Goal: Task Accomplishment & Management: Use online tool/utility

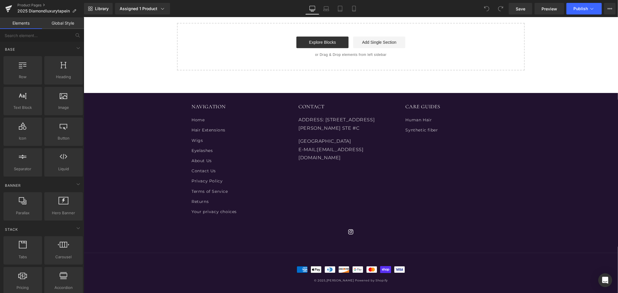
scroll to position [1538, 0]
drag, startPoint x: 178, startPoint y: 0, endPoint x: 101, endPoint y: 6, distance: 77.9
click at [101, 6] on span "Library" at bounding box center [102, 8] width 14 height 5
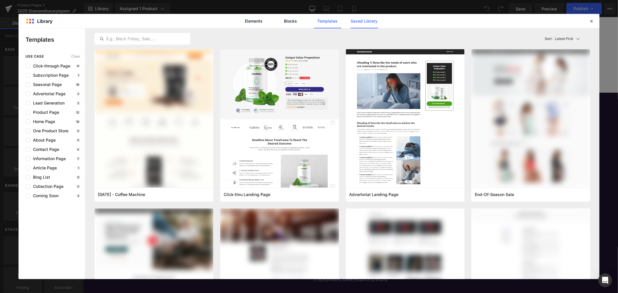
click at [361, 21] on link "Saved Library" at bounding box center [365, 21] width 28 height 14
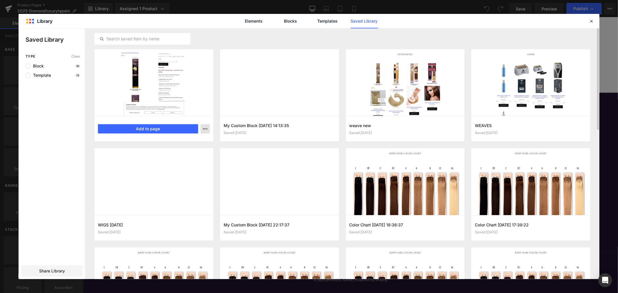
click at [207, 129] on icon "button" at bounding box center [205, 129] width 5 height 5
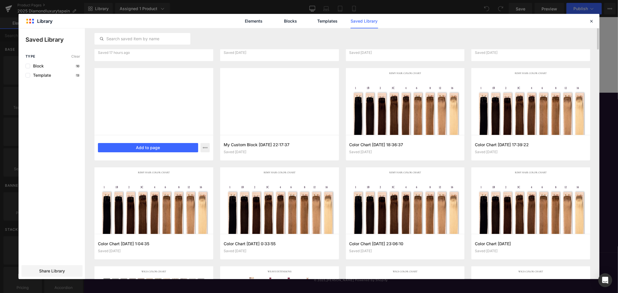
scroll to position [0, 0]
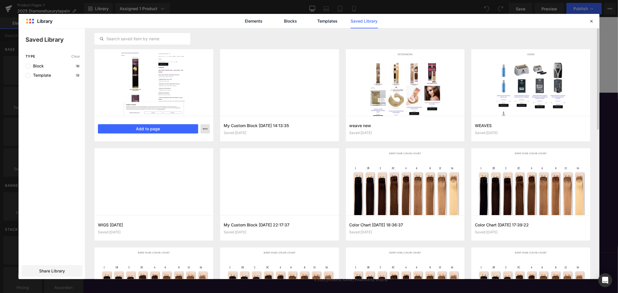
click at [204, 129] on icon "button" at bounding box center [205, 129] width 5 height 5
click at [0, 0] on div at bounding box center [0, 0] width 0 height 0
click at [591, 20] on icon at bounding box center [591, 21] width 5 height 5
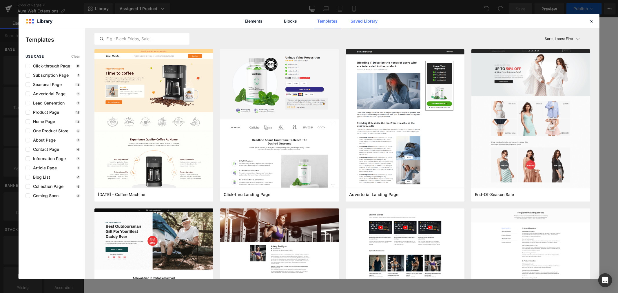
click at [357, 23] on link "Saved Library" at bounding box center [365, 21] width 28 height 14
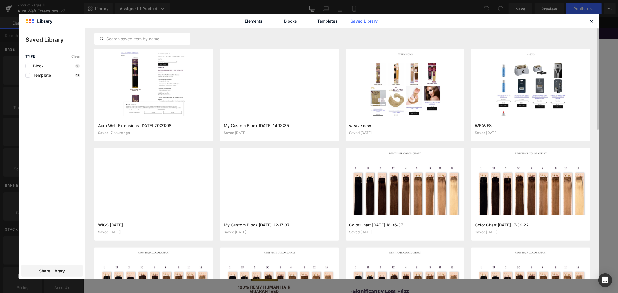
drag, startPoint x: 163, startPoint y: 94, endPoint x: 212, endPoint y: 40, distance: 73.9
click at [212, 40] on div at bounding box center [342, 38] width 496 height 21
click at [205, 129] on icon "button" at bounding box center [205, 129] width 5 height 5
click at [128, 104] on div at bounding box center [309, 153] width 581 height 251
click at [145, 128] on button "Add to page" at bounding box center [148, 128] width 100 height 9
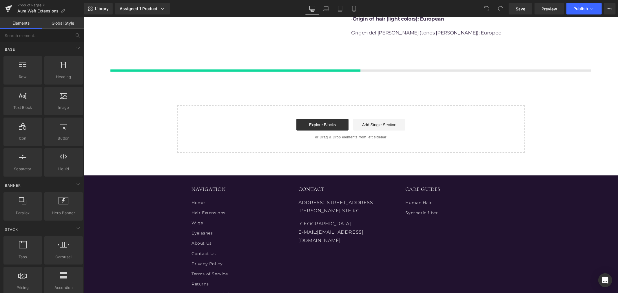
scroll to position [437, 0]
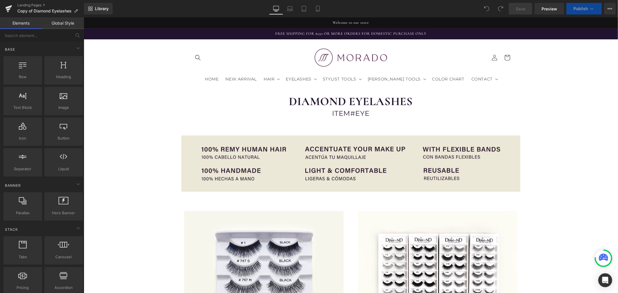
click at [102, 9] on span "Library" at bounding box center [102, 8] width 14 height 5
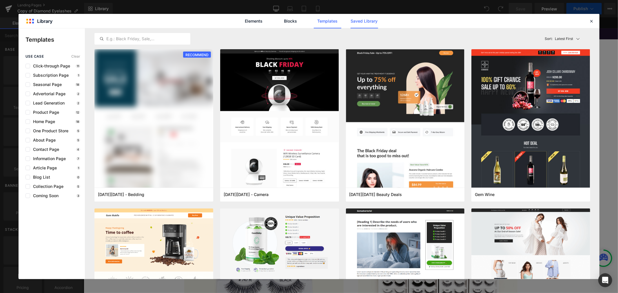
click at [368, 22] on link "Saved Library" at bounding box center [365, 21] width 28 height 14
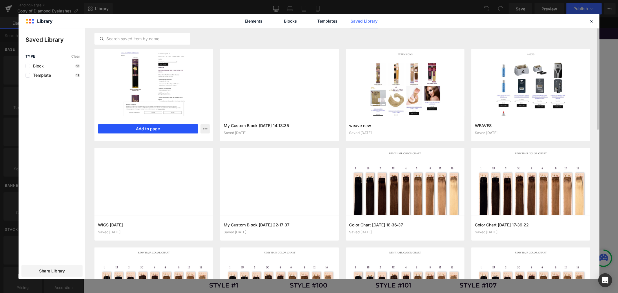
click at [155, 126] on button "Add to page" at bounding box center [148, 128] width 100 height 9
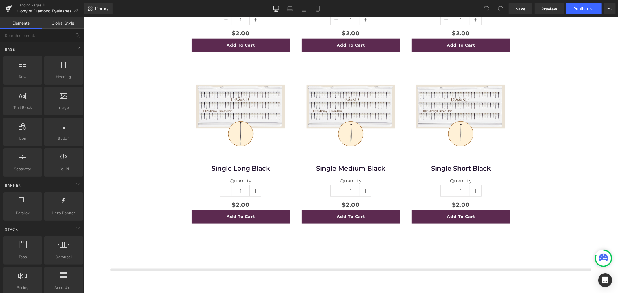
scroll to position [2589, 0]
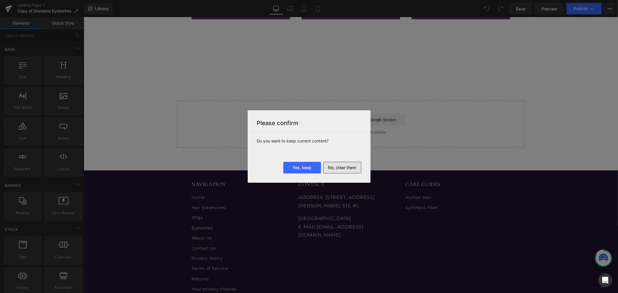
click at [340, 165] on button "No, clear them" at bounding box center [342, 168] width 38 height 12
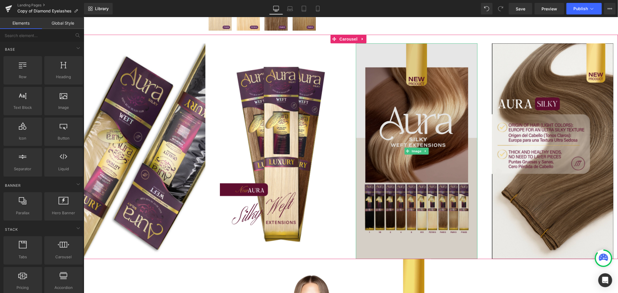
scroll to position [386, 0]
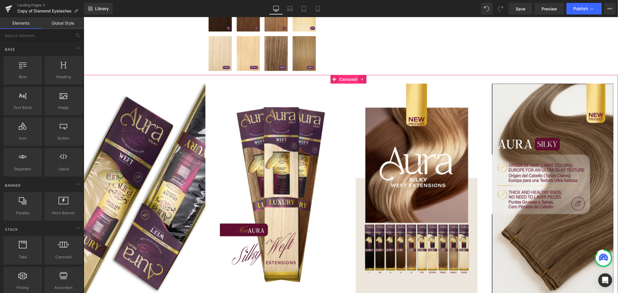
drag, startPoint x: 349, startPoint y: 79, endPoint x: 346, endPoint y: 83, distance: 4.8
click at [349, 79] on span "Carousel" at bounding box center [348, 79] width 21 height 9
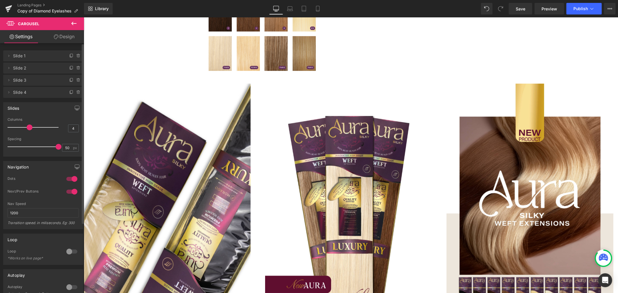
drag, startPoint x: 39, startPoint y: 128, endPoint x: 29, endPoint y: 129, distance: 10.2
click at [29, 129] on span at bounding box center [30, 128] width 6 height 6
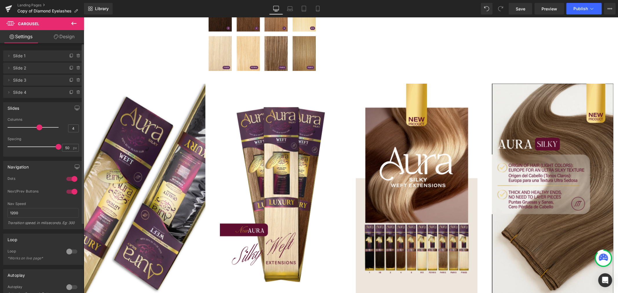
drag, startPoint x: 29, startPoint y: 129, endPoint x: 39, endPoint y: 130, distance: 9.3
click at [39, 130] on span at bounding box center [40, 128] width 6 height 6
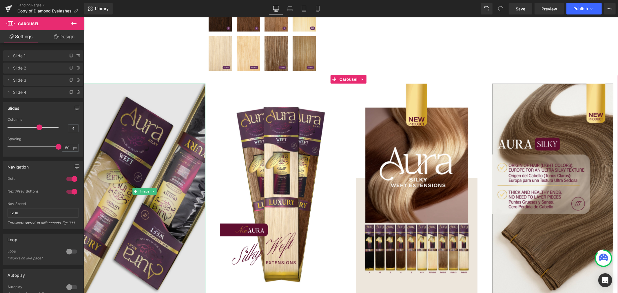
drag, startPoint x: 139, startPoint y: 163, endPoint x: 103, endPoint y: 160, distance: 36.1
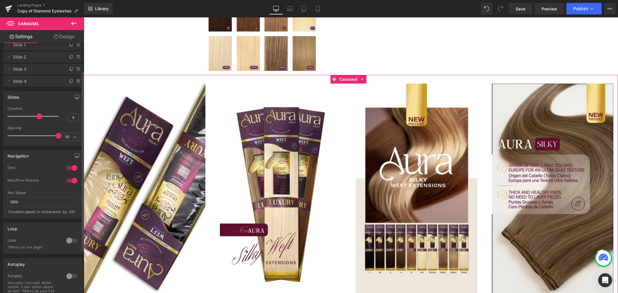
scroll to position [0, 0]
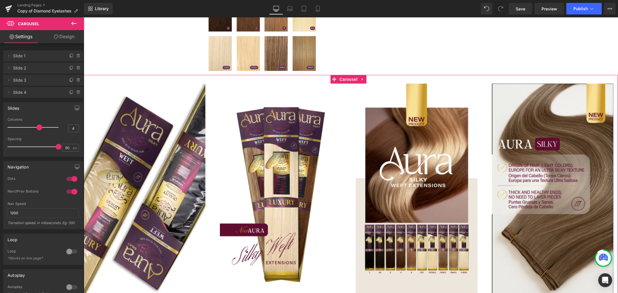
click at [67, 37] on link "Design" at bounding box center [64, 36] width 42 height 13
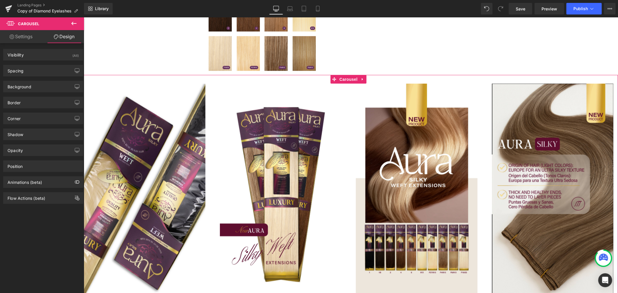
click at [23, 39] on link "Settings" at bounding box center [21, 36] width 42 height 13
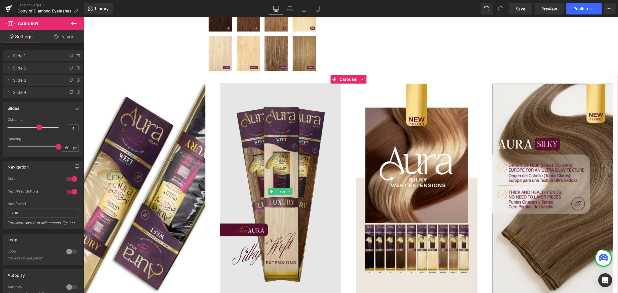
click at [283, 187] on img at bounding box center [281, 191] width 122 height 216
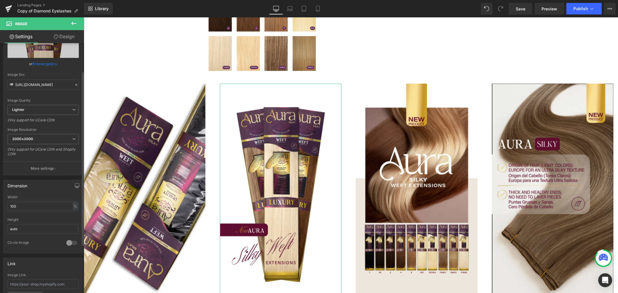
scroll to position [97, 0]
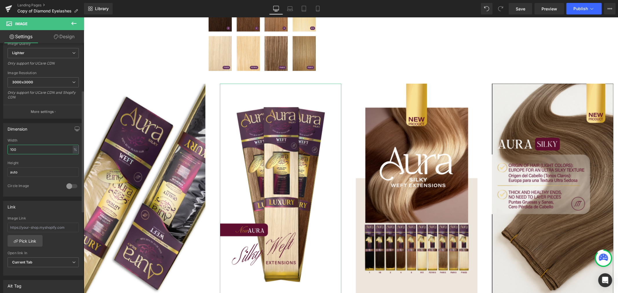
click at [41, 151] on input "100" at bounding box center [43, 150] width 71 height 10
drag, startPoint x: 44, startPoint y: 149, endPoint x: -10, endPoint y: 149, distance: 53.6
click at [0, 149] on html "Carousel You are previewing how the will restyle your page. You can not edit El…" at bounding box center [309, 146] width 618 height 293
type input "50"
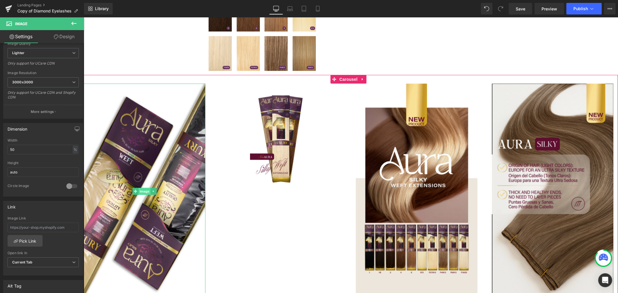
click at [145, 189] on span "Image" at bounding box center [144, 191] width 12 height 7
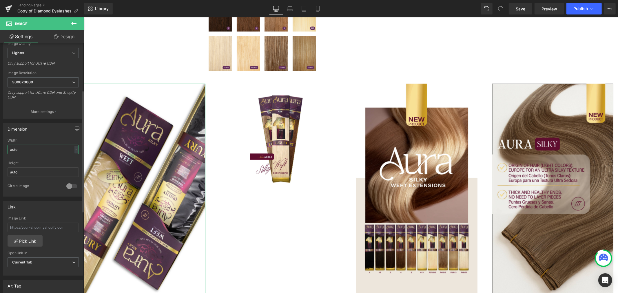
click at [28, 152] on input "auto" at bounding box center [43, 150] width 71 height 10
drag, startPoint x: 30, startPoint y: 150, endPoint x: -7, endPoint y: 150, distance: 37.1
click at [0, 150] on html "Image You are previewing how the will restyle your page. You can not edit Eleme…" at bounding box center [309, 146] width 618 height 293
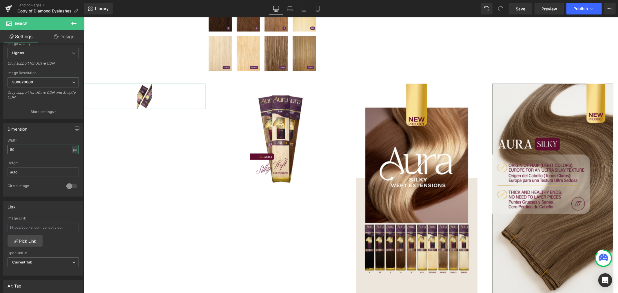
drag, startPoint x: 38, startPoint y: 147, endPoint x: -5, endPoint y: 149, distance: 42.3
click at [0, 149] on html "Image You are previewing how the will restyle your page. You can not edit Eleme…" at bounding box center [309, 146] width 618 height 293
type input "1"
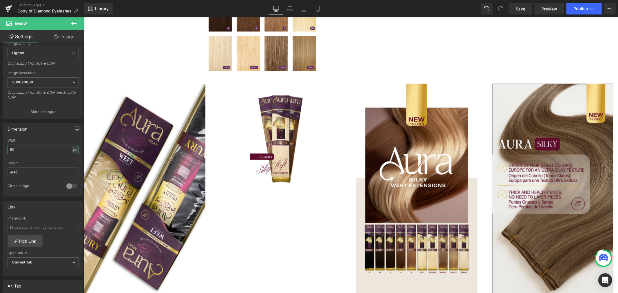
type input "5"
type input "6"
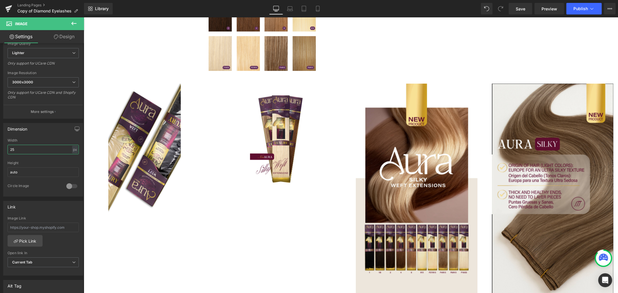
type input "2"
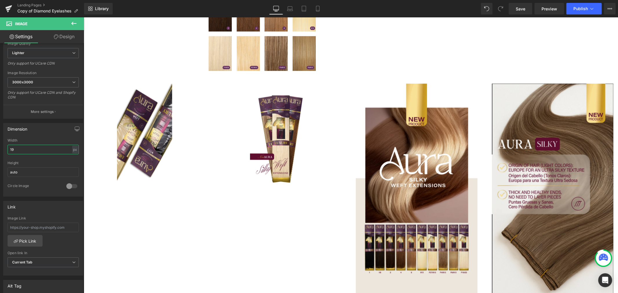
type input "1"
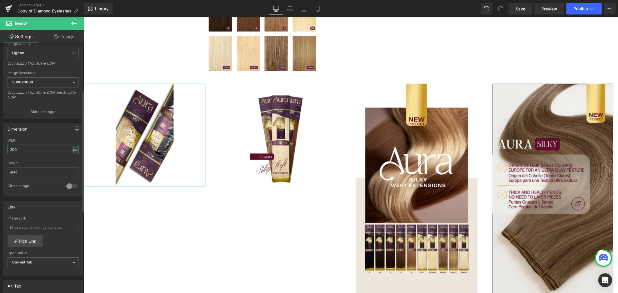
drag, startPoint x: 29, startPoint y: 150, endPoint x: 12, endPoint y: 153, distance: 17.5
click at [12, 153] on input "200" at bounding box center [43, 150] width 71 height 10
type input "210"
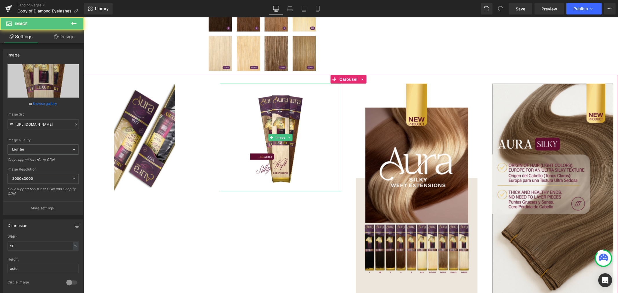
click at [238, 176] on div at bounding box center [281, 137] width 122 height 108
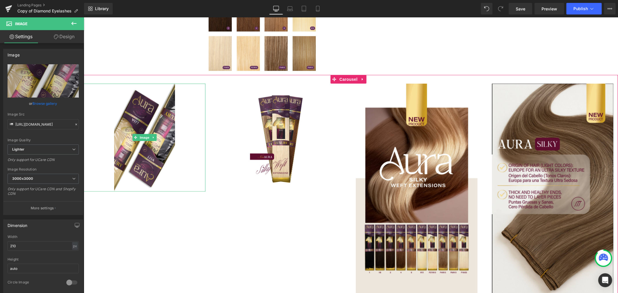
click at [200, 174] on div at bounding box center [144, 137] width 122 height 108
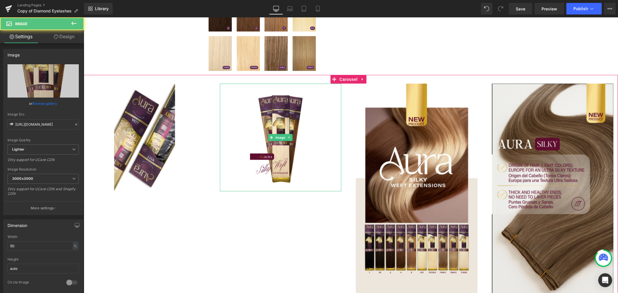
click at [226, 175] on div at bounding box center [281, 137] width 122 height 108
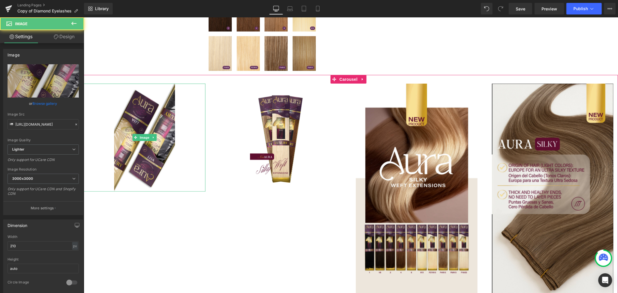
click at [193, 176] on div at bounding box center [144, 137] width 122 height 108
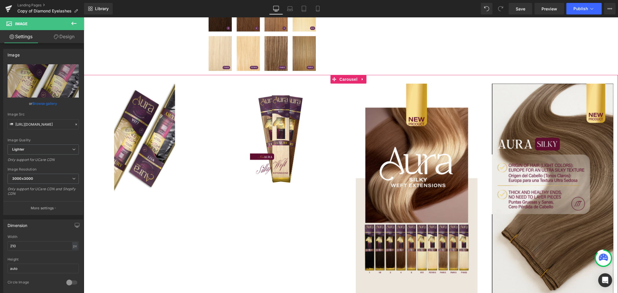
click at [244, 180] on div at bounding box center [281, 137] width 122 height 108
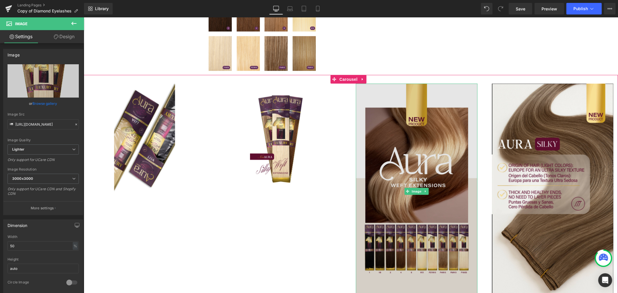
click at [387, 179] on img at bounding box center [417, 191] width 122 height 216
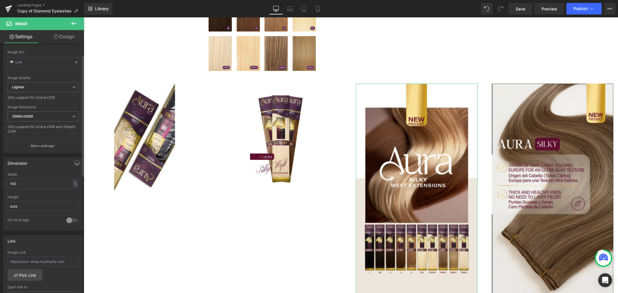
scroll to position [64, 0]
click at [30, 182] on input "100" at bounding box center [43, 182] width 71 height 10
drag, startPoint x: 19, startPoint y: 183, endPoint x: -23, endPoint y: 182, distance: 42.0
click at [0, 182] on html "Image You are previewing how the will restyle your page. You can not edit Eleme…" at bounding box center [309, 146] width 618 height 293
type input "50"
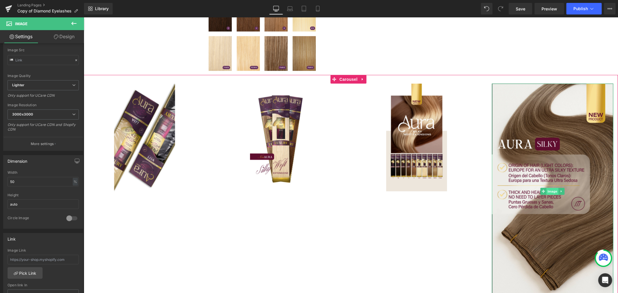
click at [552, 190] on span "Image" at bounding box center [552, 191] width 12 height 7
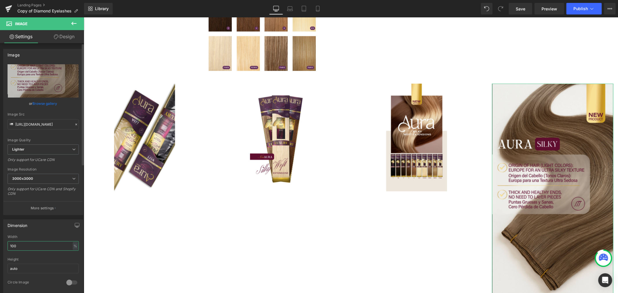
click at [28, 246] on input "100" at bounding box center [43, 246] width 71 height 10
drag, startPoint x: 28, startPoint y: 246, endPoint x: -11, endPoint y: 247, distance: 39.4
click at [0, 247] on html "Image You are previewing how the will restyle your page. You can not edit Eleme…" at bounding box center [309, 146] width 618 height 293
type input "50"
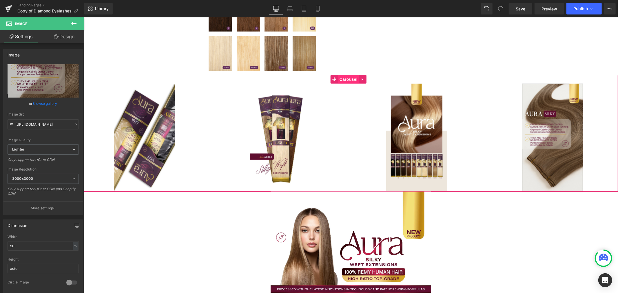
click at [347, 80] on span "Carousel" at bounding box center [348, 79] width 21 height 9
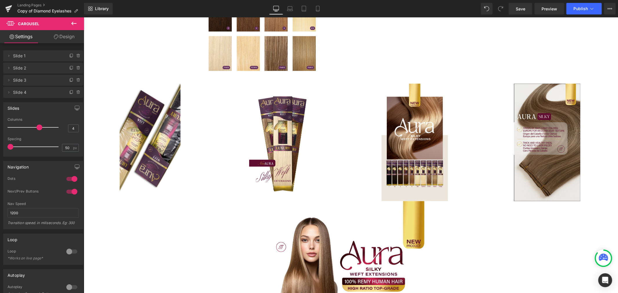
drag, startPoint x: 57, startPoint y: 147, endPoint x: -66, endPoint y: 148, distance: 122.0
click at [0, 148] on html "Carousel You are previewing how the will restyle your page. You can not edit El…" at bounding box center [309, 146] width 618 height 293
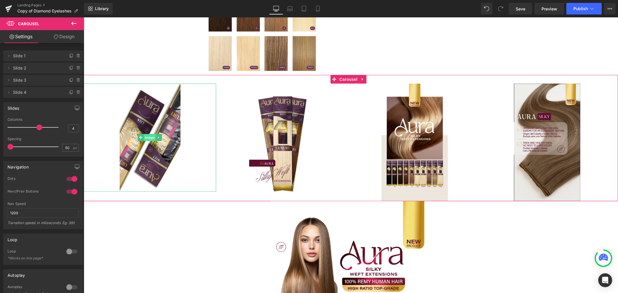
click at [150, 140] on span "Image" at bounding box center [150, 137] width 12 height 7
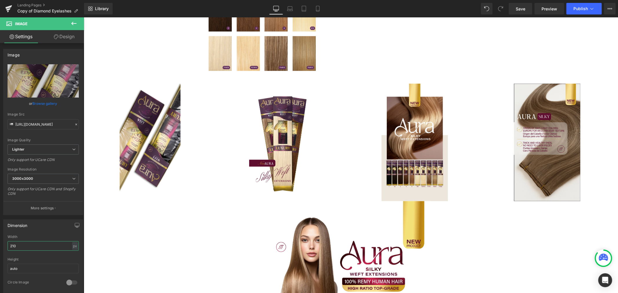
drag, startPoint x: 32, startPoint y: 245, endPoint x: -14, endPoint y: 246, distance: 46.4
click at [0, 246] on html "Image You are previewing how the will restyle your page. You can not edit Eleme…" at bounding box center [309, 146] width 618 height 293
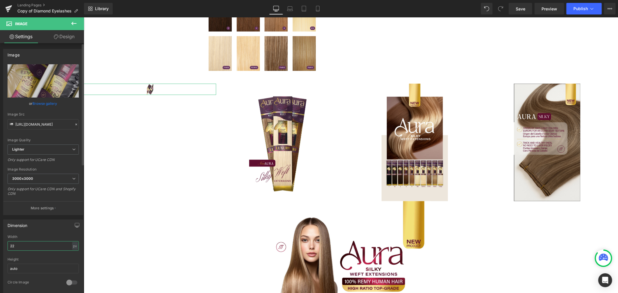
type input "225"
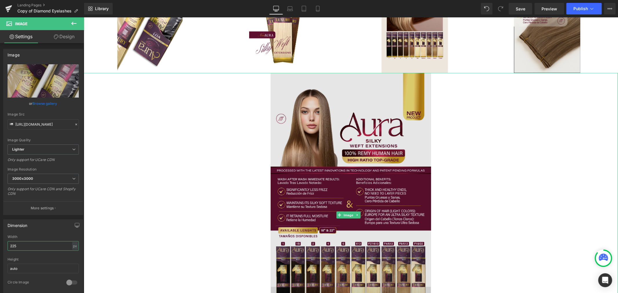
scroll to position [515, 0]
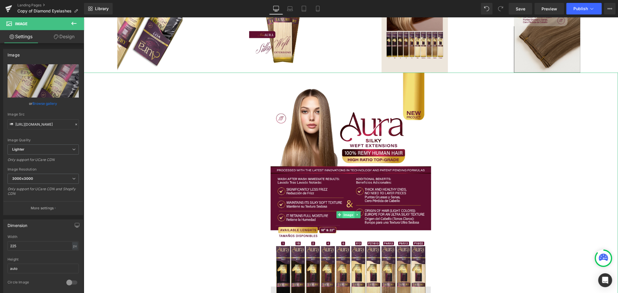
click at [348, 212] on span "Image" at bounding box center [348, 214] width 12 height 7
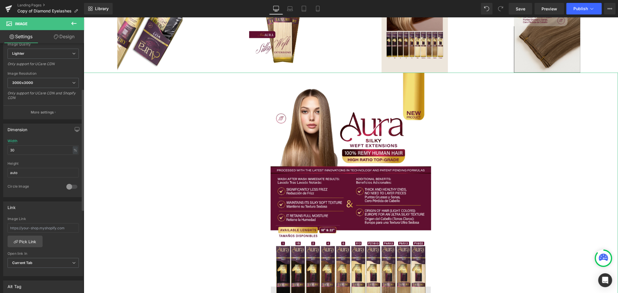
scroll to position [97, 0]
drag, startPoint x: 26, startPoint y: 148, endPoint x: -13, endPoint y: 148, distance: 39.4
click at [0, 148] on html "Image You are previewing how the will restyle your page. You can not edit Eleme…" at bounding box center [309, 146] width 618 height 293
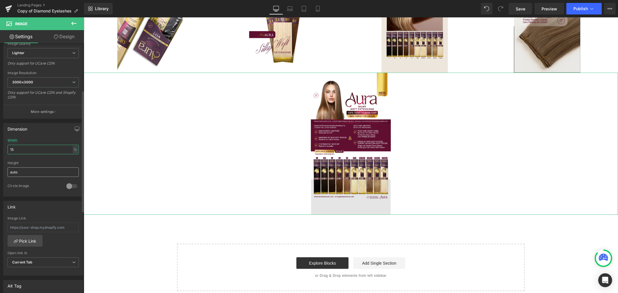
type input "1"
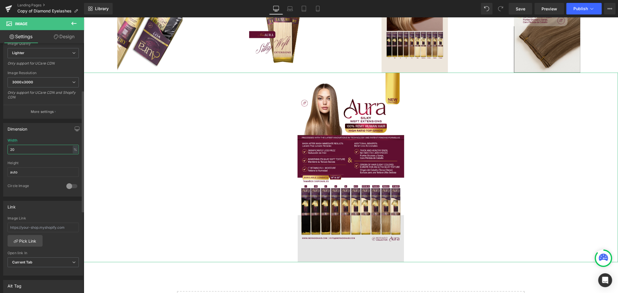
drag, startPoint x: 21, startPoint y: 148, endPoint x: 10, endPoint y: 152, distance: 11.5
click at [10, 152] on input "20" at bounding box center [43, 150] width 71 height 10
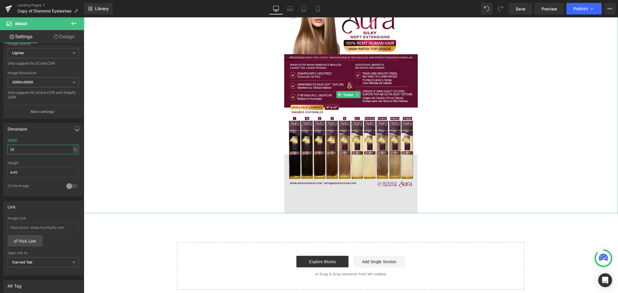
scroll to position [612, 0]
type input "25"
click at [28, 171] on input "auto" at bounding box center [43, 173] width 71 height 10
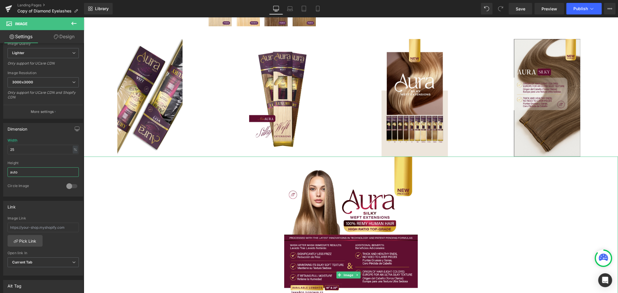
scroll to position [354, 0]
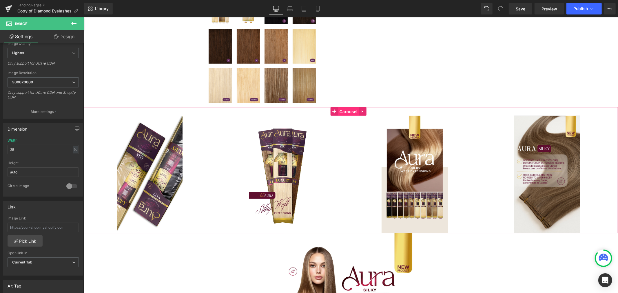
click at [344, 110] on span "Carousel" at bounding box center [348, 111] width 21 height 9
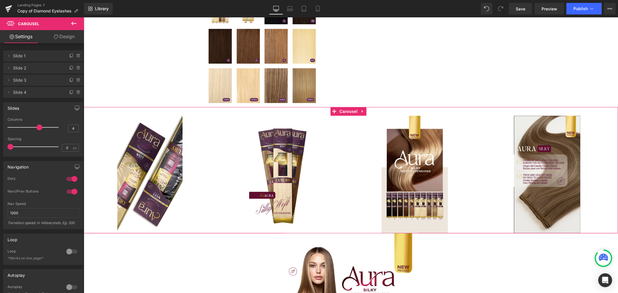
click at [60, 36] on link "Design" at bounding box center [64, 36] width 42 height 13
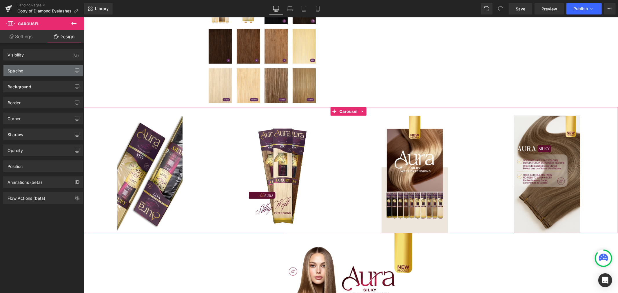
click at [27, 70] on div "Spacing" at bounding box center [42, 70] width 79 height 11
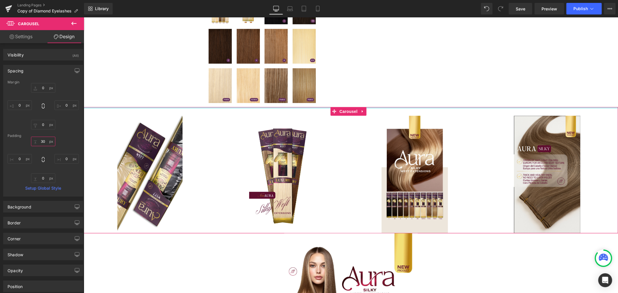
click at [43, 141] on input "text" at bounding box center [43, 142] width 24 height 10
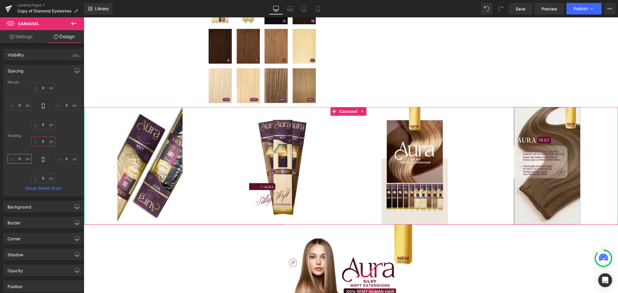
type input "0"
click at [21, 157] on input "text" at bounding box center [20, 159] width 24 height 10
type input "0-"
type input "-10"
click at [17, 176] on div "0 -10" at bounding box center [43, 160] width 71 height 46
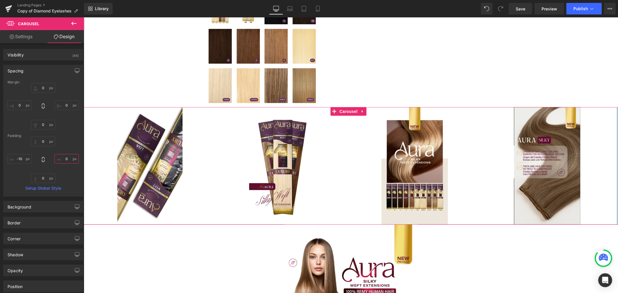
click at [66, 159] on input "text" at bounding box center [66, 159] width 24 height 10
click at [68, 178] on div "0 -10 -10" at bounding box center [43, 160] width 71 height 46
click at [68, 158] on input "-10" at bounding box center [66, 159] width 24 height 10
type input "0-"
type input "1"
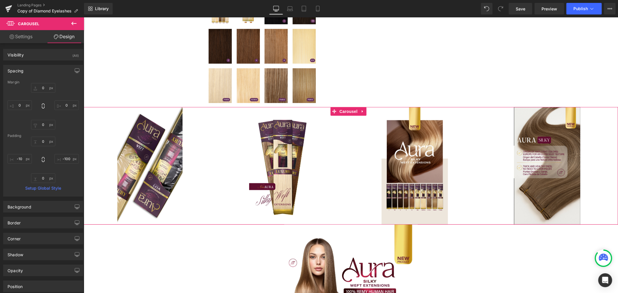
click at [70, 181] on div "0 -100 -10" at bounding box center [43, 160] width 71 height 46
click at [63, 158] on input "-100" at bounding box center [66, 159] width 24 height 10
type input "0"
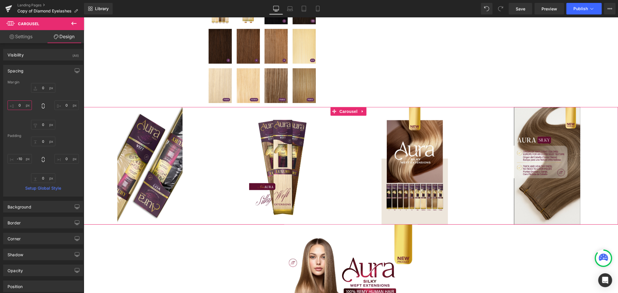
click at [21, 104] on input "text" at bounding box center [20, 106] width 24 height 10
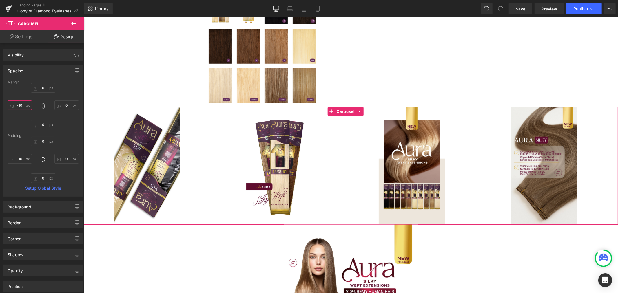
click at [20, 105] on input "-10" at bounding box center [20, 106] width 24 height 10
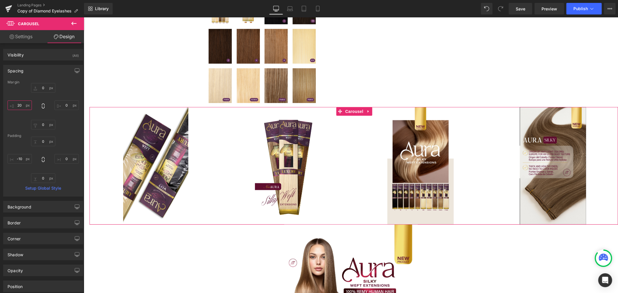
click at [20, 105] on input "20" at bounding box center [20, 106] width 24 height 10
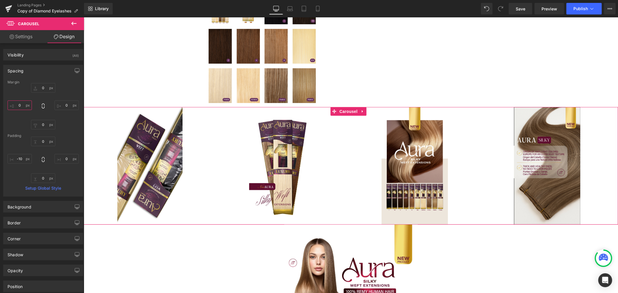
type input "0"
click at [19, 118] on div "0" at bounding box center [43, 106] width 71 height 46
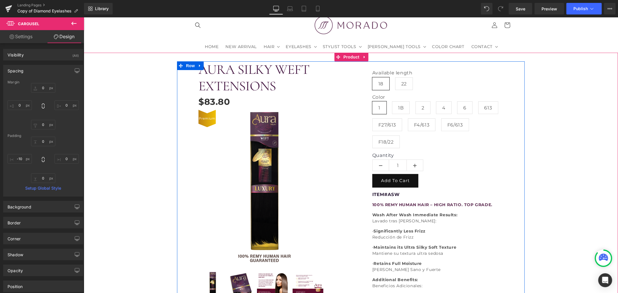
scroll to position [32, 0]
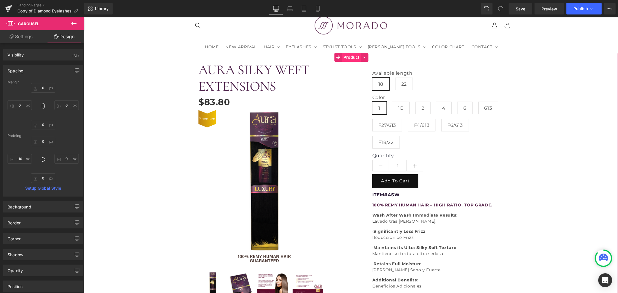
click at [350, 58] on span "Product" at bounding box center [351, 57] width 19 height 9
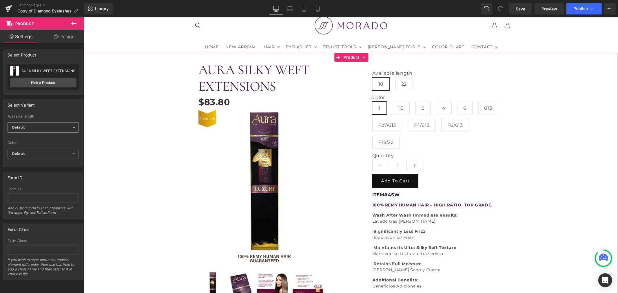
click at [34, 126] on span "Default" at bounding box center [43, 128] width 71 height 10
click at [34, 126] on span "Default" at bounding box center [42, 128] width 69 height 10
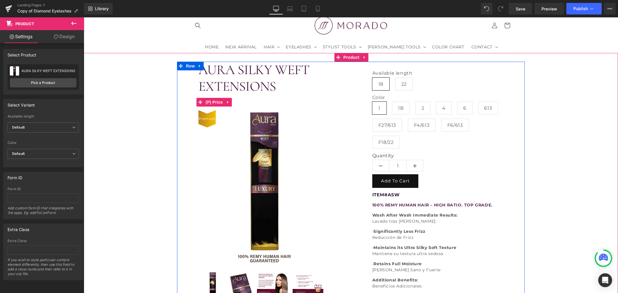
click at [310, 106] on div "$0 $83.80" at bounding box center [263, 102] width 131 height 16
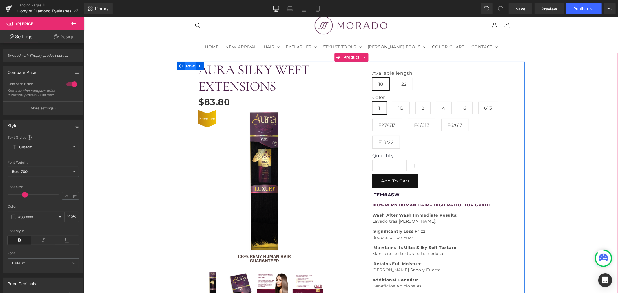
click at [189, 64] on span "Row" at bounding box center [190, 65] width 12 height 9
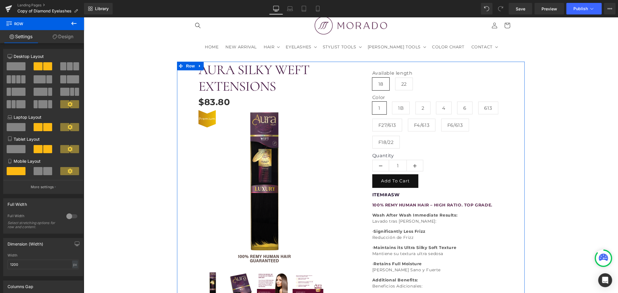
click at [44, 80] on span at bounding box center [40, 79] width 12 height 8
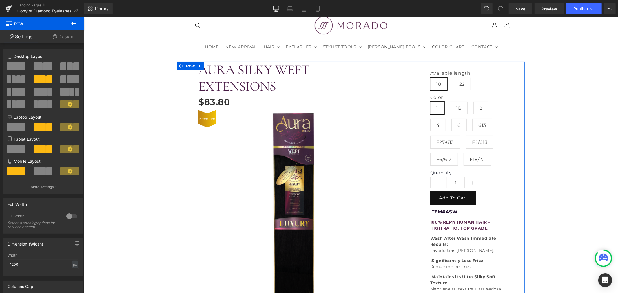
click at [63, 77] on span at bounding box center [63, 79] width 6 height 8
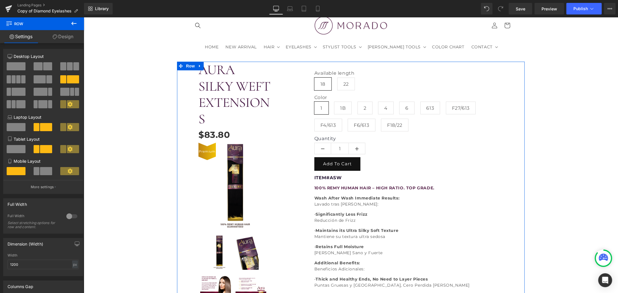
click at [41, 70] on span at bounding box center [38, 66] width 9 height 8
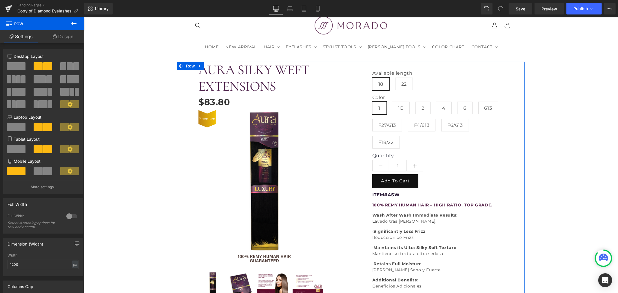
click at [67, 66] on span at bounding box center [70, 66] width 6 height 8
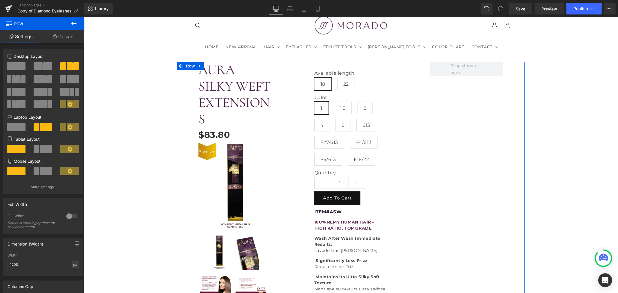
click at [37, 76] on span at bounding box center [40, 79] width 12 height 8
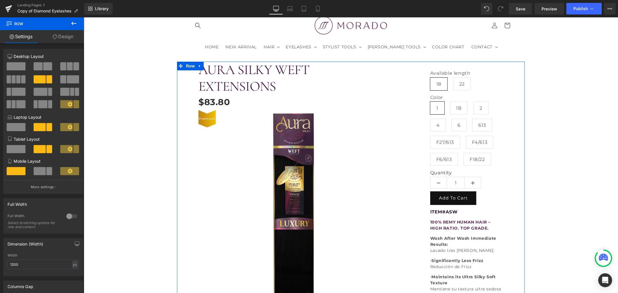
click at [39, 91] on span at bounding box center [41, 92] width 14 height 8
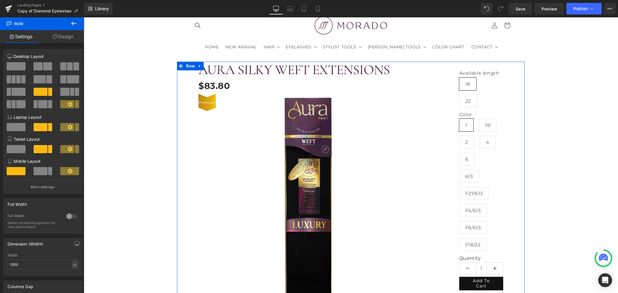
click at [48, 80] on span at bounding box center [49, 79] width 6 height 8
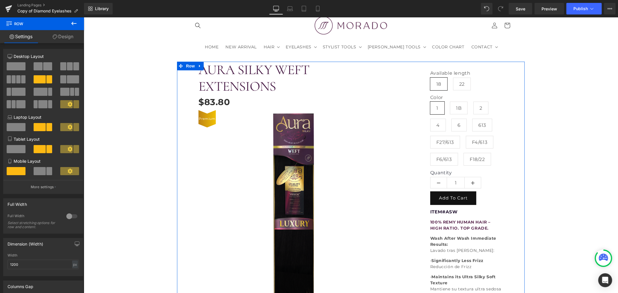
click at [45, 65] on span at bounding box center [47, 66] width 9 height 8
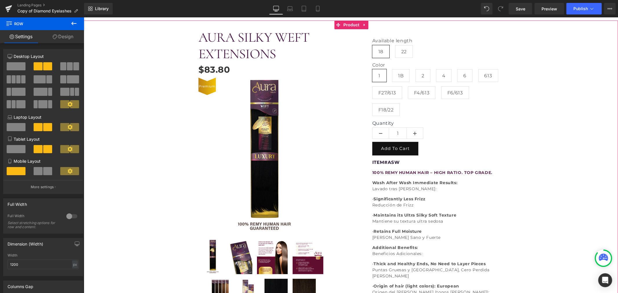
scroll to position [64, 0]
click at [348, 24] on span "Product" at bounding box center [351, 25] width 19 height 9
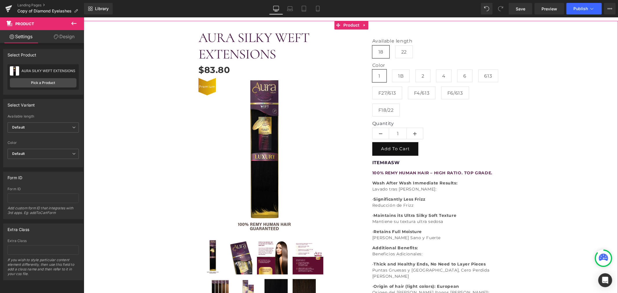
click at [67, 38] on link "Design" at bounding box center [64, 36] width 42 height 13
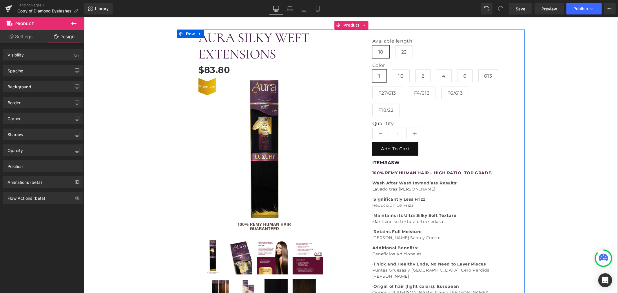
click at [343, 124] on div "AURA SILKY WEFT EXTENSIONS (P) Title $0 $83.80 (P) Price Premium (P) Image" at bounding box center [264, 212] width 174 height 367
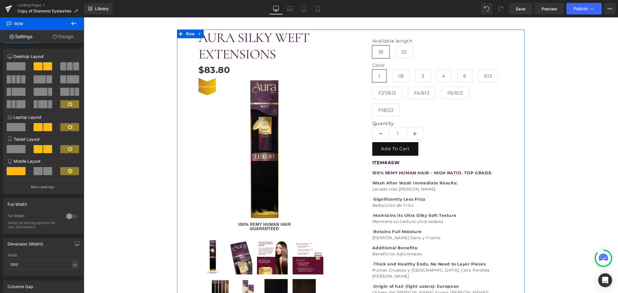
click at [63, 36] on link "Design" at bounding box center [63, 36] width 42 height 13
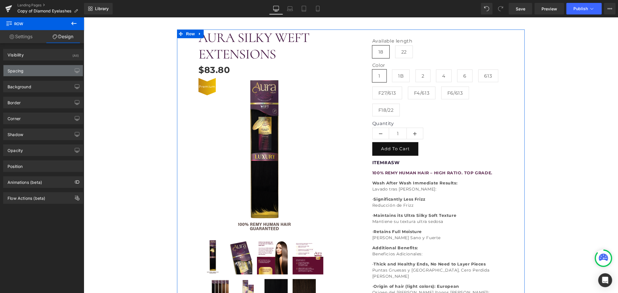
click at [42, 68] on div "Spacing" at bounding box center [42, 70] width 79 height 11
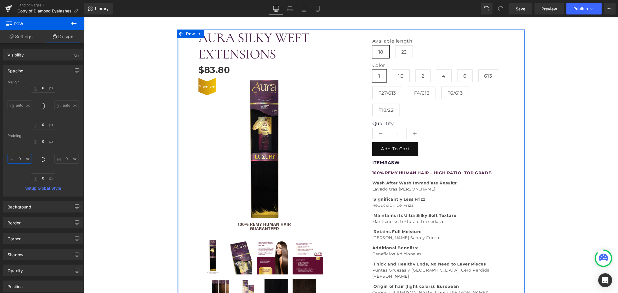
click at [24, 158] on input "0" at bounding box center [20, 159] width 24 height 10
click at [12, 173] on div "0 0 0 -50" at bounding box center [43, 160] width 71 height 46
click at [20, 158] on input "-50" at bounding box center [20, 159] width 24 height 10
type input "-"
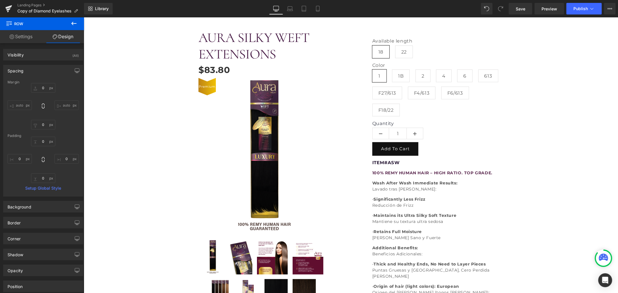
click at [126, 169] on div "AURA SILKY WEFT EXTENSIONS (P) Title $0 $83.80 (P) Price Premium (P) Image 18 22" at bounding box center [350, 212] width 529 height 367
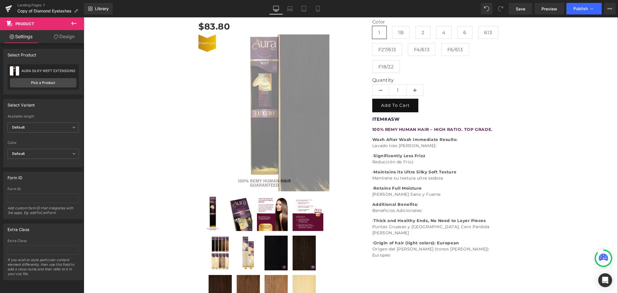
scroll to position [97, 0]
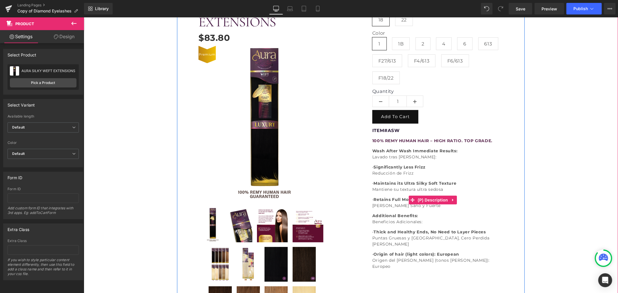
click at [403, 197] on b "etains Full Moisture" at bounding box center [399, 199] width 45 height 5
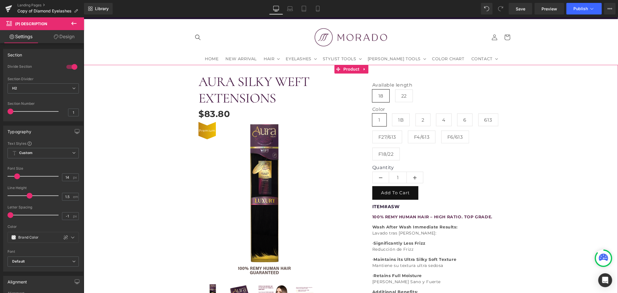
scroll to position [0, 0]
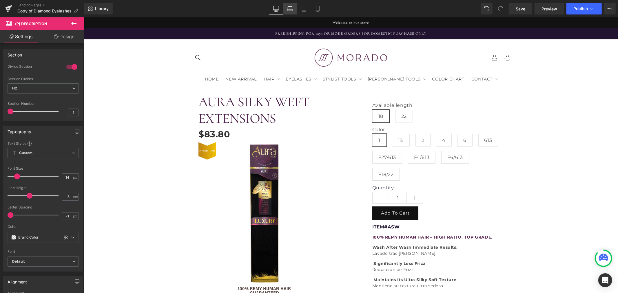
click at [290, 9] on icon at bounding box center [290, 9] width 6 height 6
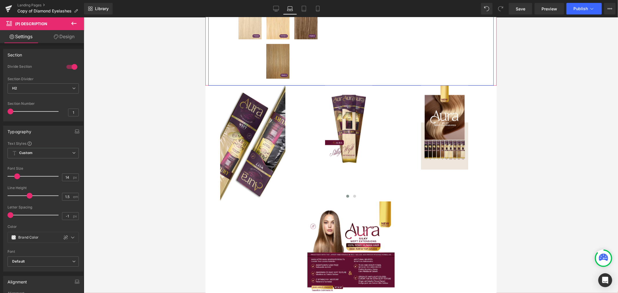
scroll to position [429, 0]
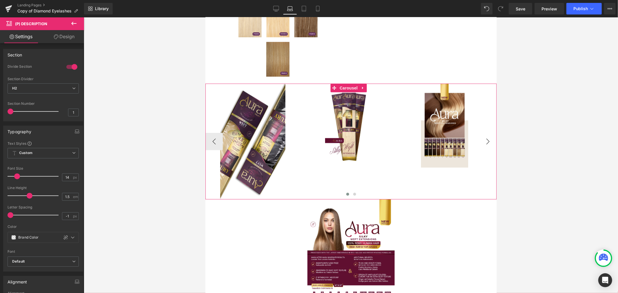
click at [482, 141] on button "›" at bounding box center [487, 141] width 17 height 17
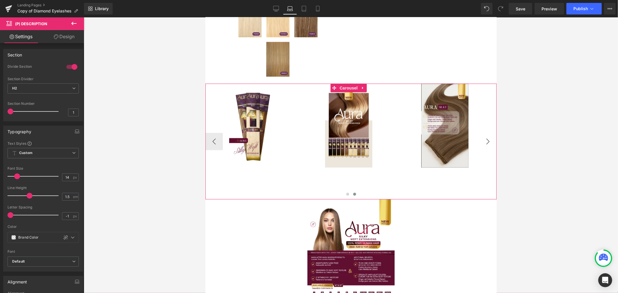
click at [482, 141] on button "›" at bounding box center [487, 141] width 17 height 17
click at [217, 137] on button "‹" at bounding box center [213, 141] width 17 height 17
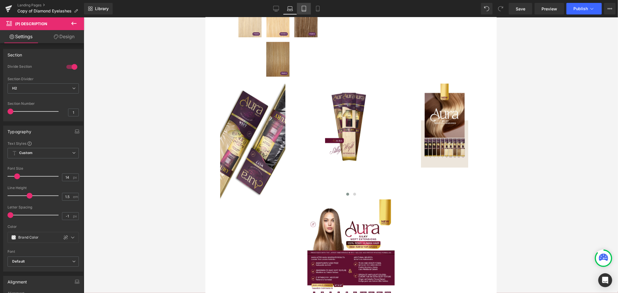
click at [303, 10] on icon at bounding box center [304, 9] width 6 height 6
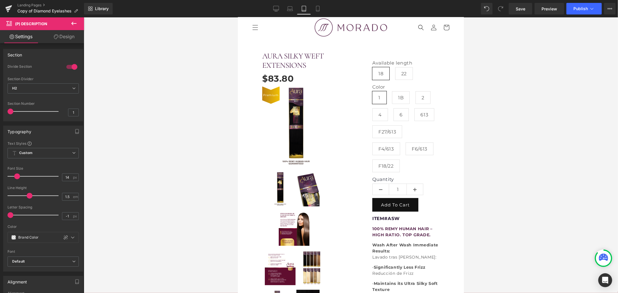
scroll to position [0, 0]
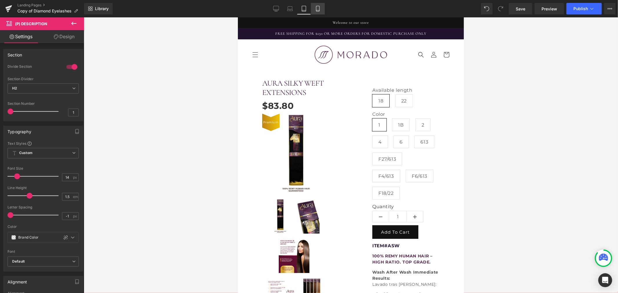
click at [315, 8] on icon at bounding box center [318, 9] width 6 height 6
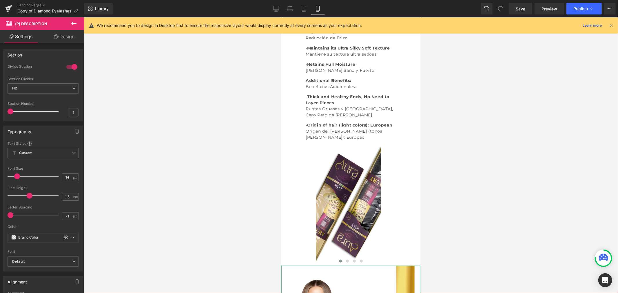
scroll to position [612, 0]
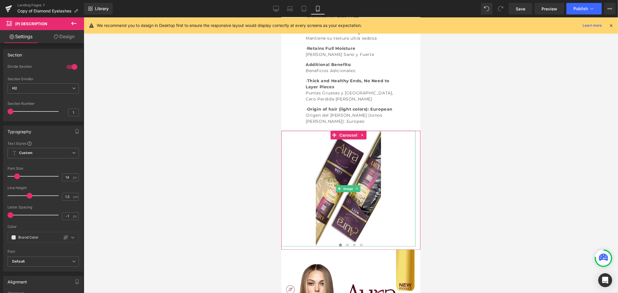
click at [400, 194] on div at bounding box center [348, 189] width 134 height 116
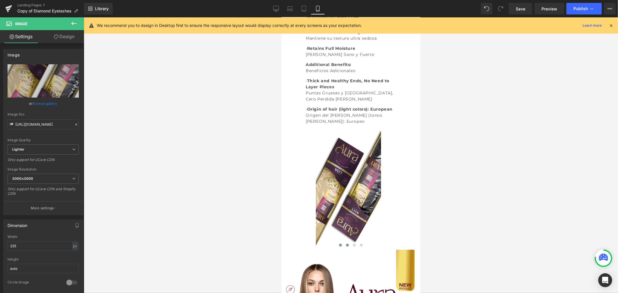
click at [346, 247] on span at bounding box center [347, 245] width 3 height 3
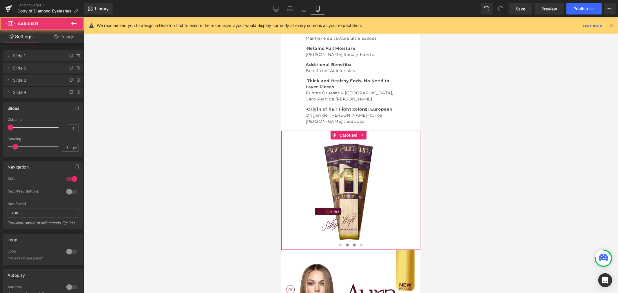
click at [353, 247] on span at bounding box center [354, 245] width 3 height 3
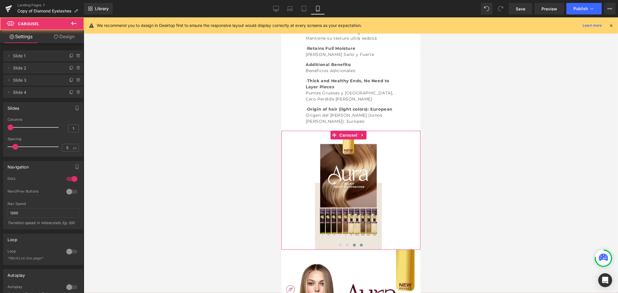
click at [360, 247] on span at bounding box center [361, 245] width 3 height 3
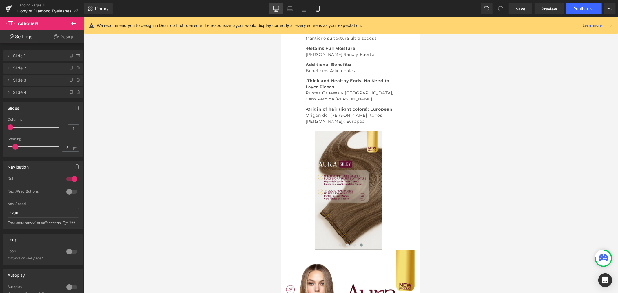
click at [277, 6] on icon at bounding box center [276, 8] width 6 height 4
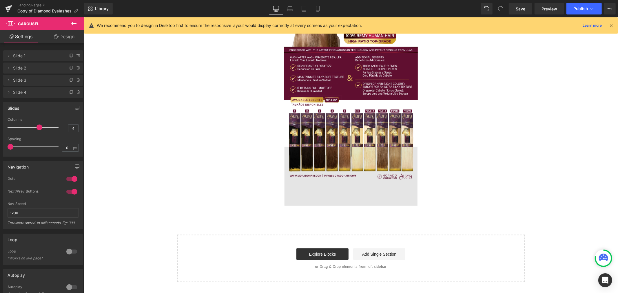
scroll to position [325, 0]
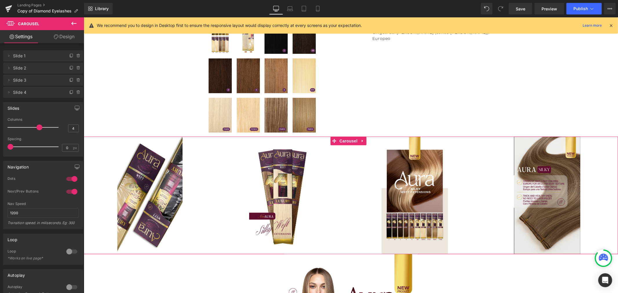
click at [189, 196] on div at bounding box center [149, 195] width 132 height 116
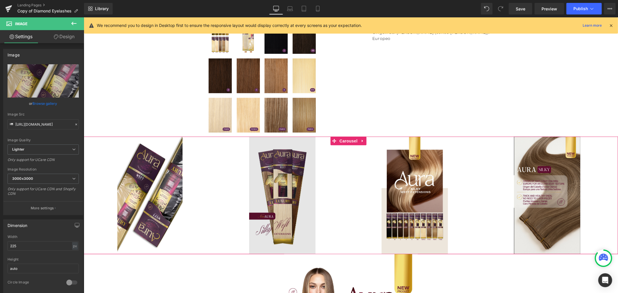
click at [263, 201] on img at bounding box center [282, 196] width 66 height 118
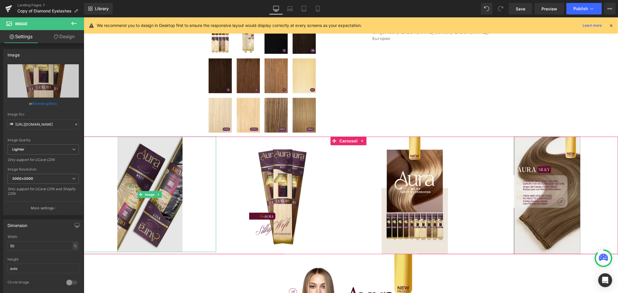
scroll to position [357, 0]
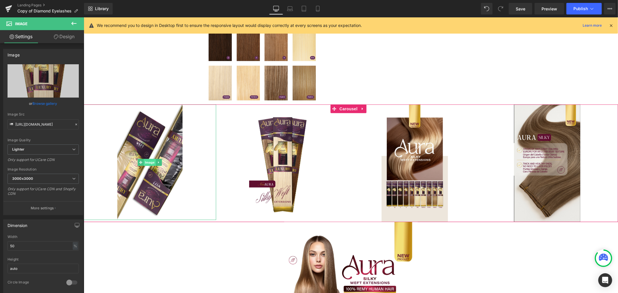
click at [150, 164] on span "Image" at bounding box center [150, 162] width 12 height 7
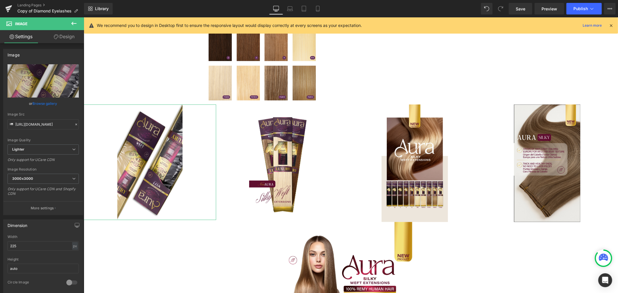
drag, startPoint x: 35, startPoint y: 246, endPoint x: -21, endPoint y: 244, distance: 56.2
click at [0, 244] on html "Image You are previewing how the will restyle your page. You can not edit Eleme…" at bounding box center [309, 146] width 618 height 293
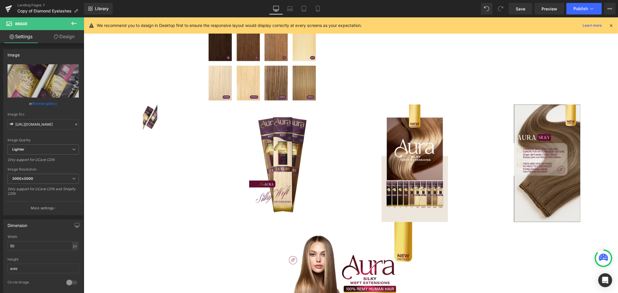
type input "5"
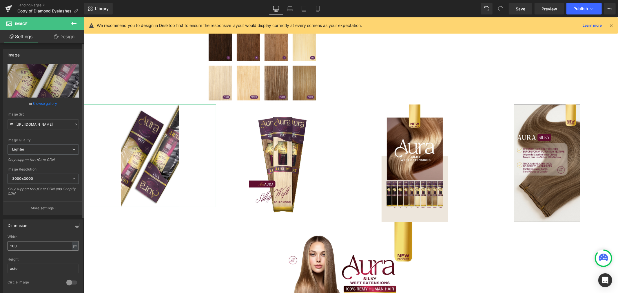
drag, startPoint x: 18, startPoint y: 244, endPoint x: 11, endPoint y: 246, distance: 7.6
click at [11, 246] on input "200" at bounding box center [43, 246] width 71 height 10
type input "225"
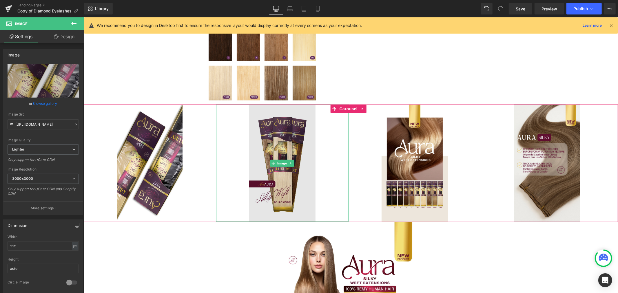
click at [290, 183] on img at bounding box center [282, 163] width 66 height 118
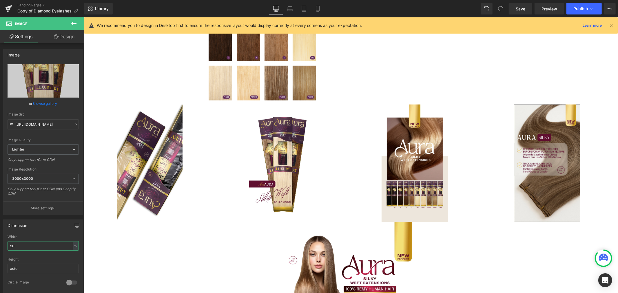
drag, startPoint x: 24, startPoint y: 244, endPoint x: -5, endPoint y: 247, distance: 29.1
click at [0, 247] on html "Image You are previewing how the will restyle your page. You can not edit Eleme…" at bounding box center [309, 146] width 618 height 293
type input "75"
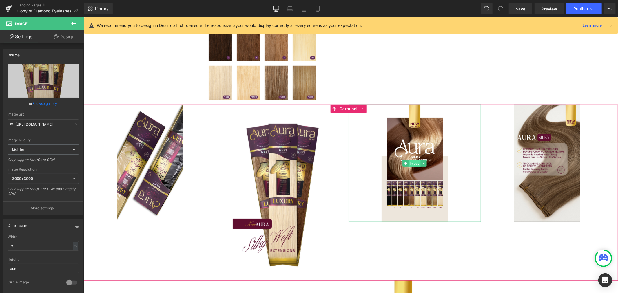
click at [413, 161] on span "Image" at bounding box center [415, 163] width 12 height 7
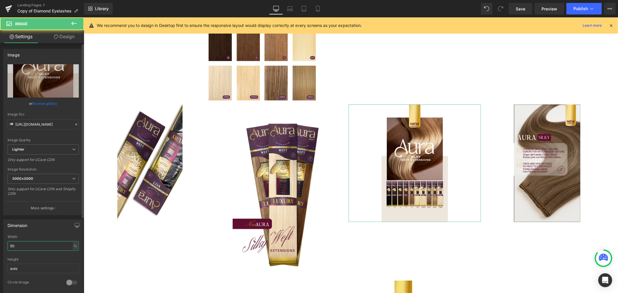
drag, startPoint x: 24, startPoint y: 244, endPoint x: 3, endPoint y: 247, distance: 21.0
click at [3, 246] on div "50% Width 50 % % px auto Height auto 0 Circle Image" at bounding box center [42, 264] width 79 height 58
type input "75"
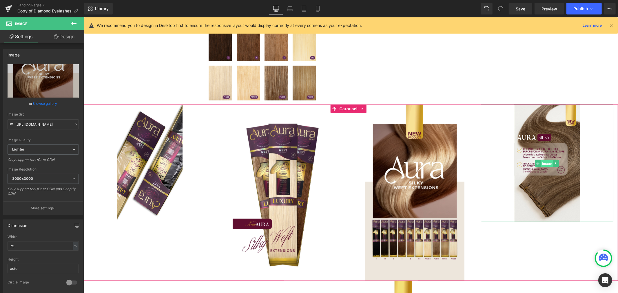
click at [549, 161] on span "Image" at bounding box center [547, 163] width 12 height 7
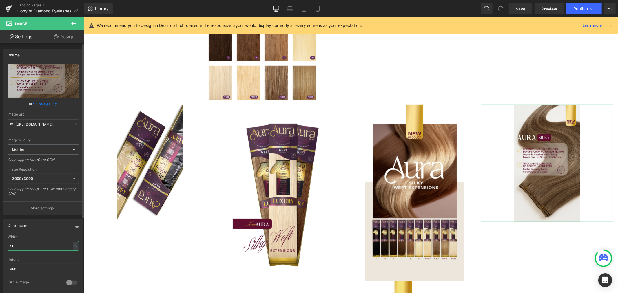
click at [27, 247] on input "50" at bounding box center [43, 246] width 71 height 10
drag, startPoint x: 27, startPoint y: 247, endPoint x: 17, endPoint y: 247, distance: 10.4
click at [17, 247] on input "50" at bounding box center [43, 246] width 71 height 10
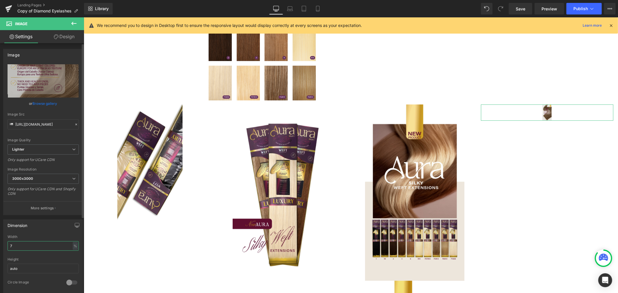
type input "75"
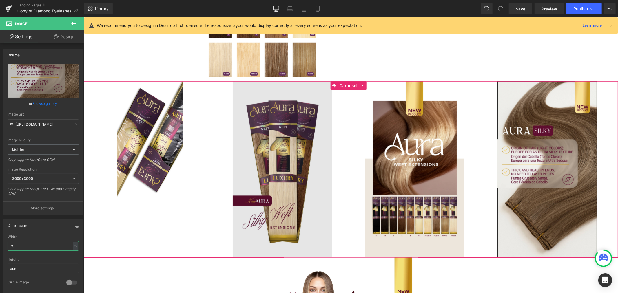
scroll to position [389, 0]
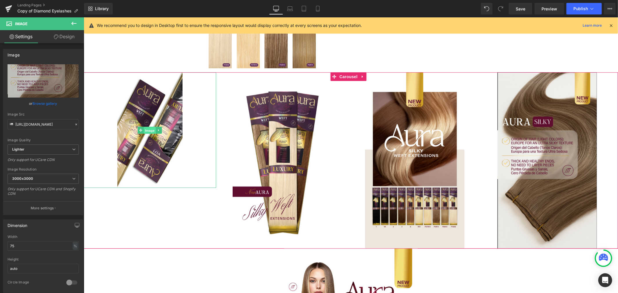
click at [148, 132] on span "Image" at bounding box center [150, 130] width 12 height 7
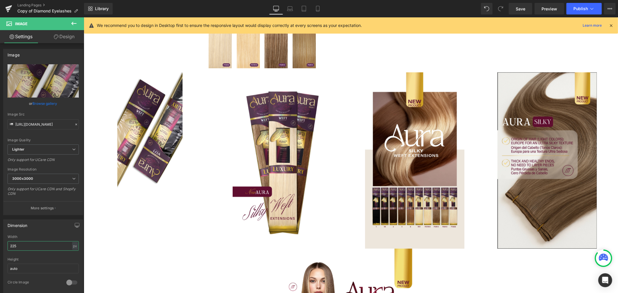
drag, startPoint x: 35, startPoint y: 244, endPoint x: -20, endPoint y: 253, distance: 55.9
click at [0, 253] on html "Image You are previewing how the will restyle your page. You can not edit Eleme…" at bounding box center [309, 146] width 618 height 293
type input "325"
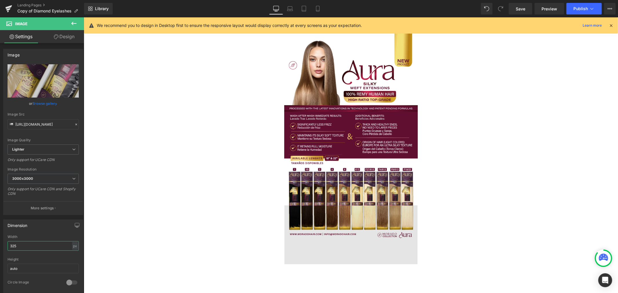
scroll to position [615, 0]
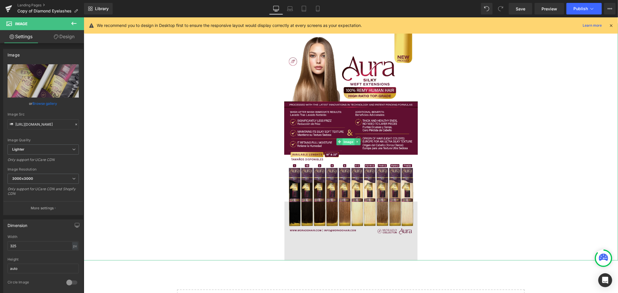
click at [345, 142] on span "Image" at bounding box center [348, 142] width 12 height 7
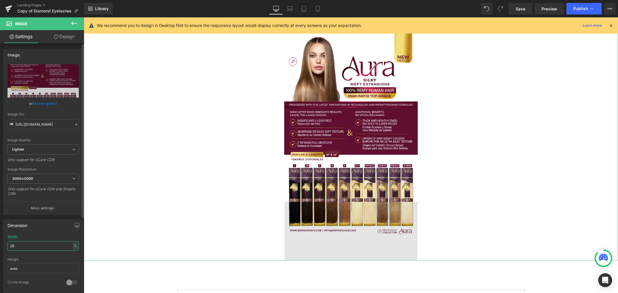
click at [26, 245] on input "25" at bounding box center [43, 246] width 71 height 10
drag, startPoint x: 26, startPoint y: 245, endPoint x: -4, endPoint y: 247, distance: 29.6
click at [0, 247] on html "Image You are previewing how the will restyle your page. You can not edit Eleme…" at bounding box center [309, 146] width 618 height 293
type input "35"
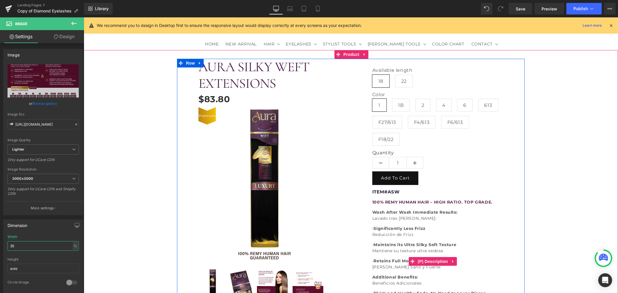
scroll to position [35, 0]
click at [433, 257] on span "(P) Description" at bounding box center [432, 261] width 33 height 9
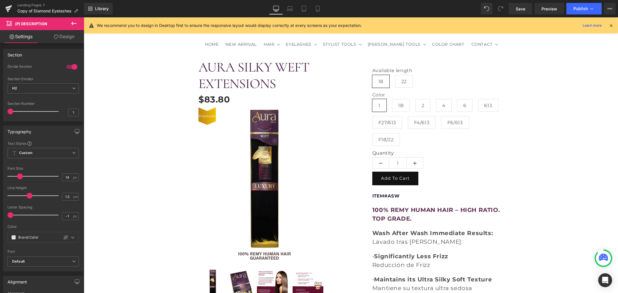
drag, startPoint x: 18, startPoint y: 176, endPoint x: 21, endPoint y: 175, distance: 3.1
click at [21, 175] on span at bounding box center [20, 177] width 6 height 6
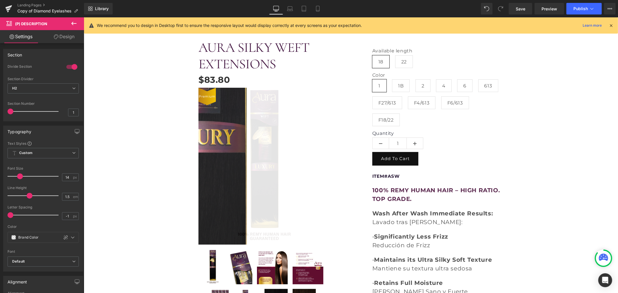
scroll to position [0, 0]
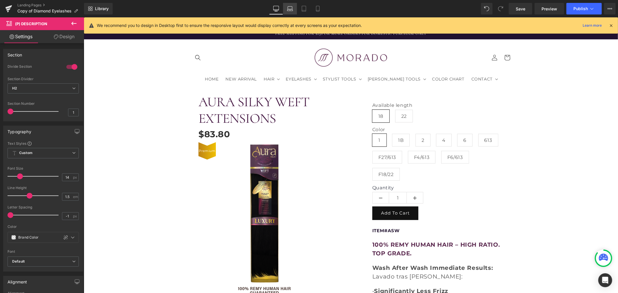
click at [289, 7] on icon at bounding box center [290, 9] width 6 height 6
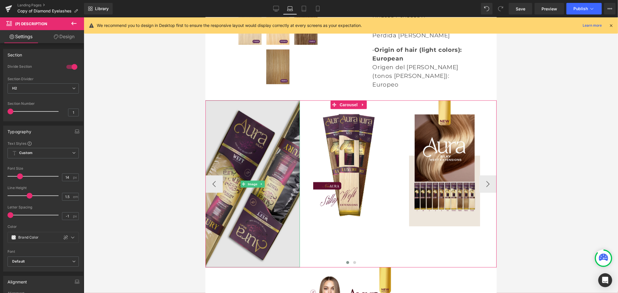
scroll to position [480, 0]
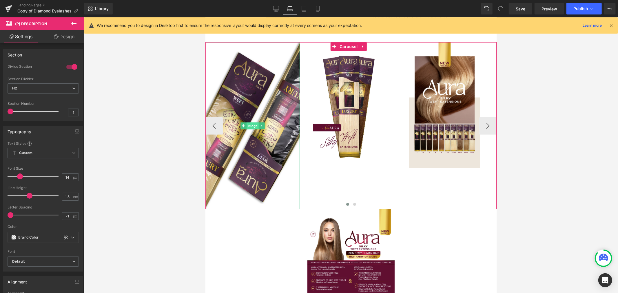
click at [255, 126] on span "Image" at bounding box center [252, 125] width 12 height 7
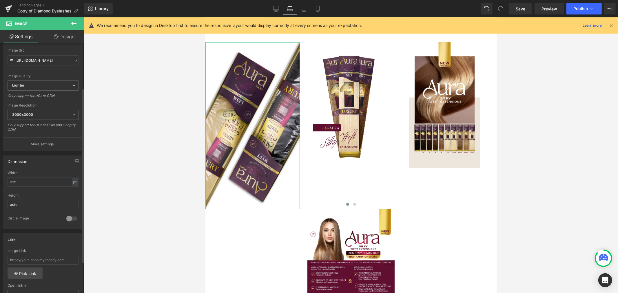
scroll to position [64, 0]
click at [24, 179] on input "325" at bounding box center [43, 182] width 71 height 10
drag, startPoint x: 24, startPoint y: 179, endPoint x: 7, endPoint y: 184, distance: 17.6
click at [8, 184] on input "325" at bounding box center [43, 182] width 71 height 10
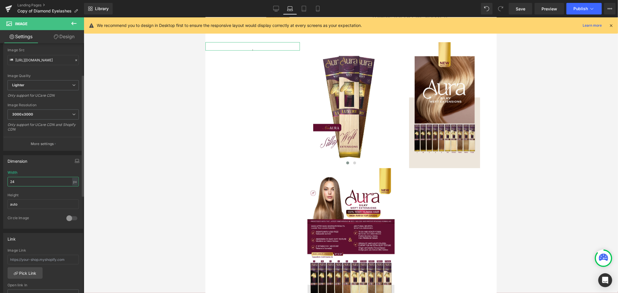
type input "245"
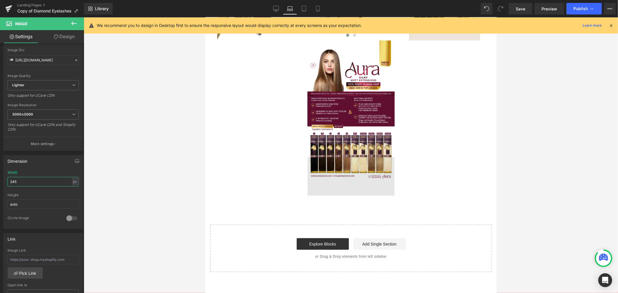
scroll to position [641, 0]
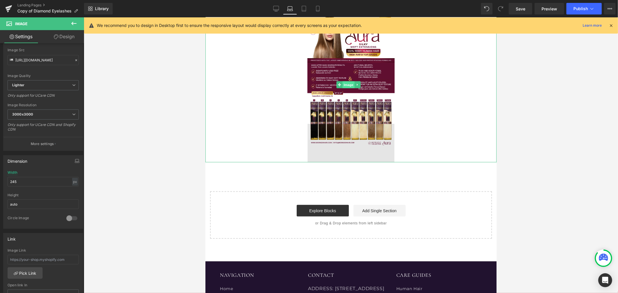
click at [351, 84] on span "Image" at bounding box center [349, 84] width 12 height 7
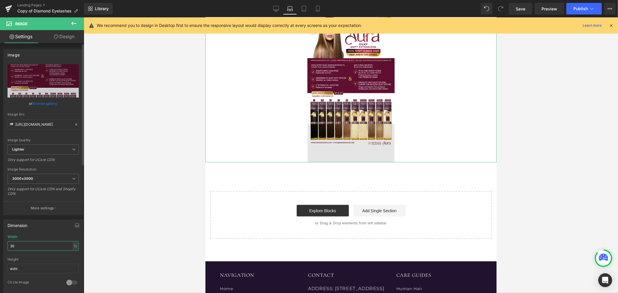
click at [41, 247] on input "30" at bounding box center [43, 246] width 71 height 10
type input "40"
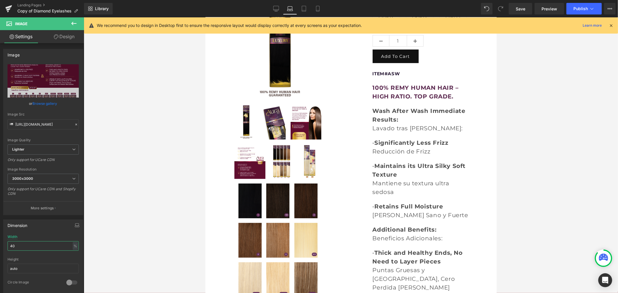
scroll to position [190, 0]
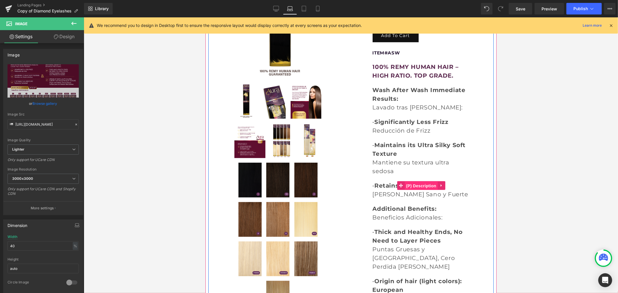
click at [423, 190] on span "(P) Description" at bounding box center [421, 185] width 33 height 9
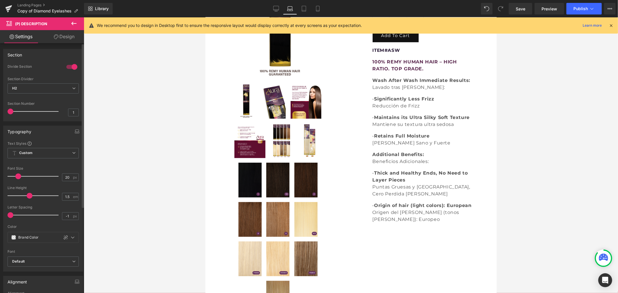
click at [18, 177] on span at bounding box center [18, 177] width 6 height 6
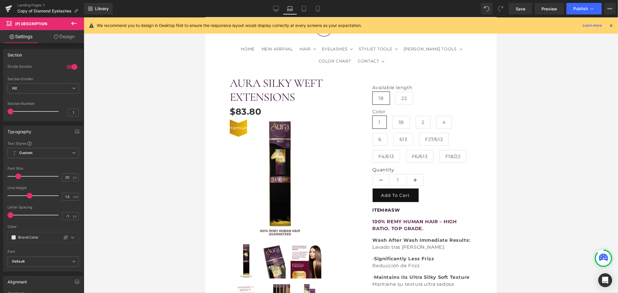
scroll to position [0, 0]
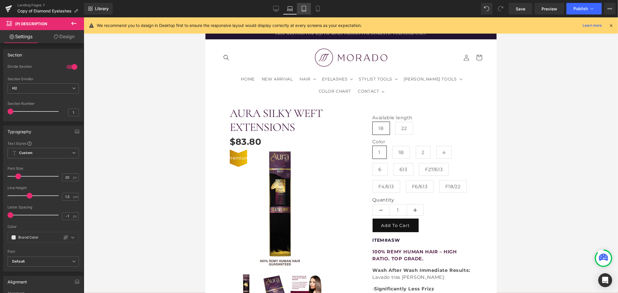
click at [306, 8] on icon at bounding box center [304, 9] width 6 height 6
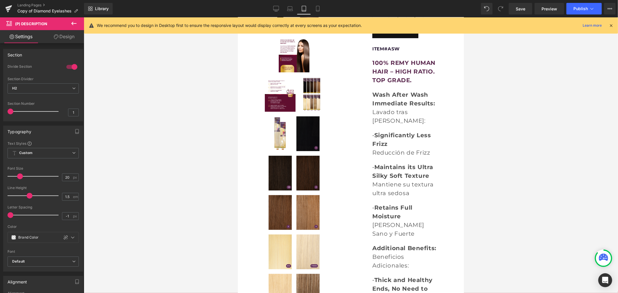
scroll to position [135, 0]
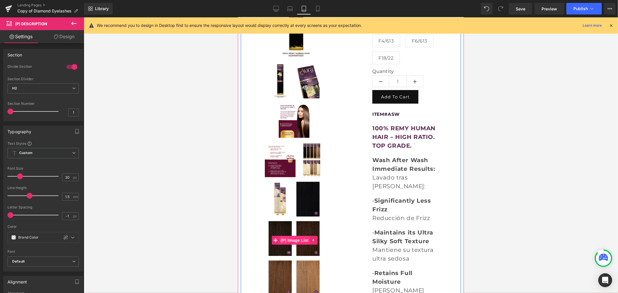
click at [295, 236] on span "(P) Image List" at bounding box center [294, 240] width 31 height 9
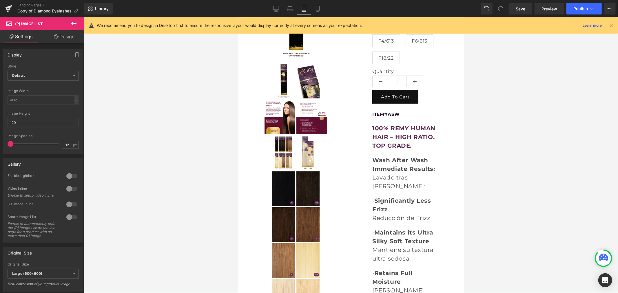
drag, startPoint x: 47, startPoint y: 144, endPoint x: -20, endPoint y: 153, distance: 67.6
click at [0, 153] on html "(P) Image List You are previewing how the will restyle your page. You can not e…" at bounding box center [309, 146] width 618 height 293
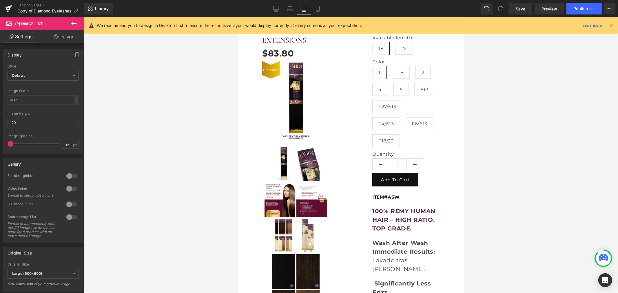
scroll to position [39, 0]
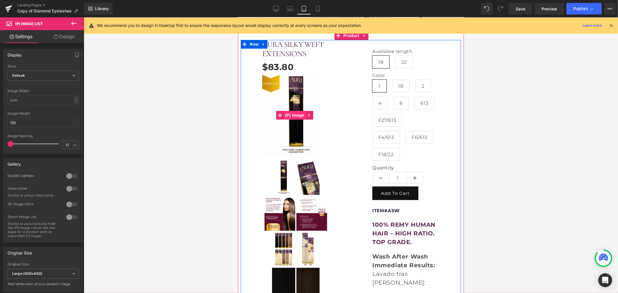
click at [298, 113] on span "(P) Image" at bounding box center [294, 115] width 22 height 9
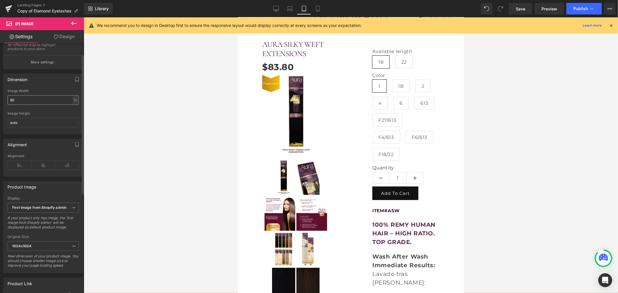
scroll to position [97, 0]
click at [22, 98] on input "80" at bounding box center [43, 97] width 71 height 10
type input "100"
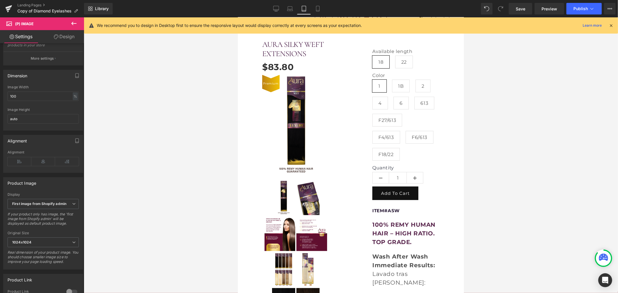
click at [88, 123] on div at bounding box center [351, 155] width 535 height 276
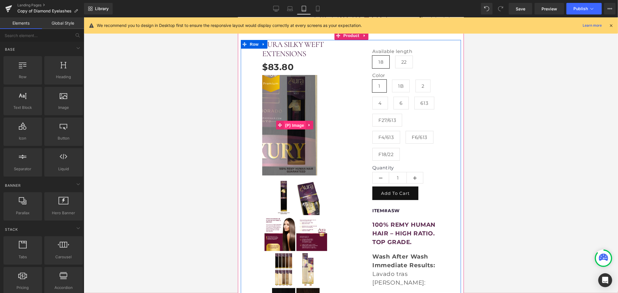
click at [299, 121] on span "(P) Image" at bounding box center [294, 125] width 22 height 9
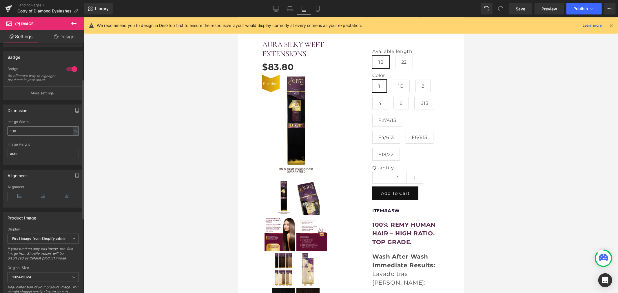
scroll to position [64, 0]
drag, startPoint x: 25, startPoint y: 132, endPoint x: 2, endPoint y: 133, distance: 22.9
click at [2, 133] on div "Dimension 100% Image Width 100 % % px auto Image Height auto" at bounding box center [43, 130] width 87 height 65
drag, startPoint x: 26, startPoint y: 134, endPoint x: -14, endPoint y: 134, distance: 39.7
click at [0, 134] on html "(P) Image You are previewing how the will restyle your page. You can not edit E…" at bounding box center [309, 146] width 618 height 293
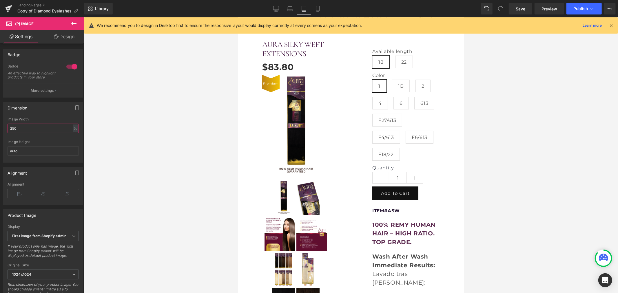
type input "s"
type input "auto"
click at [161, 172] on div at bounding box center [351, 155] width 535 height 276
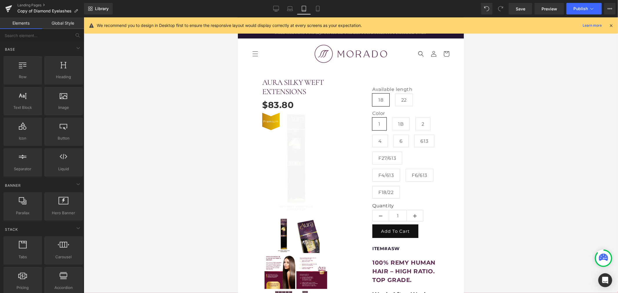
scroll to position [0, 0]
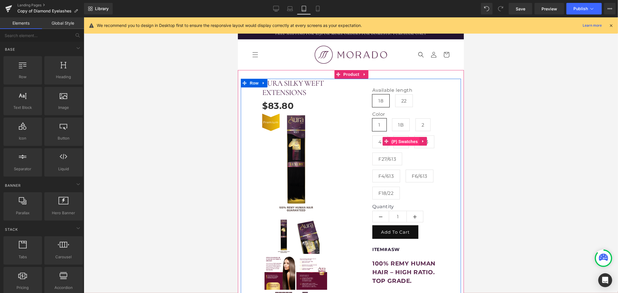
click at [407, 146] on span "(P) Swatches" at bounding box center [404, 141] width 29 height 9
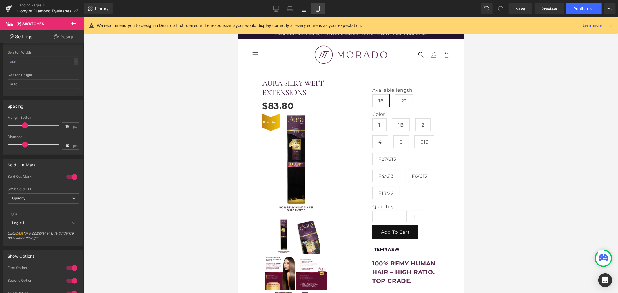
click at [319, 12] on link "Mobile" at bounding box center [318, 9] width 14 height 12
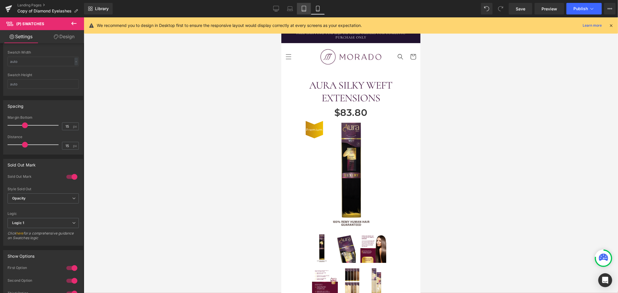
click at [300, 6] on link "Tablet" at bounding box center [304, 9] width 14 height 12
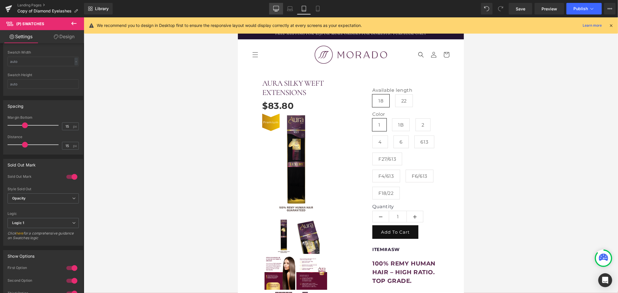
click at [280, 10] on link "Desktop" at bounding box center [276, 9] width 14 height 12
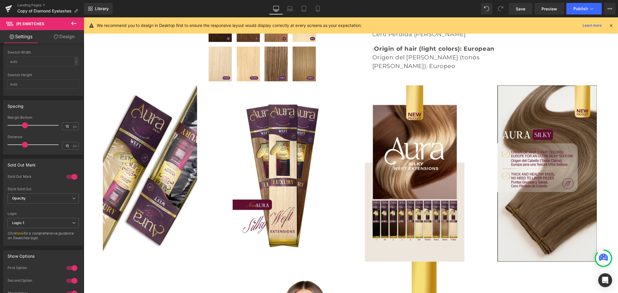
scroll to position [386, 0]
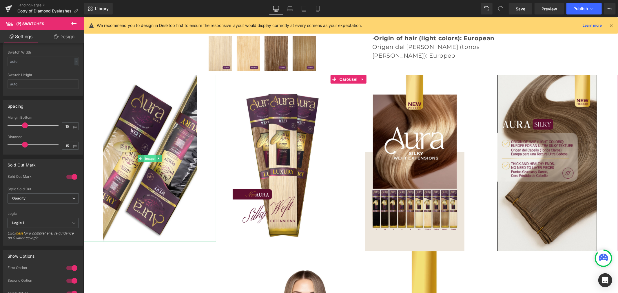
click at [152, 158] on span "Image" at bounding box center [150, 158] width 12 height 7
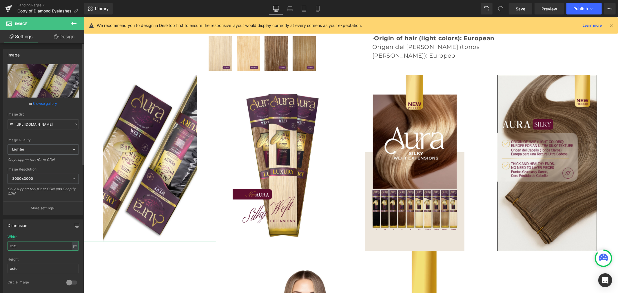
click at [25, 246] on input "325" at bounding box center [43, 246] width 71 height 10
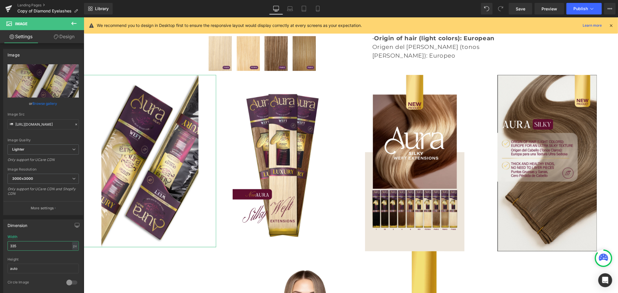
drag, startPoint x: 28, startPoint y: 247, endPoint x: -1, endPoint y: 247, distance: 29.3
click at [0, 247] on html "Image You are previewing how the will restyle your page. You can not edit Eleme…" at bounding box center [309, 146] width 618 height 293
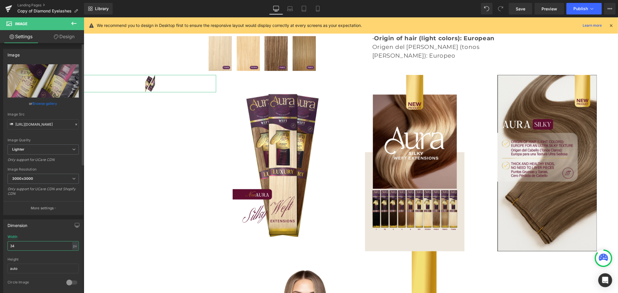
type input "342"
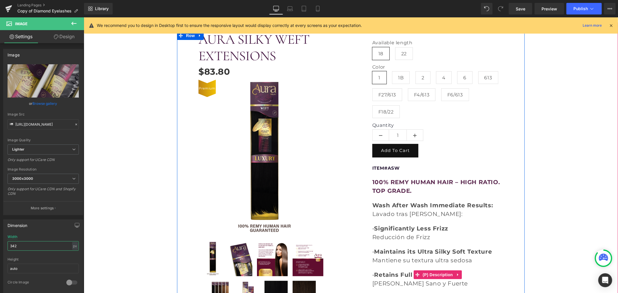
scroll to position [32, 0]
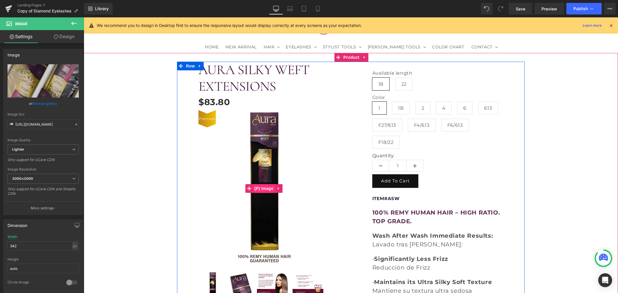
click at [262, 186] on span "(P) Image" at bounding box center [264, 188] width 22 height 9
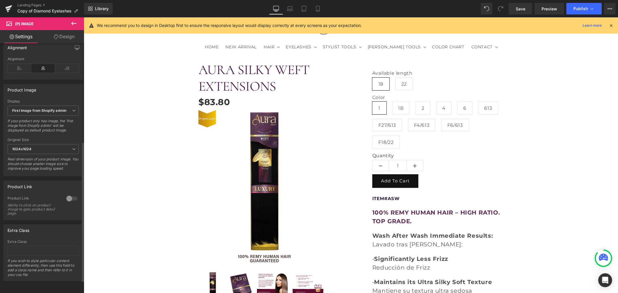
scroll to position [199, 0]
click at [67, 37] on link "Design" at bounding box center [64, 36] width 42 height 13
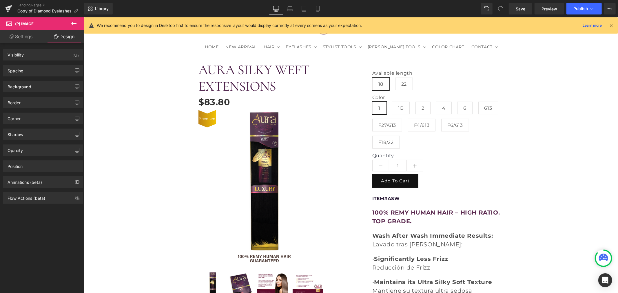
click at [26, 39] on link "Settings" at bounding box center [21, 36] width 42 height 13
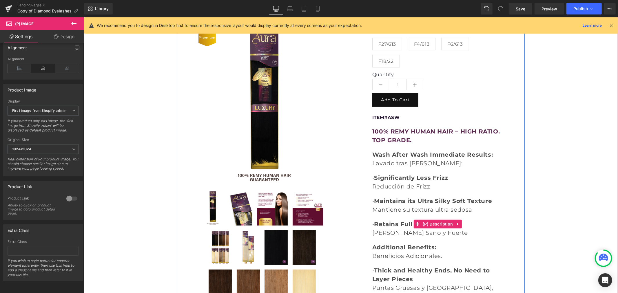
scroll to position [129, 0]
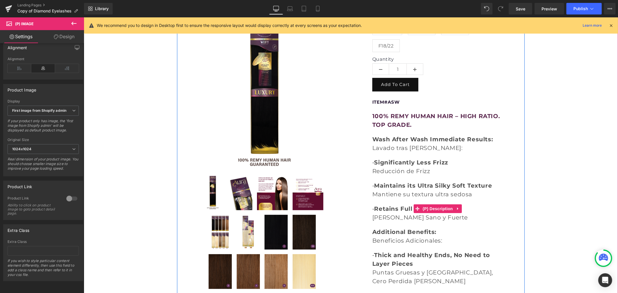
click at [399, 127] on span "100% REMY HUMAN HAIR – HIGH RATIO. TOP GRADE." at bounding box center [436, 120] width 128 height 16
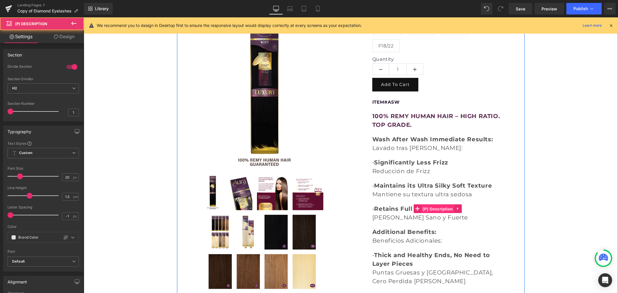
click at [437, 206] on span "(P) Description" at bounding box center [437, 209] width 33 height 9
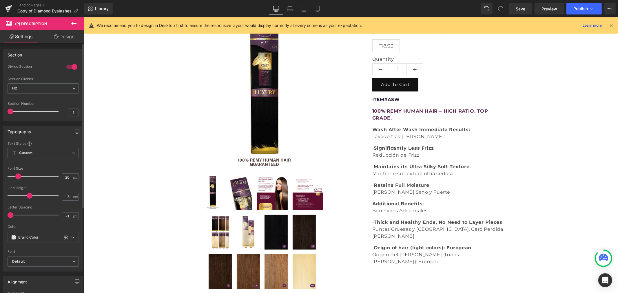
click at [17, 176] on span at bounding box center [18, 177] width 6 height 6
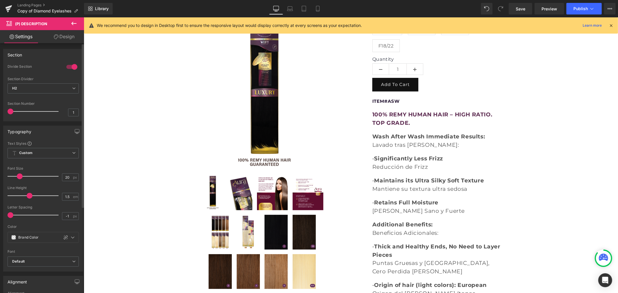
click at [19, 177] on span at bounding box center [20, 177] width 6 height 6
click at [28, 195] on span at bounding box center [30, 196] width 6 height 6
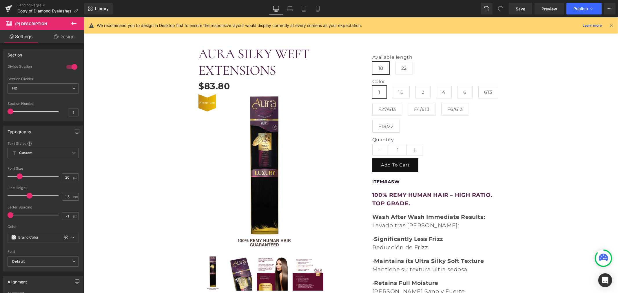
scroll to position [0, 0]
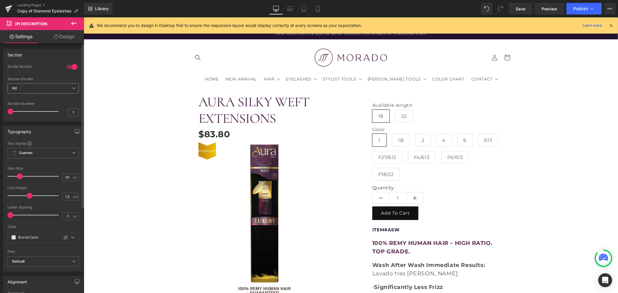
click at [30, 90] on span "H2" at bounding box center [43, 88] width 71 height 10
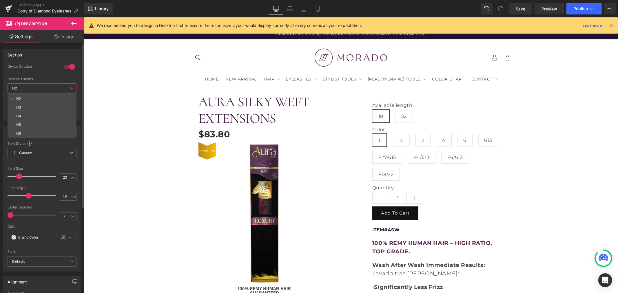
click at [30, 90] on span "H2" at bounding box center [42, 88] width 69 height 10
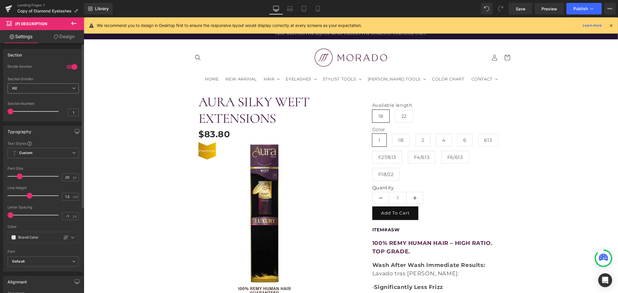
click at [34, 87] on span "H2" at bounding box center [43, 88] width 71 height 10
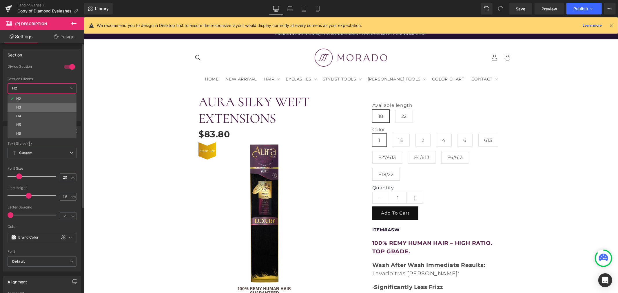
click at [26, 106] on li "H3" at bounding box center [42, 107] width 69 height 9
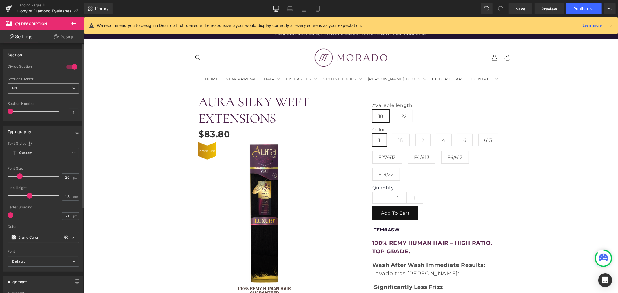
click at [34, 90] on span "H3" at bounding box center [43, 88] width 71 height 10
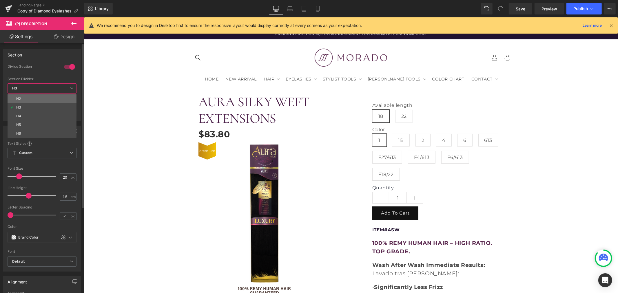
click at [31, 98] on li "H2" at bounding box center [42, 98] width 69 height 9
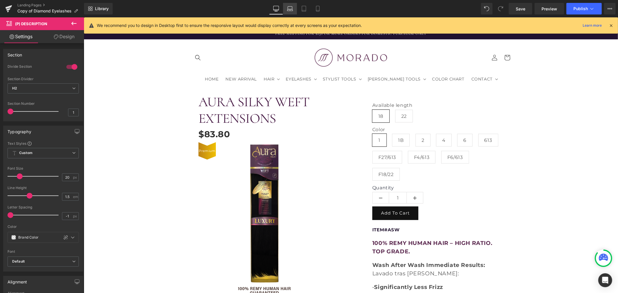
click at [287, 9] on link "Laptop" at bounding box center [290, 9] width 14 height 12
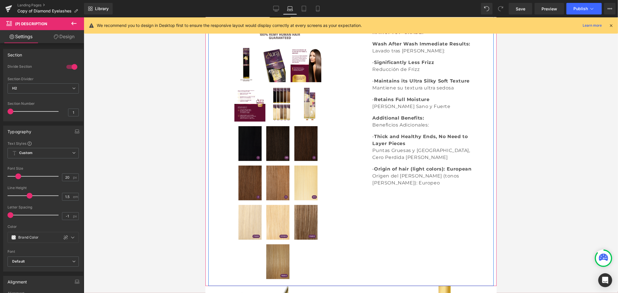
scroll to position [222, 0]
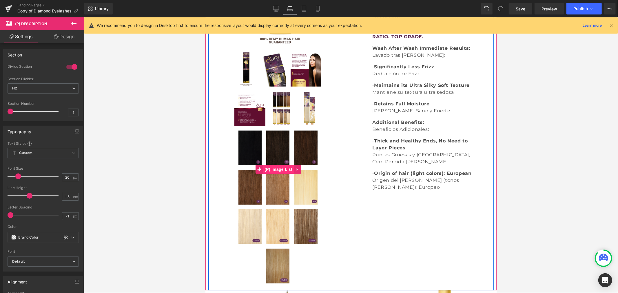
click at [283, 165] on span "(P) Image List" at bounding box center [278, 169] width 31 height 9
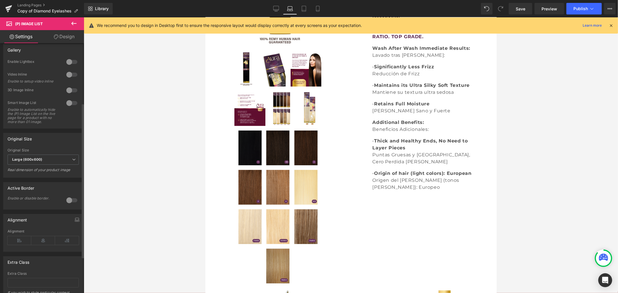
scroll to position [129, 0]
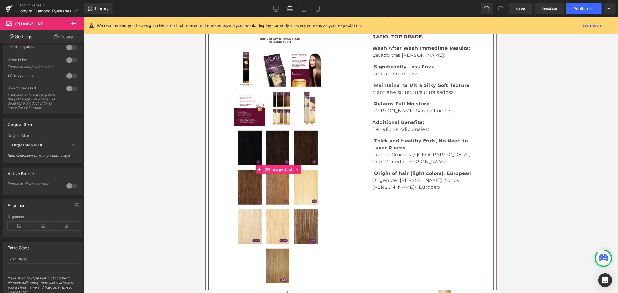
click at [280, 165] on span "(P) Image List" at bounding box center [278, 169] width 31 height 9
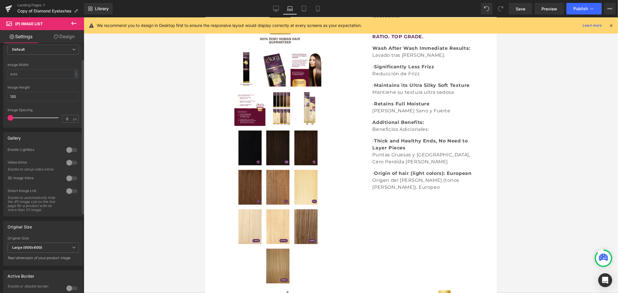
scroll to position [0, 0]
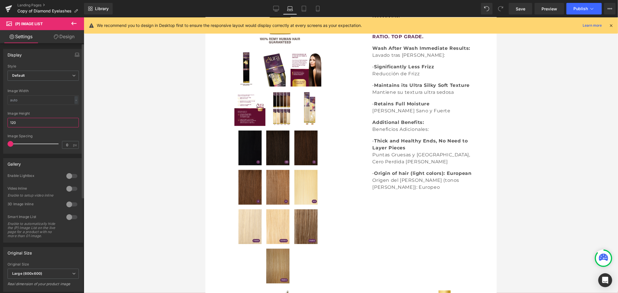
click at [33, 123] on input "120" at bounding box center [43, 123] width 71 height 10
drag, startPoint x: 33, startPoint y: 123, endPoint x: -2, endPoint y: 125, distance: 35.4
click at [0, 125] on html "(P) Image List You are previewing how the will restyle your page. You can not e…" at bounding box center [309, 146] width 618 height 293
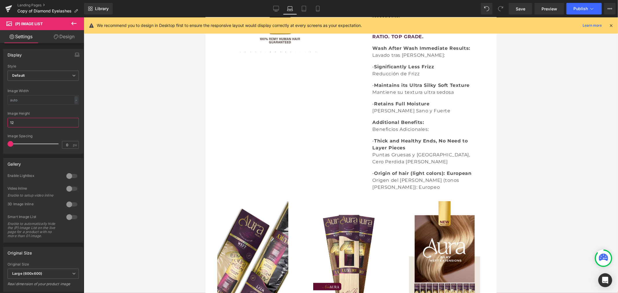
type input "120"
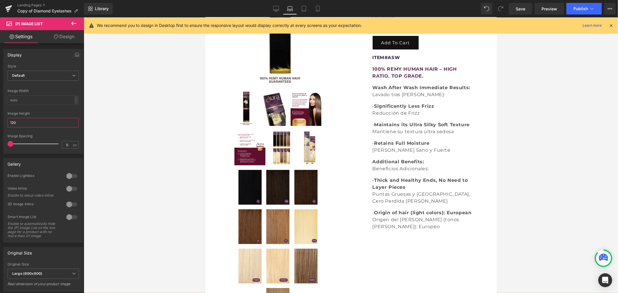
scroll to position [257, 0]
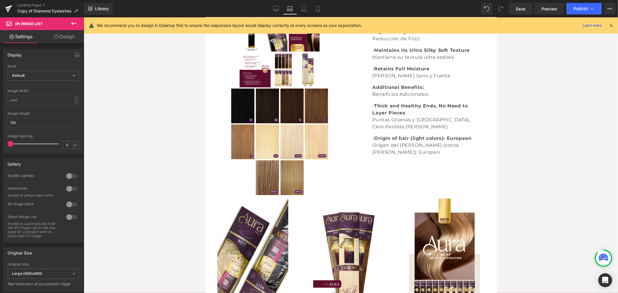
drag, startPoint x: 12, startPoint y: 144, endPoint x: -16, endPoint y: 149, distance: 27.6
click at [0, 149] on html "(P) Image List You are previewing how the will restyle your page. You can not e…" at bounding box center [309, 146] width 618 height 293
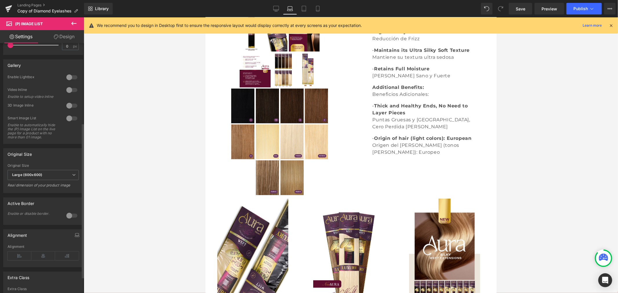
scroll to position [129, 0]
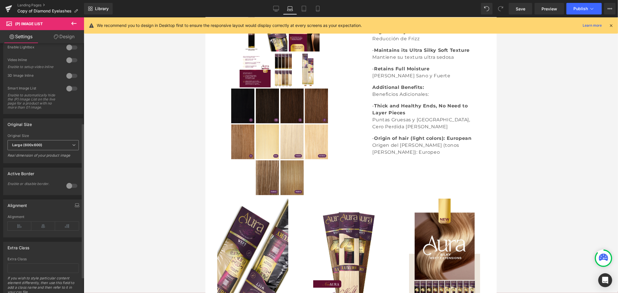
click at [46, 150] on span "Large (600x600)" at bounding box center [43, 145] width 71 height 10
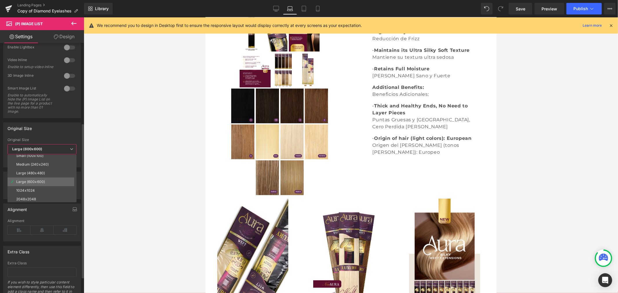
scroll to position [4, 0]
click at [41, 197] on li "2048x2048" at bounding box center [44, 198] width 72 height 9
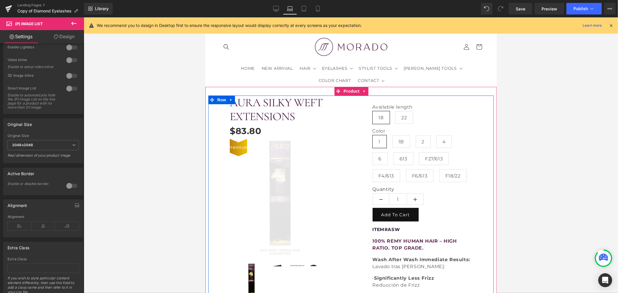
scroll to position [0, 0]
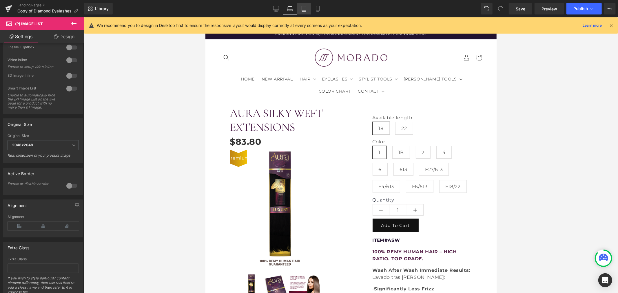
click at [303, 6] on icon at bounding box center [304, 9] width 6 height 6
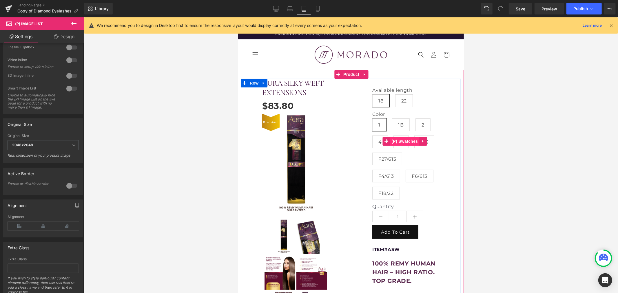
click at [405, 146] on span "(P) Swatches" at bounding box center [404, 141] width 29 height 9
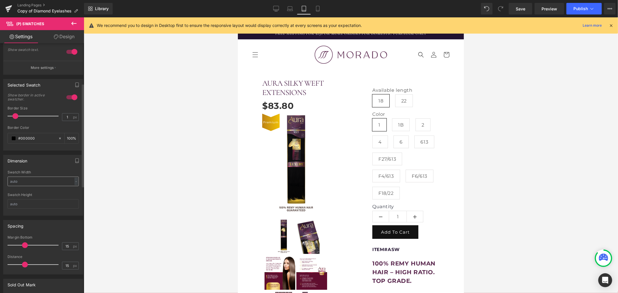
scroll to position [129, 0]
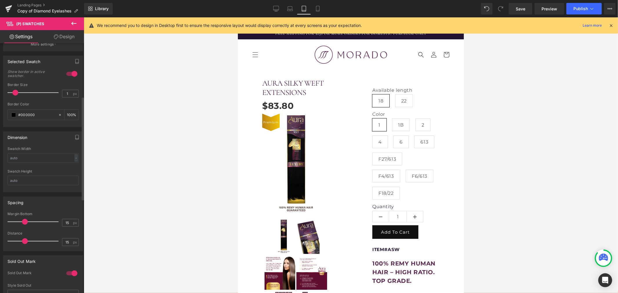
click at [25, 222] on span at bounding box center [25, 222] width 6 height 6
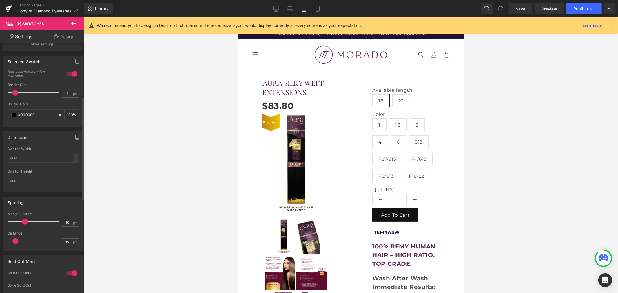
drag, startPoint x: 23, startPoint y: 240, endPoint x: 14, endPoint y: 239, distance: 9.6
click at [14, 239] on span at bounding box center [15, 242] width 6 height 6
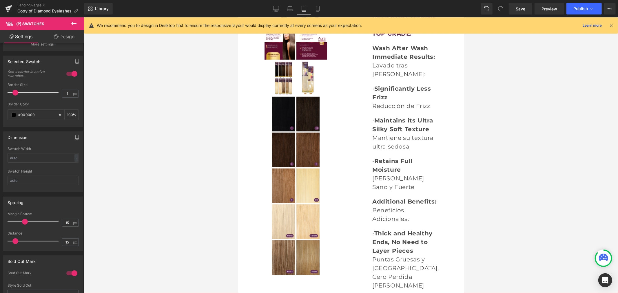
scroll to position [257, 0]
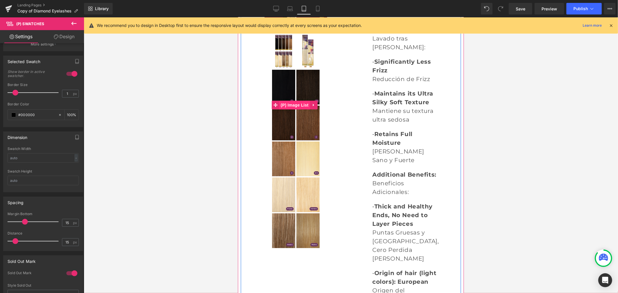
click at [292, 101] on span "(P) Image List" at bounding box center [294, 105] width 31 height 9
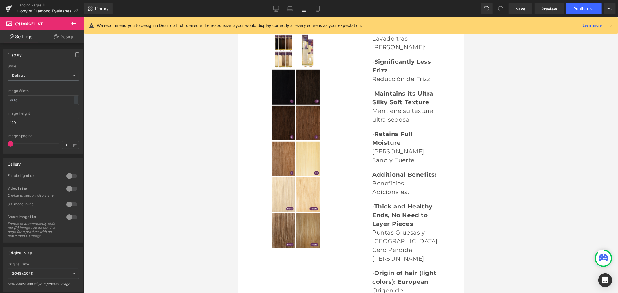
drag, startPoint x: 11, startPoint y: 144, endPoint x: -35, endPoint y: 147, distance: 45.9
click at [0, 147] on html "(P) Image List You are previewing how the will restyle your page. You can not e…" at bounding box center [309, 146] width 618 height 293
click at [37, 124] on input "120" at bounding box center [43, 123] width 71 height 10
drag, startPoint x: 37, startPoint y: 124, endPoint x: 3, endPoint y: 125, distance: 33.3
click at [3, 125] on div "Default Slider Style Default Default Slider 5 Columns 5 4 Columns 4 3 Columns 3…" at bounding box center [42, 108] width 79 height 89
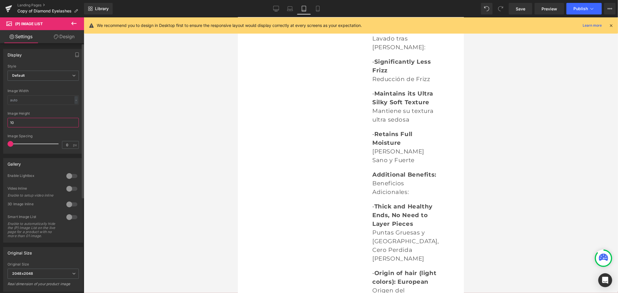
type input "100"
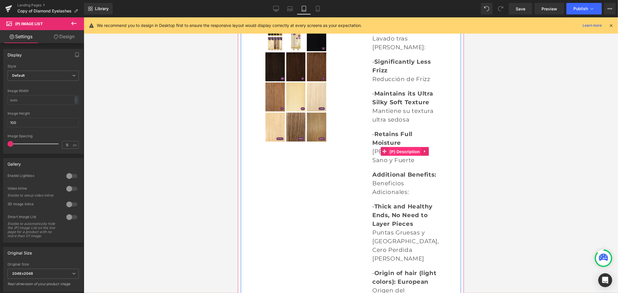
click at [400, 147] on span "(P) Description" at bounding box center [404, 151] width 33 height 9
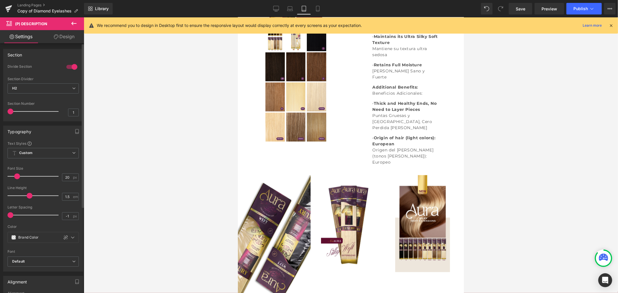
click at [17, 177] on span at bounding box center [17, 177] width 6 height 6
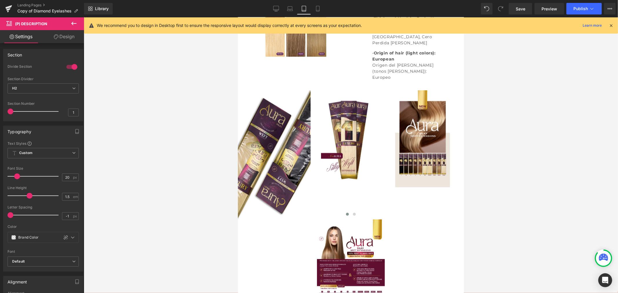
scroll to position [354, 0]
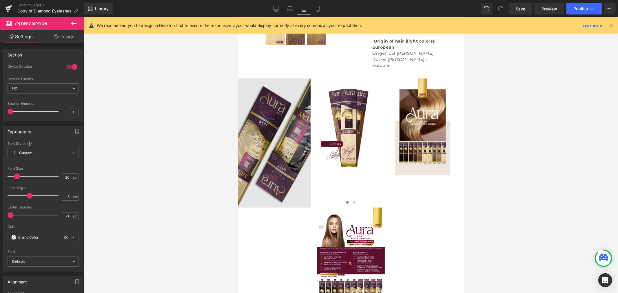
click at [275, 127] on div "Image" at bounding box center [274, 142] width 73 height 129
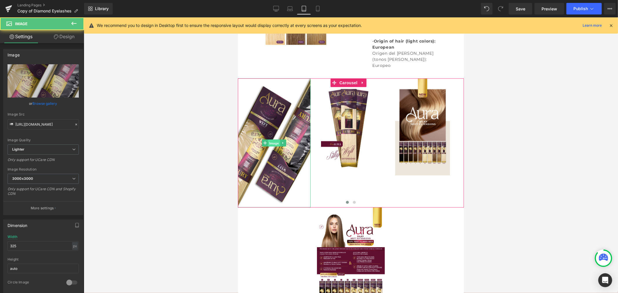
click at [272, 140] on span "Image" at bounding box center [274, 143] width 12 height 7
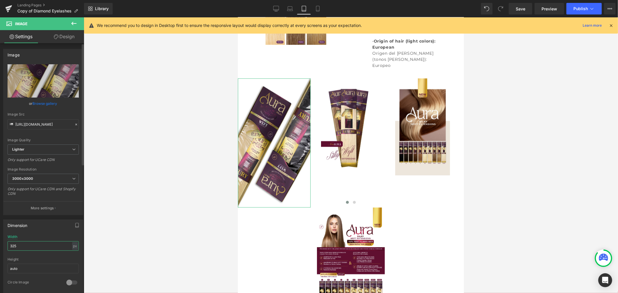
click at [21, 246] on input "325" at bounding box center [43, 246] width 71 height 10
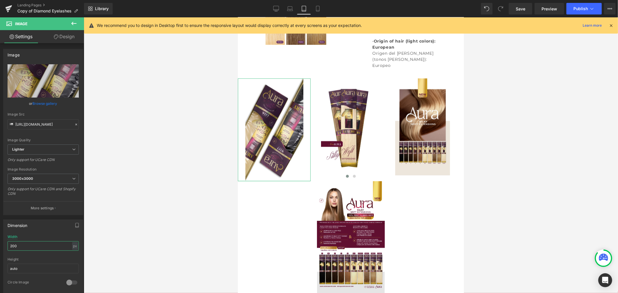
drag, startPoint x: 13, startPoint y: 247, endPoint x: -5, endPoint y: 248, distance: 18.3
click at [0, 248] on html "Image You are previewing how the will restyle your page. You can not edit Eleme…" at bounding box center [309, 146] width 618 height 293
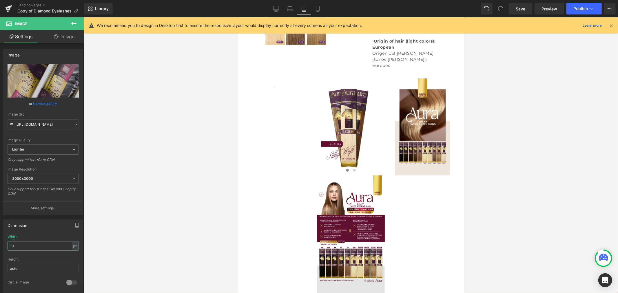
type input "190"
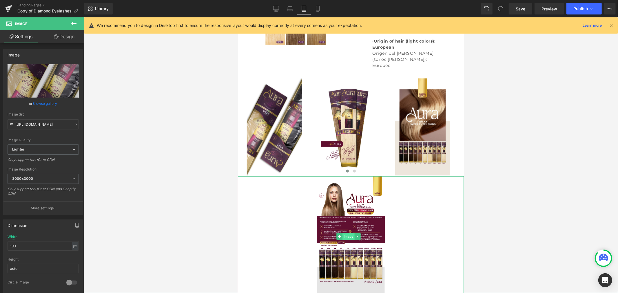
click at [347, 233] on span "Image" at bounding box center [348, 236] width 12 height 7
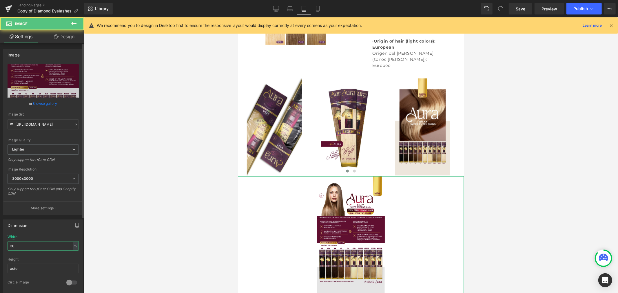
click at [28, 246] on input "30" at bounding box center [43, 246] width 71 height 10
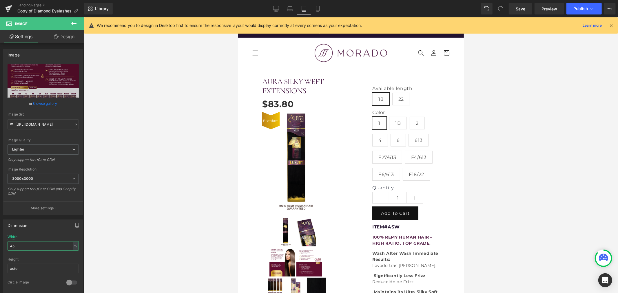
scroll to position [0, 0]
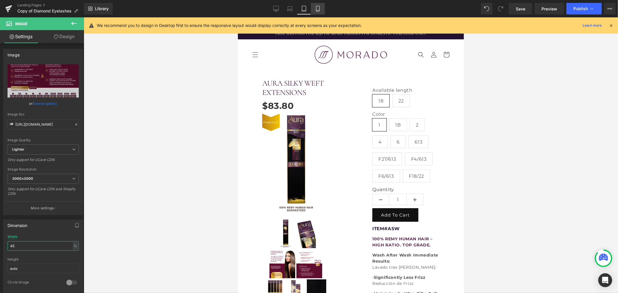
type input "45"
click at [317, 8] on icon at bounding box center [318, 9] width 6 height 6
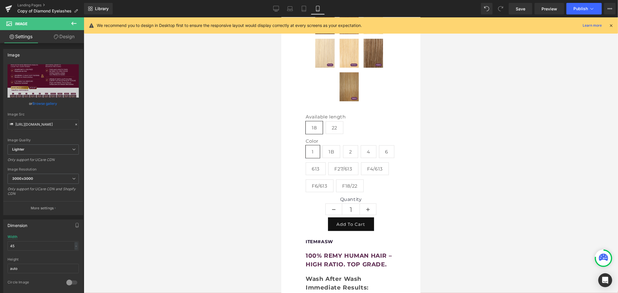
scroll to position [329, 0]
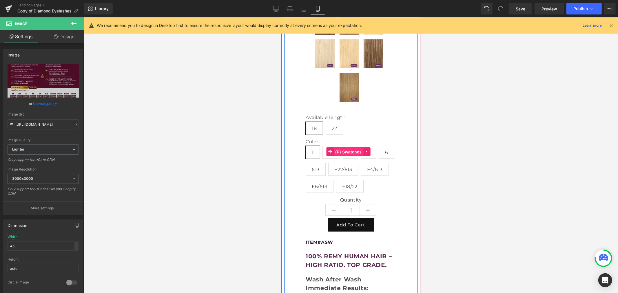
click at [345, 155] on span "(P) Swatches" at bounding box center [348, 152] width 29 height 9
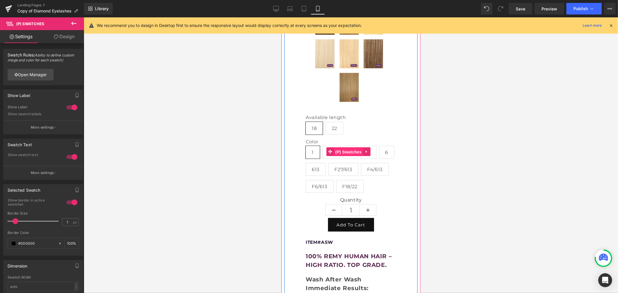
click at [352, 155] on span "(P) Swatches" at bounding box center [348, 152] width 29 height 9
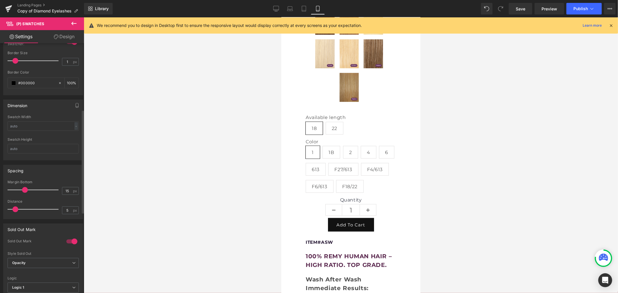
scroll to position [161, 0]
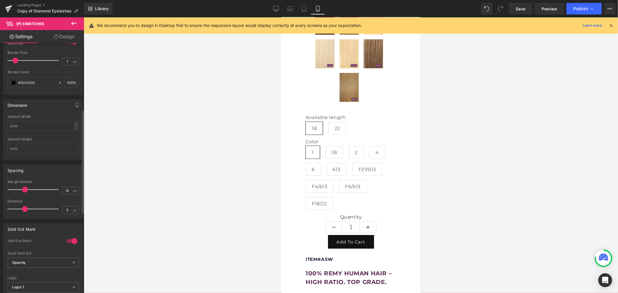
drag, startPoint x: 17, startPoint y: 210, endPoint x: 26, endPoint y: 212, distance: 9.8
click at [26, 212] on div at bounding box center [34, 209] width 48 height 12
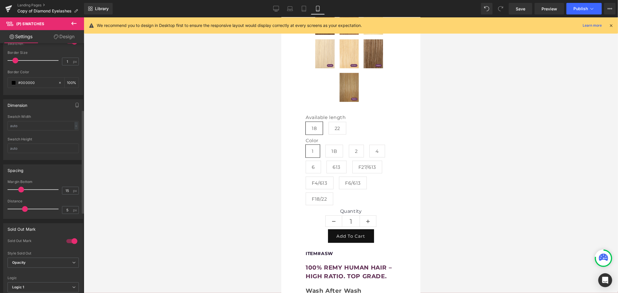
drag, startPoint x: 23, startPoint y: 190, endPoint x: 20, endPoint y: 191, distance: 3.9
click at [20, 191] on span at bounding box center [21, 190] width 6 height 6
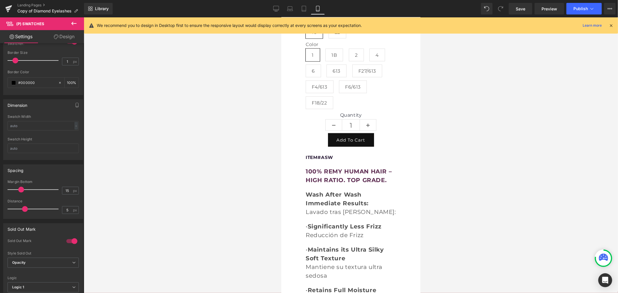
scroll to position [426, 0]
click at [339, 222] on b "Significantly Less Frizz" at bounding box center [345, 225] width 74 height 7
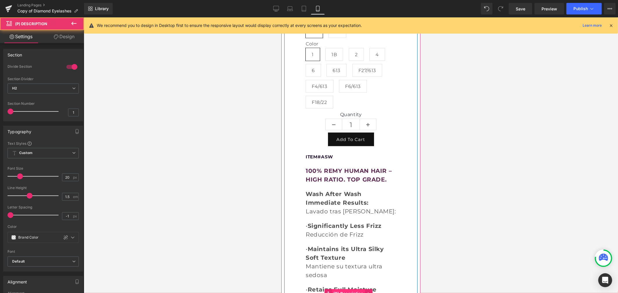
click at [351, 289] on span "(P) Description" at bounding box center [348, 293] width 33 height 9
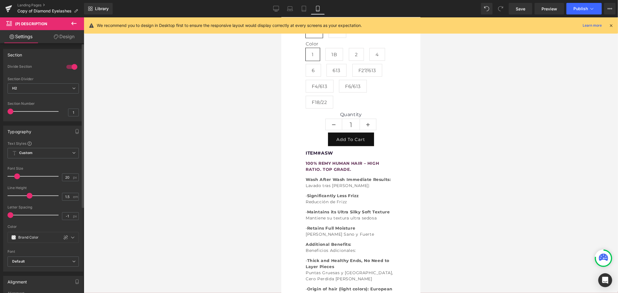
click at [16, 177] on span at bounding box center [17, 177] width 6 height 6
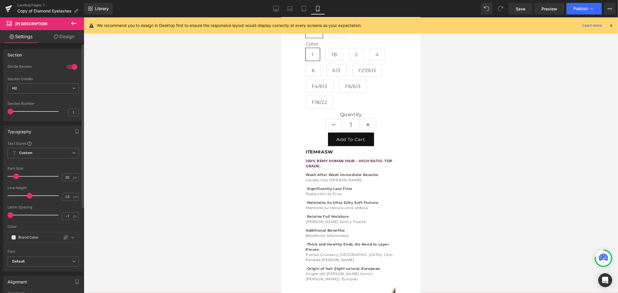
click at [16, 177] on span at bounding box center [16, 177] width 6 height 6
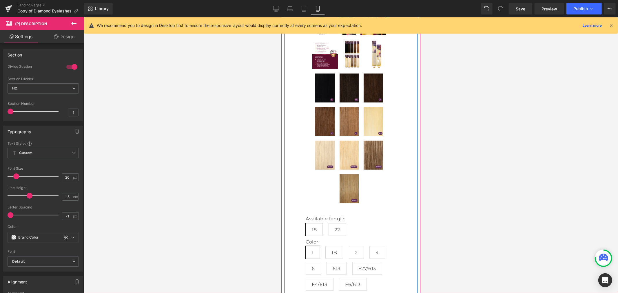
scroll to position [193, 0]
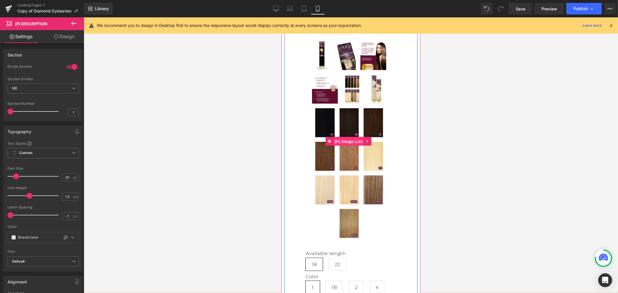
click at [348, 137] on span "(P) Image List" at bounding box center [348, 141] width 31 height 9
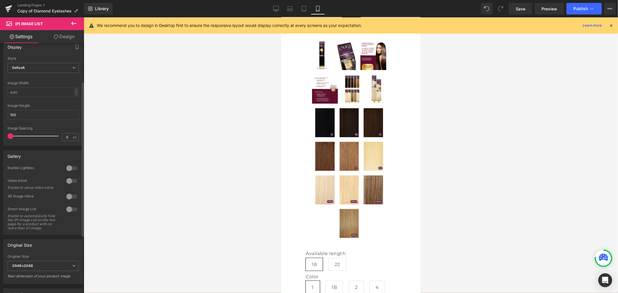
scroll to position [0, 0]
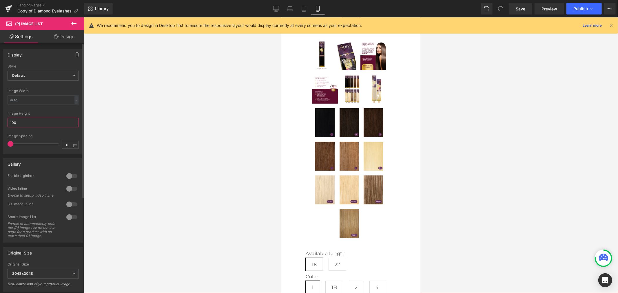
click at [21, 121] on input "100" at bounding box center [43, 123] width 71 height 10
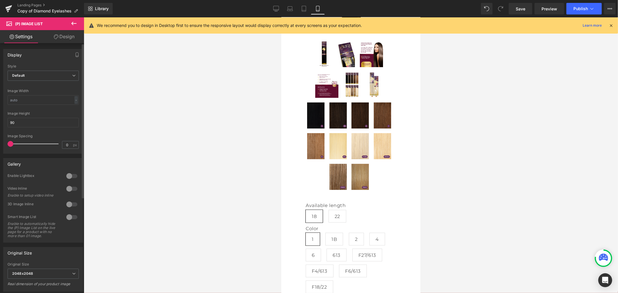
click at [51, 132] on div at bounding box center [43, 132] width 71 height 4
click at [23, 123] on input "90" at bounding box center [43, 123] width 71 height 10
drag, startPoint x: 13, startPoint y: 120, endPoint x: -1, endPoint y: 119, distance: 13.7
click at [0, 119] on html "(P) Image List You are previewing how the will restyle your page. You can not e…" at bounding box center [309, 146] width 618 height 293
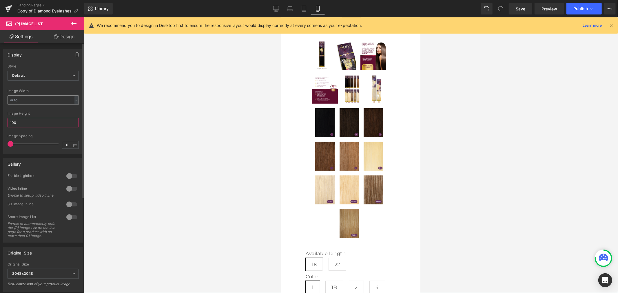
type input "100"
click at [28, 103] on input "text" at bounding box center [43, 100] width 71 height 10
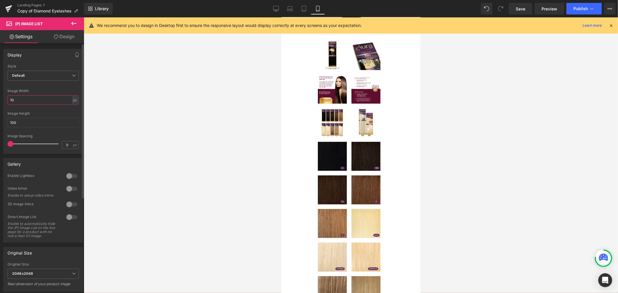
type input "1"
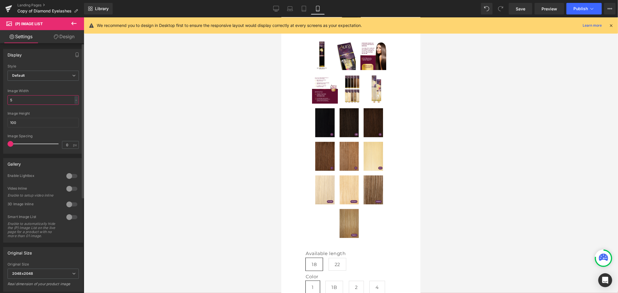
type input "50"
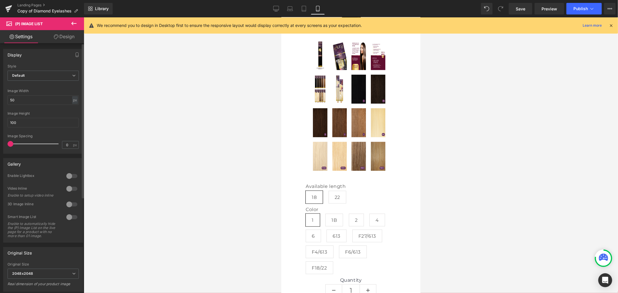
drag, startPoint x: 0, startPoint y: 0, endPoint x: 0, endPoint y: 99, distance: 99.4
click at [0, 99] on div "Display Default Slider Style Default Default Slider 5 Columns 5 4 Columns 4 3 C…" at bounding box center [43, 99] width 87 height 109
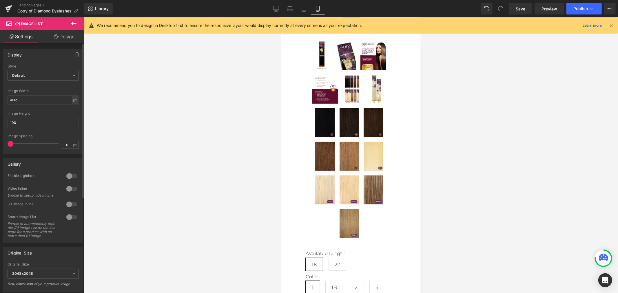
type input "auto"
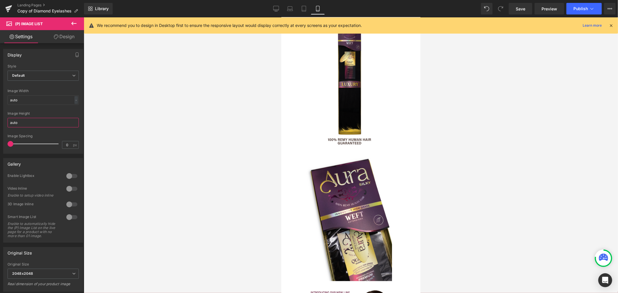
scroll to position [354, 0]
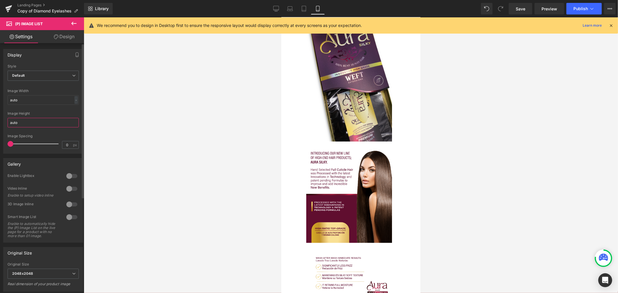
drag, startPoint x: 25, startPoint y: 123, endPoint x: 5, endPoint y: 123, distance: 19.7
click at [5, 123] on div "Default Slider Style Default Default Slider 5 Columns 5 4 Columns 4 3 Columns 3…" at bounding box center [42, 108] width 79 height 89
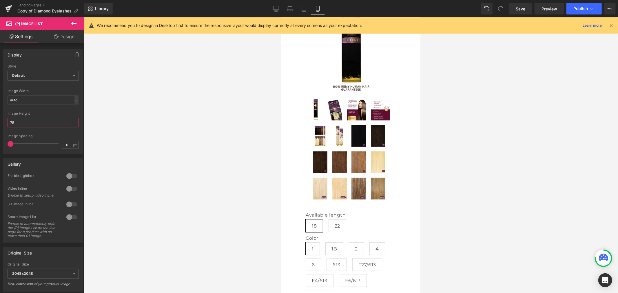
scroll to position [129, 0]
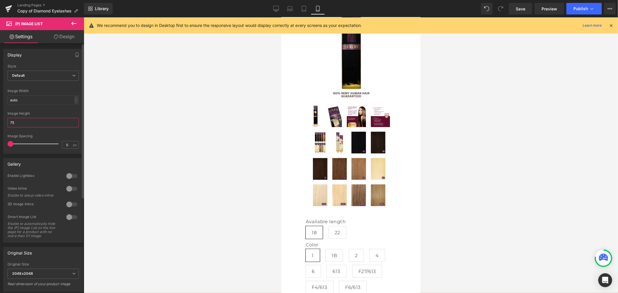
drag, startPoint x: 25, startPoint y: 123, endPoint x: 0, endPoint y: 123, distance: 24.3
click at [1, 122] on div "Display Default Slider Style Default Default Slider 5 Columns 5 4 Columns 4 3 C…" at bounding box center [43, 99] width 87 height 109
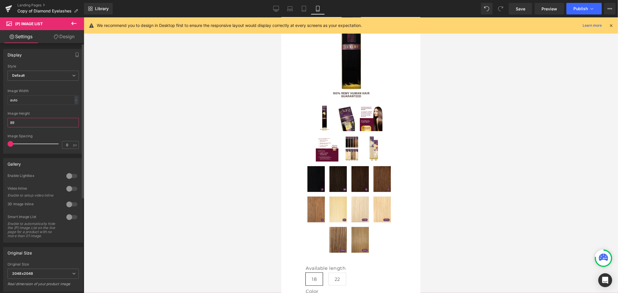
type input "8"
type input "9"
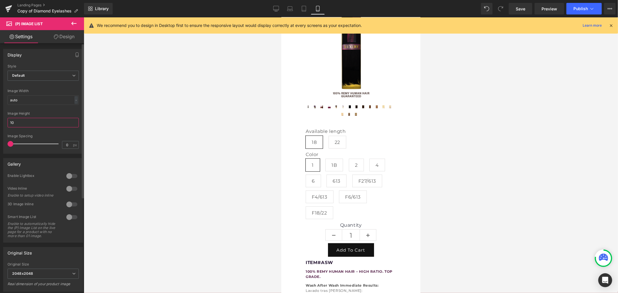
type input "1"
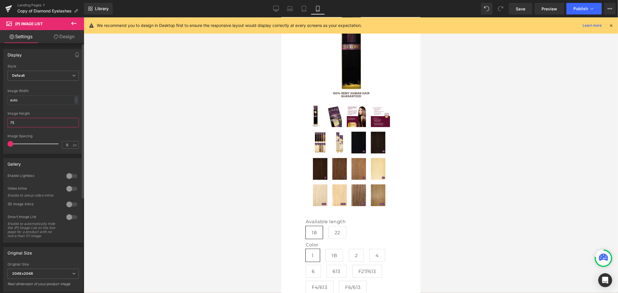
type input "7"
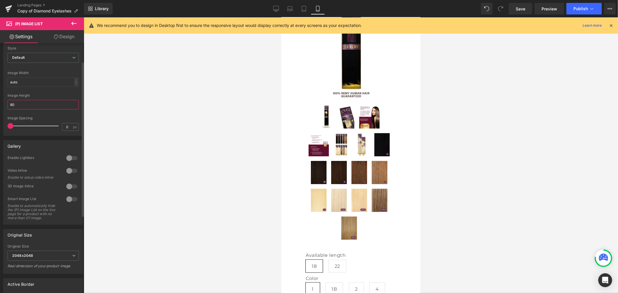
scroll to position [32, 0]
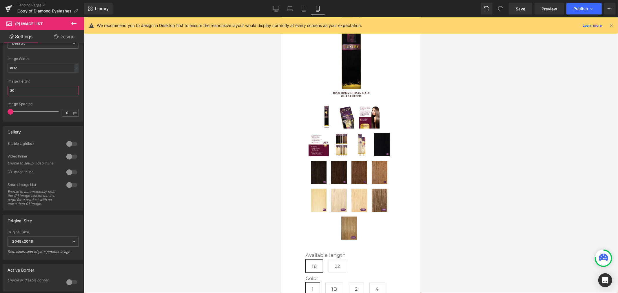
type input "80"
click at [64, 39] on link "Design" at bounding box center [64, 36] width 42 height 13
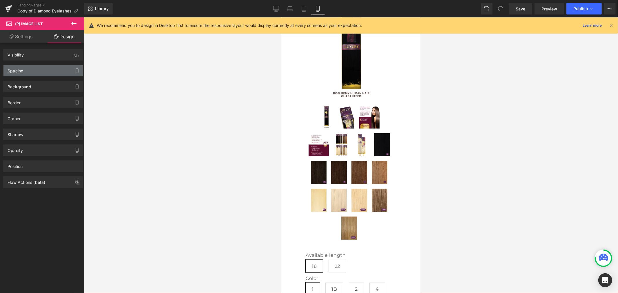
click at [39, 70] on div "Spacing" at bounding box center [42, 70] width 79 height 11
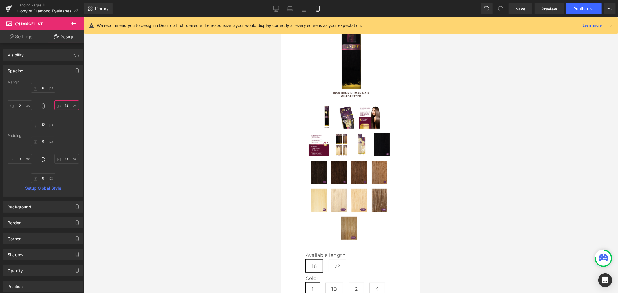
click at [69, 108] on input "12" at bounding box center [66, 106] width 24 height 10
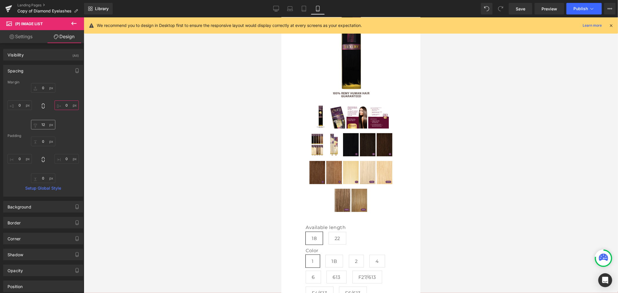
type input "0"
click at [42, 123] on input "12" at bounding box center [43, 125] width 24 height 10
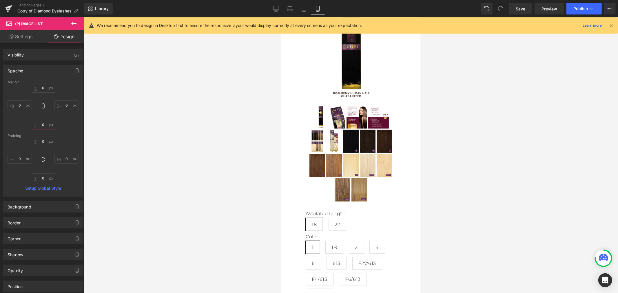
type input "0"
click at [23, 39] on link "Settings" at bounding box center [21, 36] width 42 height 13
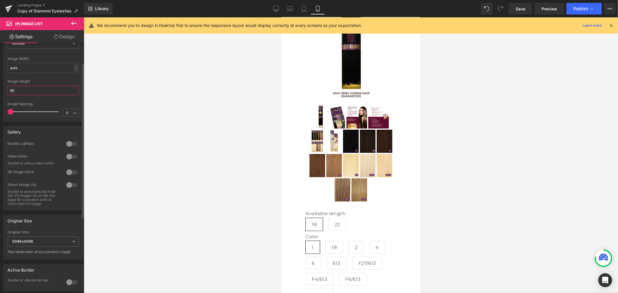
click at [24, 87] on input "80" at bounding box center [43, 91] width 71 height 10
drag, startPoint x: 24, startPoint y: 87, endPoint x: 21, endPoint y: 88, distance: 3.5
click at [21, 88] on input "80" at bounding box center [43, 91] width 71 height 10
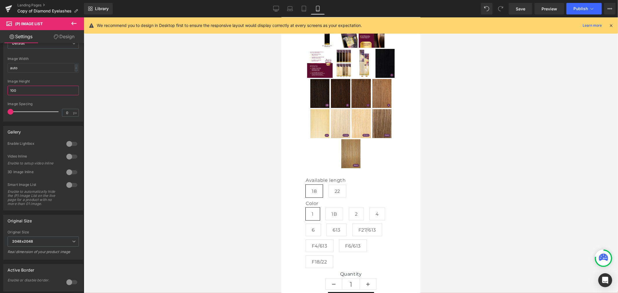
scroll to position [129, 0]
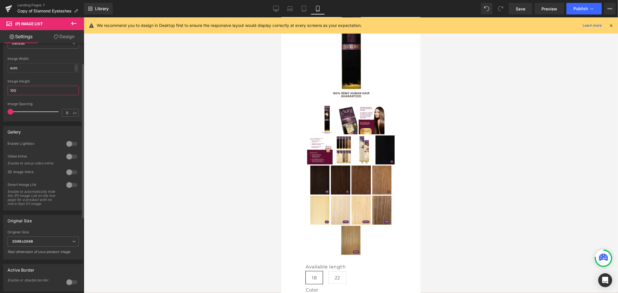
type input "100"
type input "0"
drag, startPoint x: 10, startPoint y: 110, endPoint x: -6, endPoint y: 117, distance: 17.9
click at [0, 117] on html "(P) Image List You are previewing how the will restyle your page. You can not e…" at bounding box center [309, 146] width 618 height 293
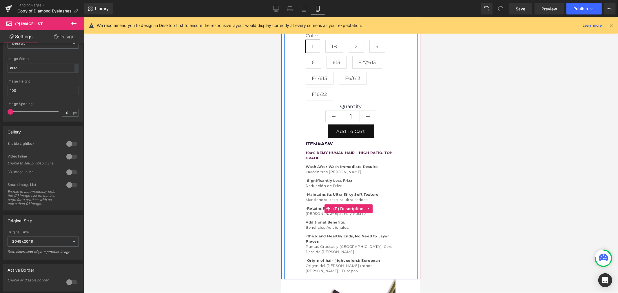
scroll to position [386, 0]
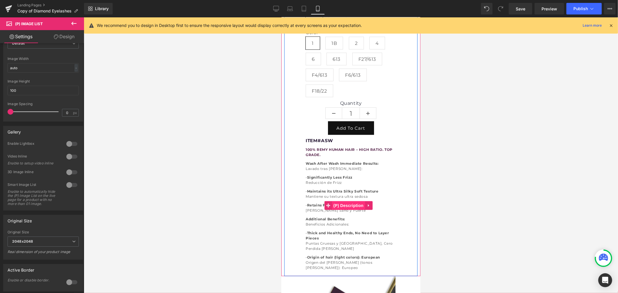
click at [346, 201] on span "(P) Description" at bounding box center [348, 205] width 33 height 9
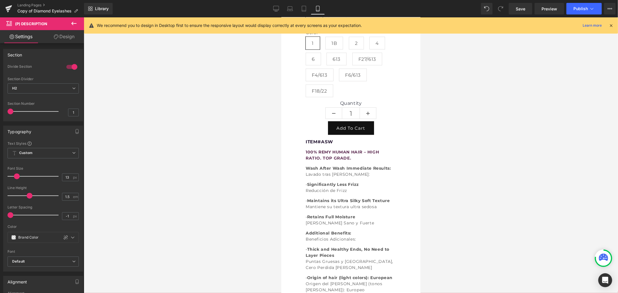
click at [14, 175] on span at bounding box center [17, 177] width 6 height 6
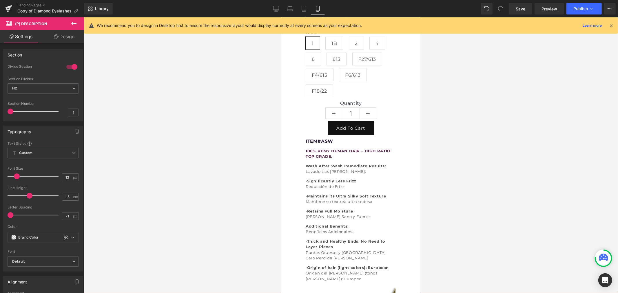
type input "14"
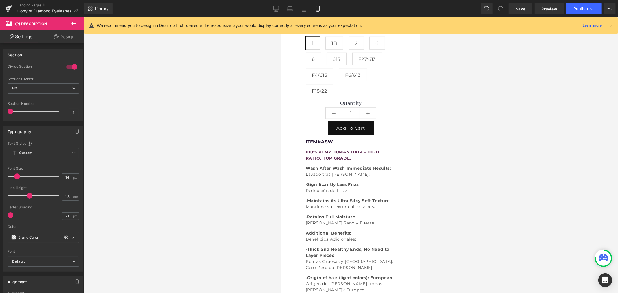
click at [16, 177] on span at bounding box center [17, 177] width 6 height 6
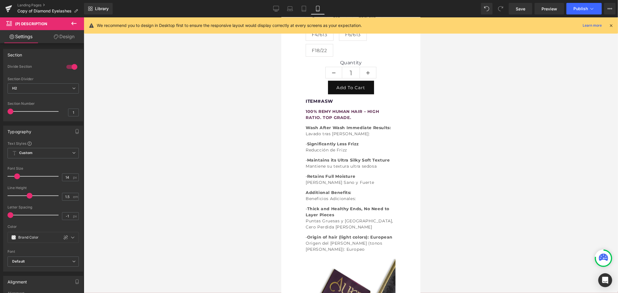
scroll to position [419, 0]
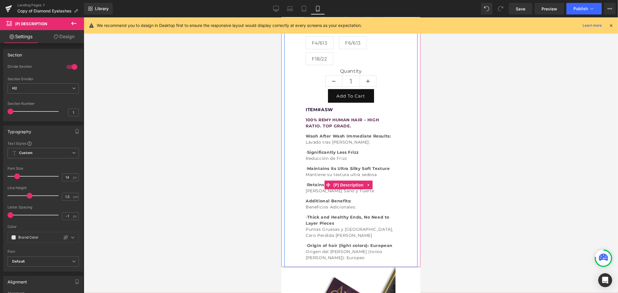
click at [326, 137] on p "Wash After Wash Immediate Results: Lavado tras [PERSON_NAME]:" at bounding box center [351, 139] width 90 height 12
click at [345, 186] on span "(P) Description" at bounding box center [348, 185] width 33 height 9
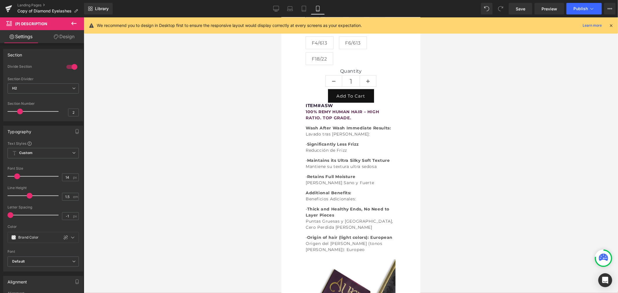
type input "1"
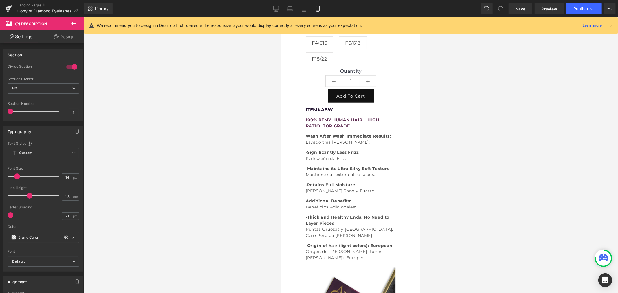
drag, startPoint x: 11, startPoint y: 112, endPoint x: -4, endPoint y: 114, distance: 15.0
click at [0, 114] on html "(P) Description You are previewing how the will restyle your page. You can not …" at bounding box center [309, 146] width 618 height 293
click at [35, 90] on span "H2" at bounding box center [43, 88] width 71 height 10
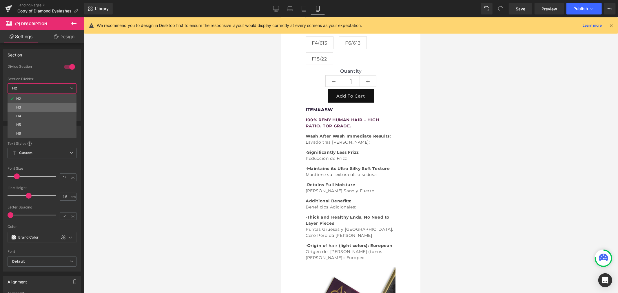
click at [28, 106] on li "H3" at bounding box center [42, 107] width 69 height 9
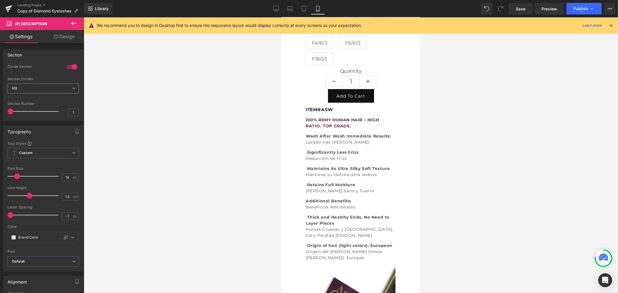
click at [28, 89] on span "H3" at bounding box center [43, 88] width 71 height 10
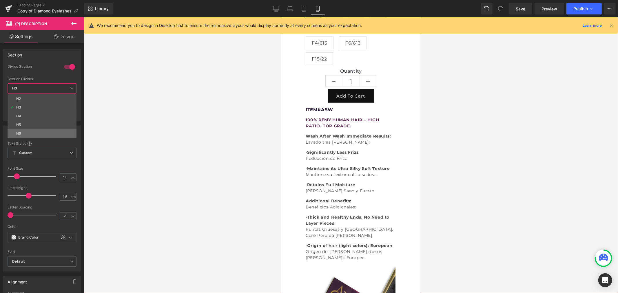
click at [31, 132] on li "H6" at bounding box center [42, 133] width 69 height 9
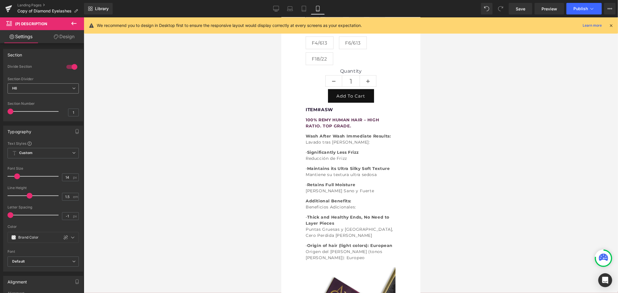
click at [35, 85] on span "H6" at bounding box center [43, 88] width 71 height 10
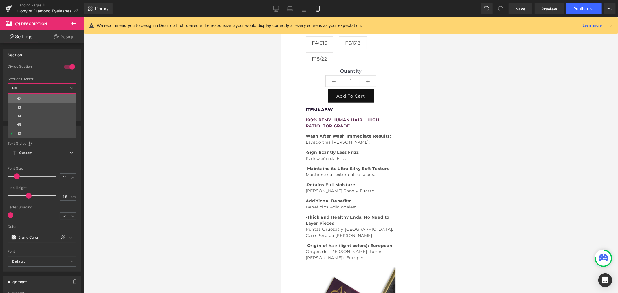
click at [31, 98] on li "H2" at bounding box center [42, 98] width 69 height 9
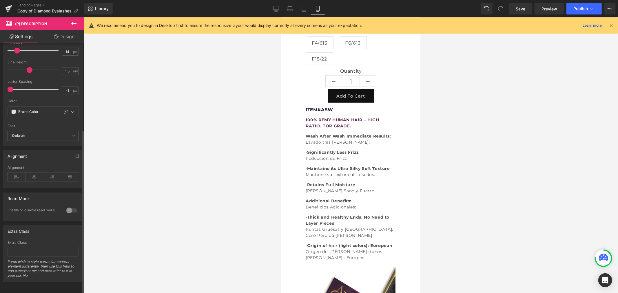
scroll to position [132, 0]
click at [37, 174] on icon at bounding box center [35, 176] width 18 height 9
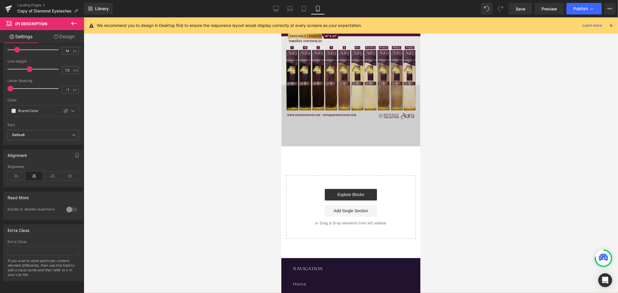
scroll to position [966, 0]
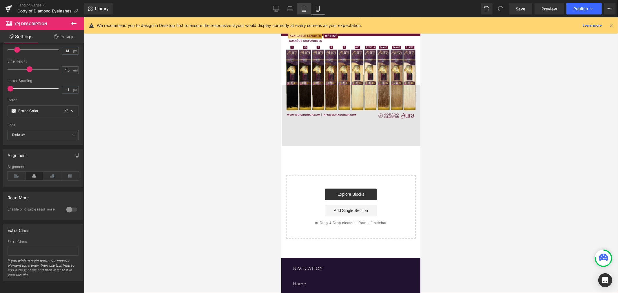
click at [302, 8] on icon at bounding box center [304, 9] width 6 height 6
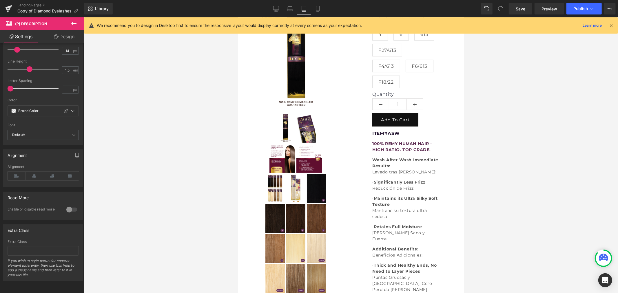
scroll to position [0, 0]
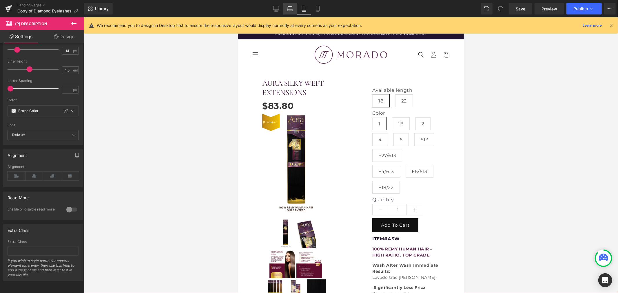
click at [288, 10] on icon at bounding box center [290, 9] width 6 height 6
type input "16"
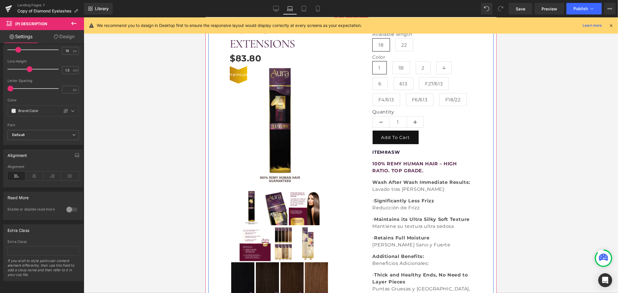
scroll to position [32, 0]
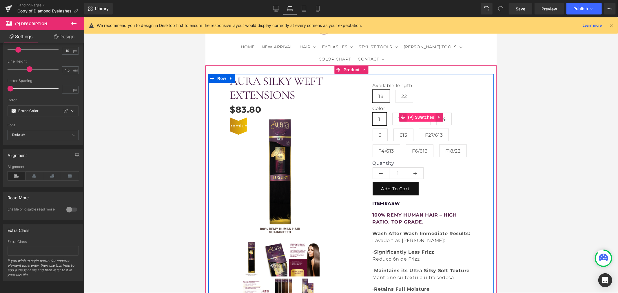
click at [423, 121] on span "(P) Swatches" at bounding box center [420, 117] width 29 height 9
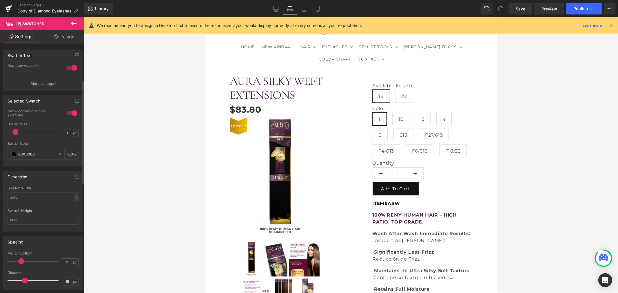
scroll to position [97, 0]
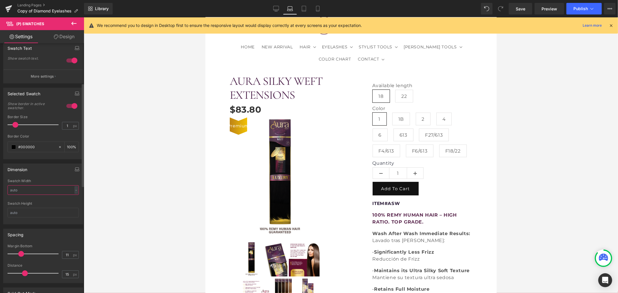
click at [37, 191] on input "text" at bounding box center [43, 191] width 71 height 10
click at [127, 208] on div at bounding box center [351, 155] width 535 height 276
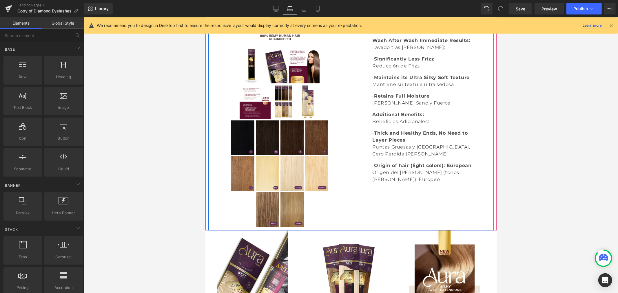
scroll to position [225, 0]
click at [278, 142] on span "(P) Image List" at bounding box center [278, 138] width 31 height 9
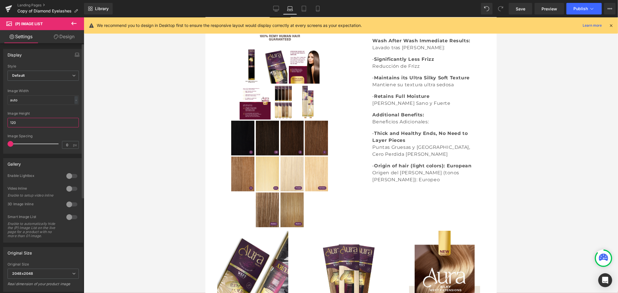
click at [30, 121] on input "120" at bounding box center [43, 123] width 71 height 10
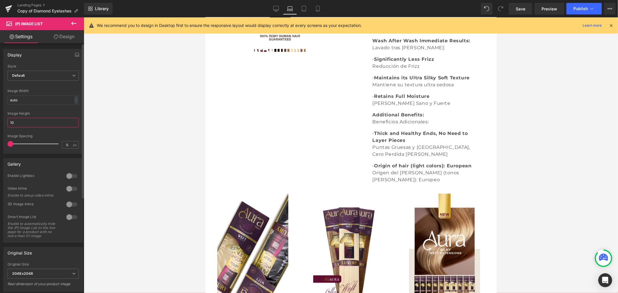
type input "100"
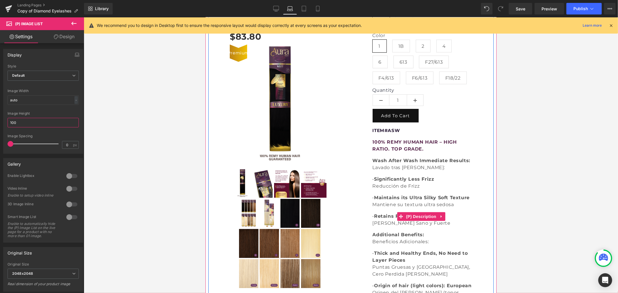
scroll to position [97, 0]
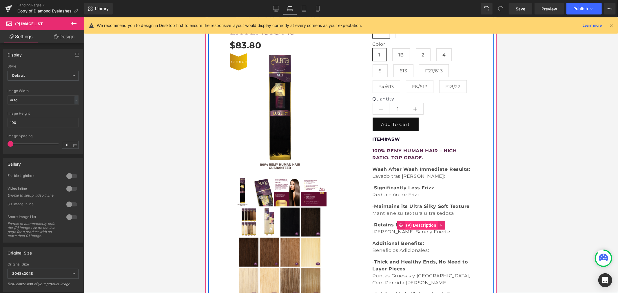
click at [423, 230] on span "(P) Description" at bounding box center [421, 225] width 33 height 9
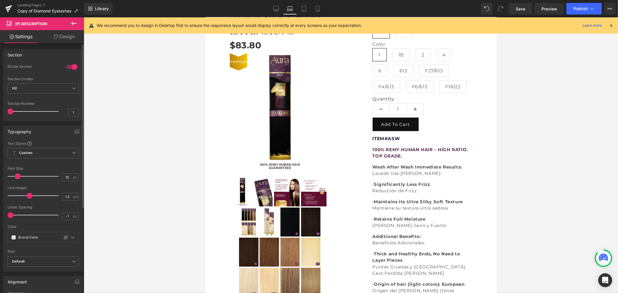
type input "14"
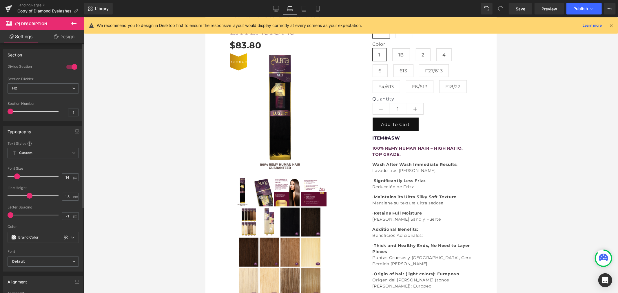
click at [17, 176] on span at bounding box center [17, 177] width 6 height 6
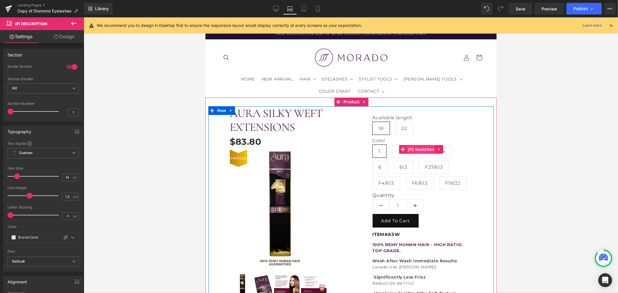
click at [427, 154] on span "(P) Swatches" at bounding box center [420, 149] width 29 height 9
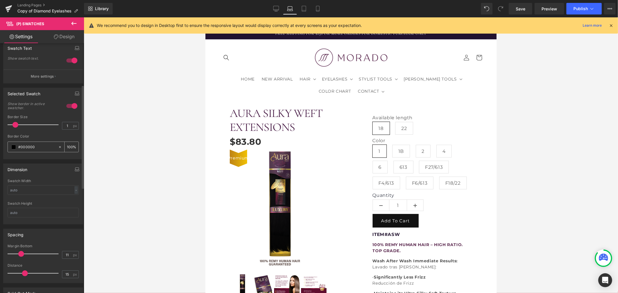
scroll to position [193, 0]
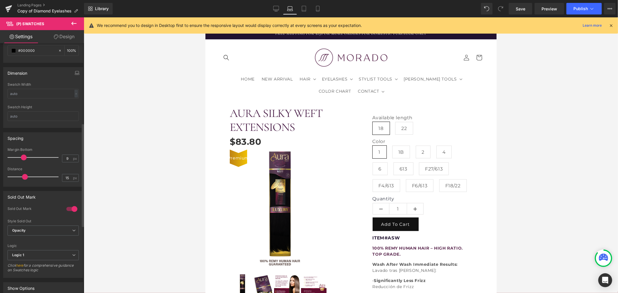
type input "8"
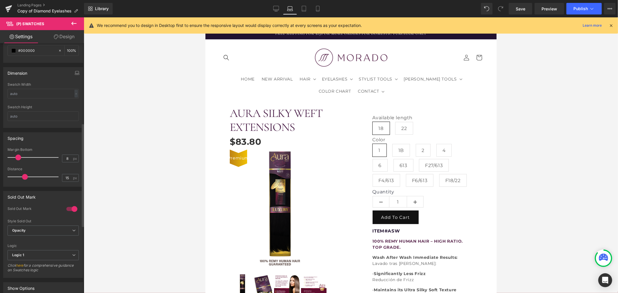
drag, startPoint x: 20, startPoint y: 158, endPoint x: 17, endPoint y: 159, distance: 3.0
click at [17, 159] on span at bounding box center [18, 158] width 6 height 6
type input "15"
drag, startPoint x: 23, startPoint y: 176, endPoint x: 22, endPoint y: 181, distance: 4.9
click at [22, 181] on div at bounding box center [34, 177] width 48 height 12
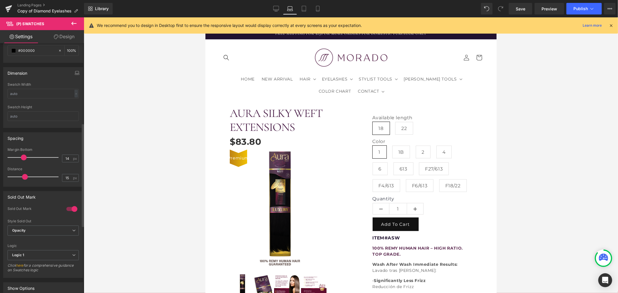
type input "15"
drag, startPoint x: 17, startPoint y: 158, endPoint x: 23, endPoint y: 160, distance: 7.0
click at [23, 160] on div at bounding box center [34, 158] width 48 height 12
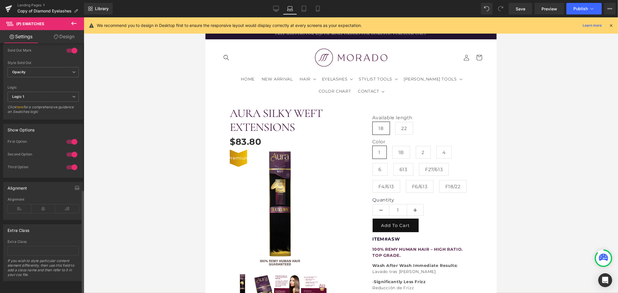
scroll to position [357, 0]
click at [24, 205] on icon at bounding box center [20, 209] width 24 height 9
click at [41, 205] on icon at bounding box center [43, 209] width 24 height 9
click at [21, 205] on icon at bounding box center [20, 209] width 24 height 9
click at [59, 205] on icon at bounding box center [67, 209] width 24 height 9
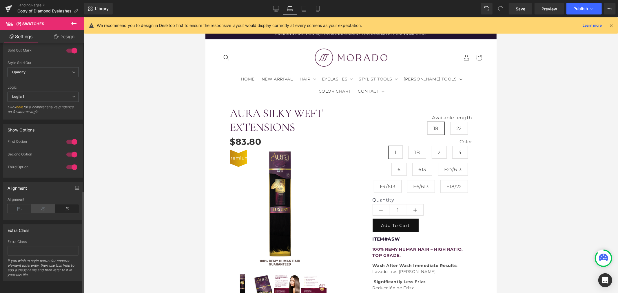
click at [46, 205] on icon at bounding box center [43, 209] width 24 height 9
click at [27, 205] on icon at bounding box center [20, 209] width 24 height 9
click at [68, 37] on link "Design" at bounding box center [64, 36] width 42 height 13
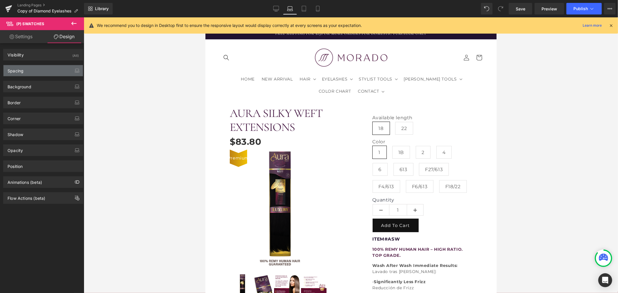
click at [32, 72] on div "Spacing" at bounding box center [42, 70] width 79 height 11
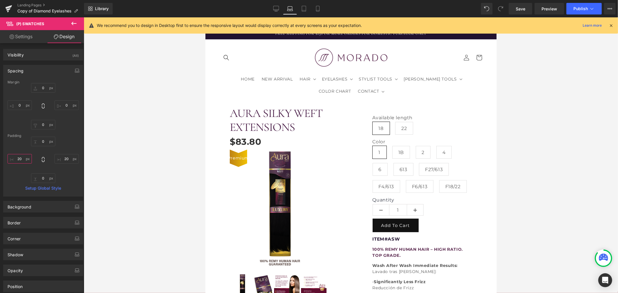
click at [24, 158] on input "20" at bounding box center [20, 159] width 24 height 10
click at [22, 160] on input "0" at bounding box center [20, 159] width 24 height 10
type input "20"
click at [162, 175] on div at bounding box center [351, 155] width 535 height 276
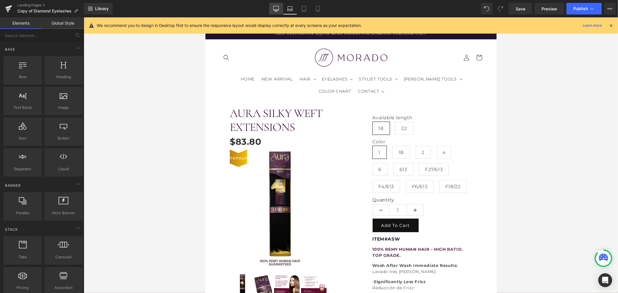
click at [277, 8] on icon at bounding box center [276, 9] width 6 height 6
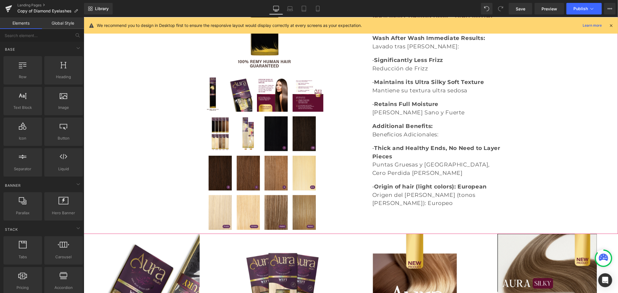
scroll to position [229, 0]
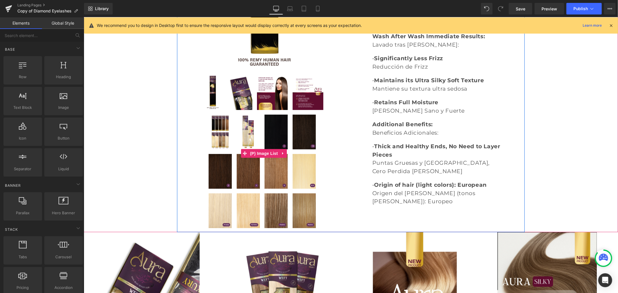
click at [287, 137] on link at bounding box center [277, 133] width 27 height 38
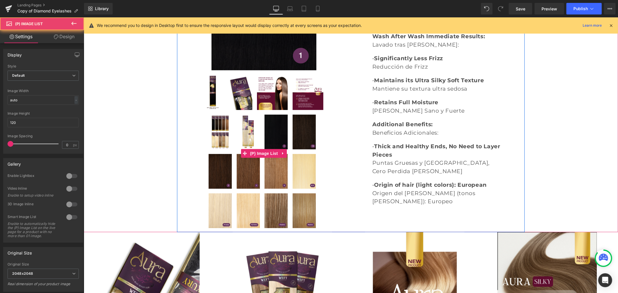
click at [300, 133] on img at bounding box center [303, 131] width 23 height 35
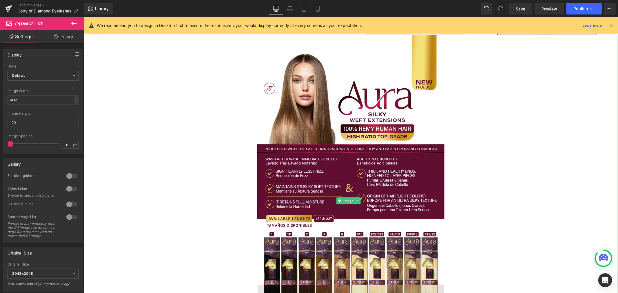
scroll to position [712, 0]
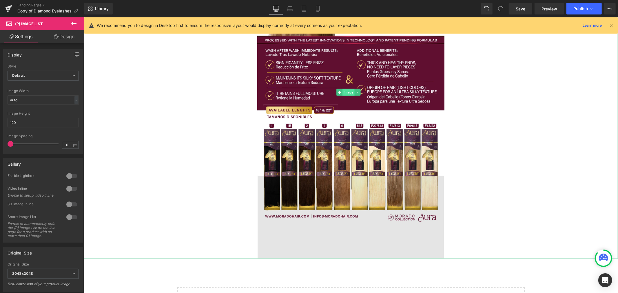
click at [347, 91] on span "Image" at bounding box center [348, 92] width 12 height 7
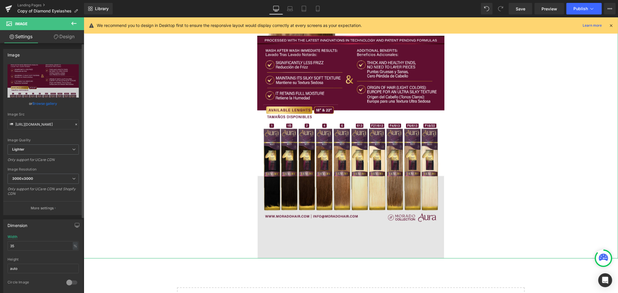
click at [41, 103] on link "Browse gallery" at bounding box center [45, 104] width 25 height 10
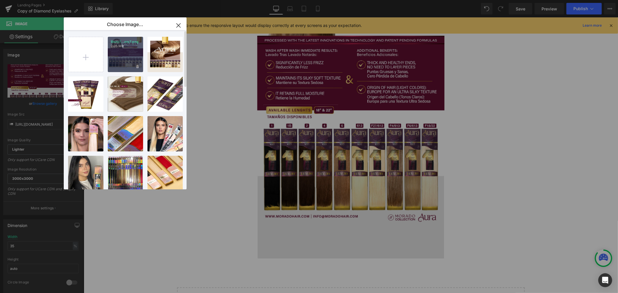
click at [129, 60] on div "Story7...ory7.png 2.05 MB" at bounding box center [125, 54] width 35 height 35
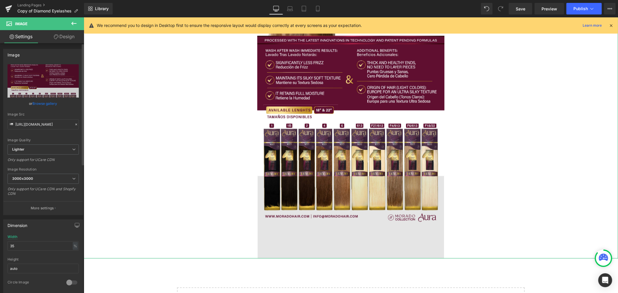
click at [48, 100] on link "Browse gallery" at bounding box center [45, 104] width 25 height 10
click at [52, 104] on link "Browse gallery" at bounding box center [45, 104] width 25 height 10
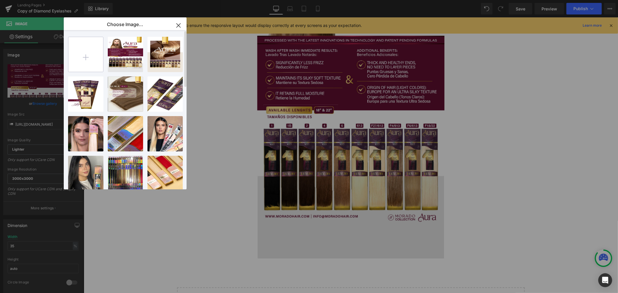
click at [89, 54] on input "file" at bounding box center [85, 54] width 35 height 35
type input "C:\fakepath\Story7.jpg"
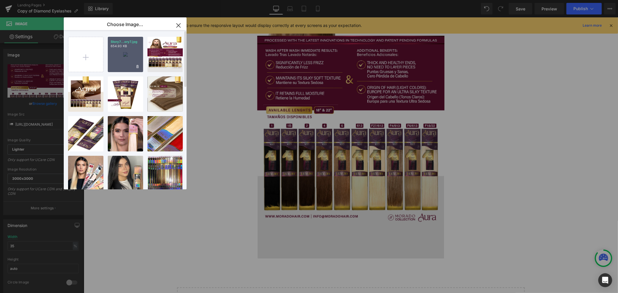
click at [125, 56] on div "Story7...ory7.jpg 654.93 KB" at bounding box center [125, 54] width 35 height 35
type input "[URL][DOMAIN_NAME]"
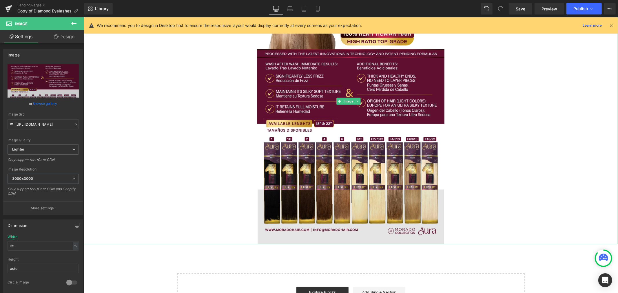
click at [525, 163] on div at bounding box center [350, 101] width 535 height 286
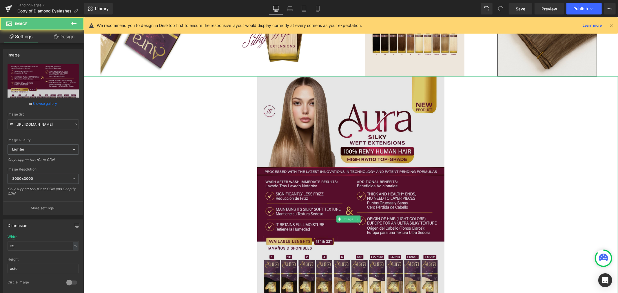
scroll to position [551, 0]
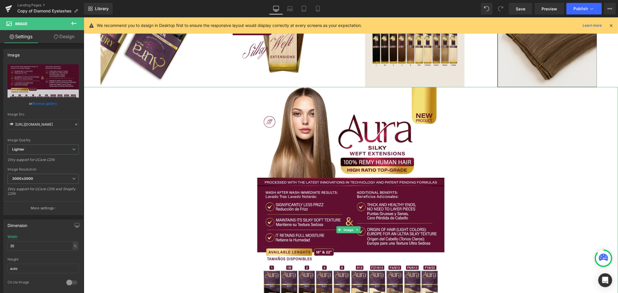
click at [530, 172] on div at bounding box center [350, 230] width 535 height 286
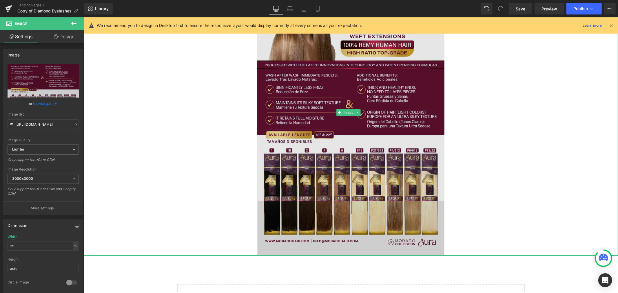
scroll to position [680, 0]
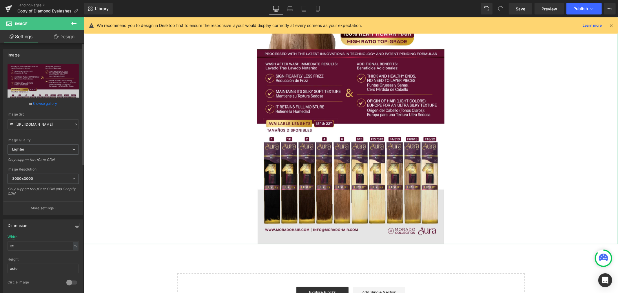
click at [44, 101] on link "Browse gallery" at bounding box center [45, 104] width 25 height 10
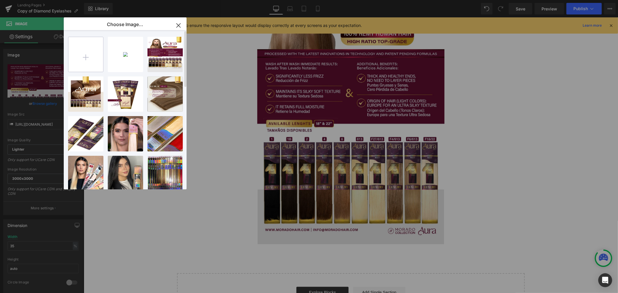
click at [89, 54] on input "file" at bounding box center [85, 54] width 35 height 35
type input "C:\fakepath\1.jpg"
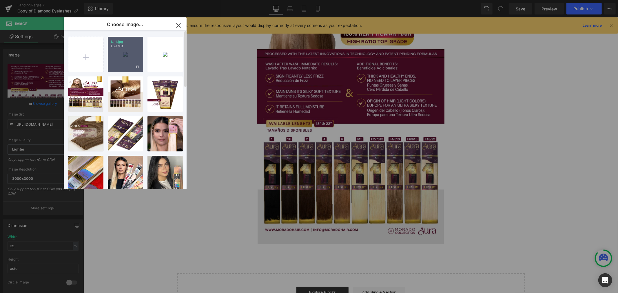
click at [127, 57] on div "1...1.jpg 1.69 MB" at bounding box center [125, 54] width 35 height 35
type input "[URL][DOMAIN_NAME]"
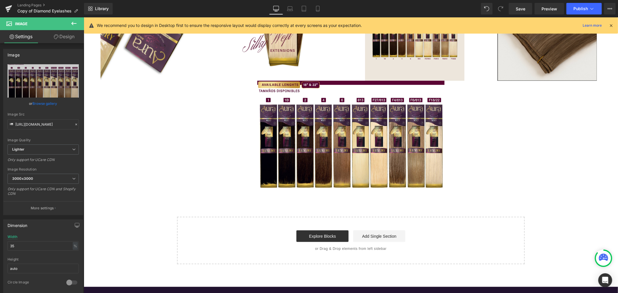
scroll to position [519, 0]
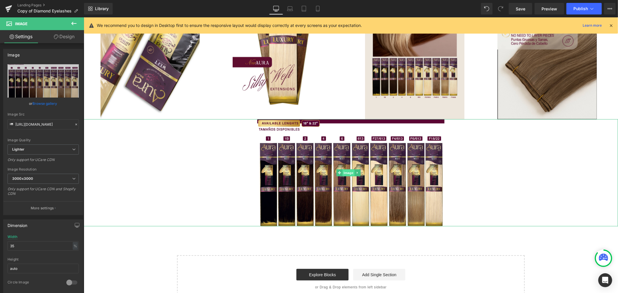
click at [350, 171] on span "Image" at bounding box center [348, 172] width 12 height 7
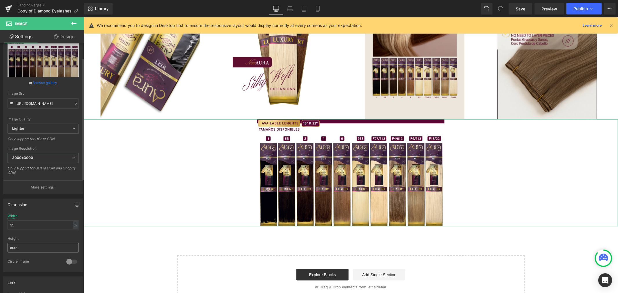
scroll to position [32, 0]
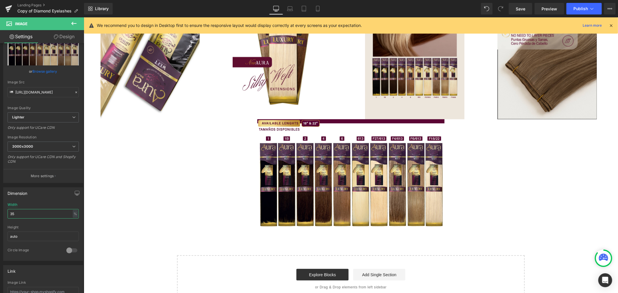
drag, startPoint x: 26, startPoint y: 213, endPoint x: -6, endPoint y: 217, distance: 33.0
click at [0, 217] on html "Image You are previewing how the will restyle your page. You can not edit Eleme…" at bounding box center [309, 146] width 618 height 293
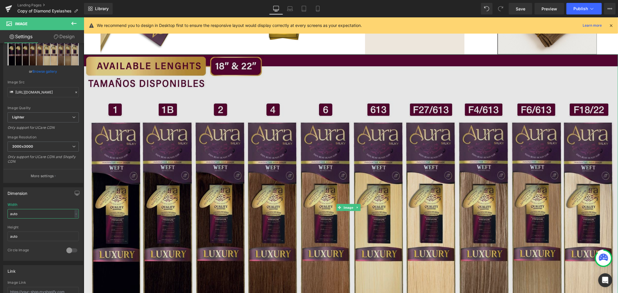
scroll to position [680, 0]
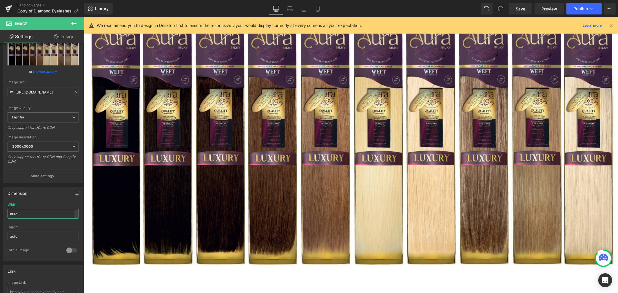
drag, startPoint x: 19, startPoint y: 214, endPoint x: -2, endPoint y: 215, distance: 20.6
click at [0, 215] on html "Image You are previewing how the will restyle your page. You can not edit Eleme…" at bounding box center [309, 146] width 618 height 293
type input "5"
type input "3"
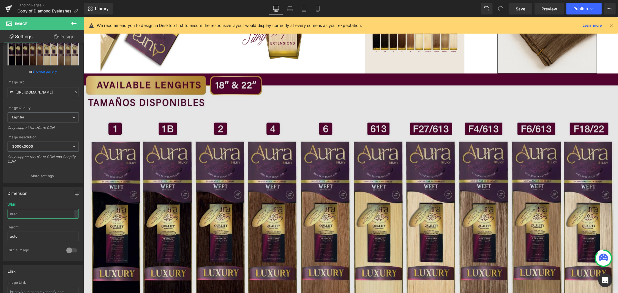
scroll to position [562, 0]
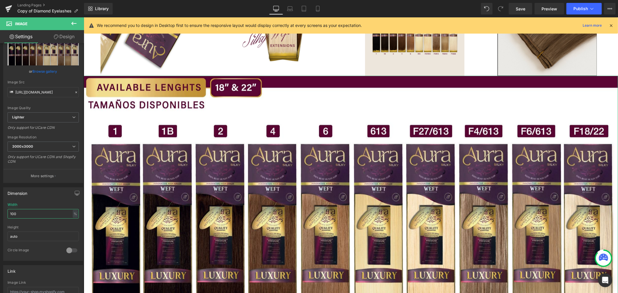
drag, startPoint x: 21, startPoint y: 215, endPoint x: -8, endPoint y: 214, distance: 29.9
click at [0, 214] on html "Image You are previewing how the will restyle your page. You can not edit Eleme…" at bounding box center [309, 146] width 618 height 293
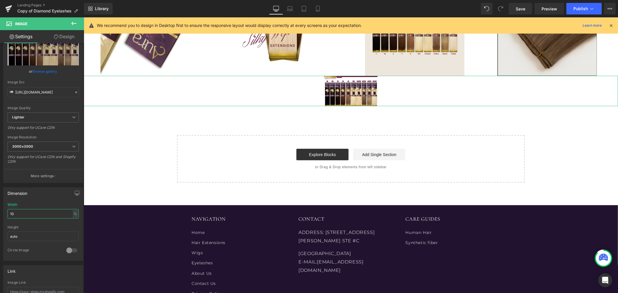
drag, startPoint x: 28, startPoint y: 214, endPoint x: -6, endPoint y: 214, distance: 33.6
click at [0, 214] on html "Image You are previewing how the will restyle your page. You can not edit Eleme…" at bounding box center [309, 146] width 618 height 293
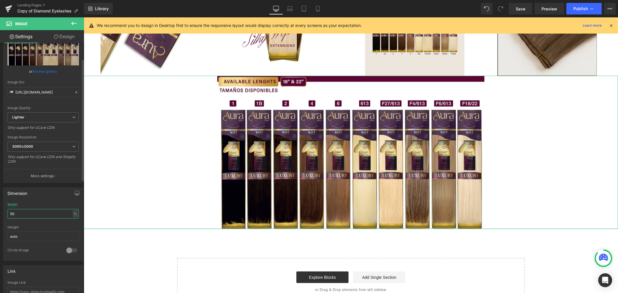
drag, startPoint x: 21, startPoint y: 213, endPoint x: 3, endPoint y: 215, distance: 18.3
click at [3, 215] on div "50% Width 50 % % px auto Height auto 0 Circle Image" at bounding box center [42, 232] width 79 height 58
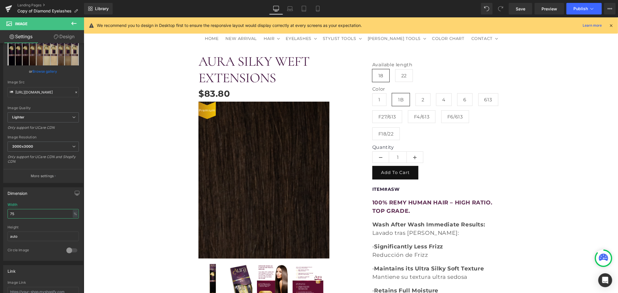
scroll to position [0, 0]
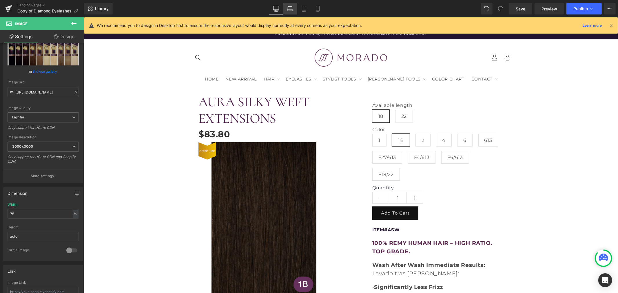
click at [292, 9] on icon at bounding box center [290, 10] width 6 height 2
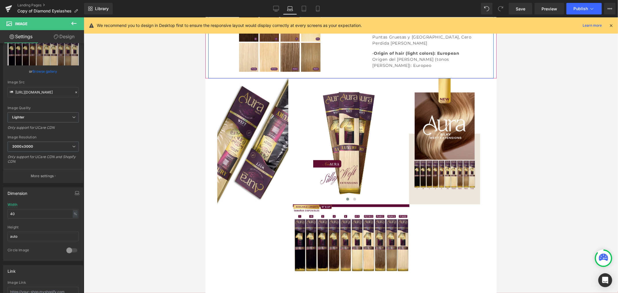
scroll to position [451, 0]
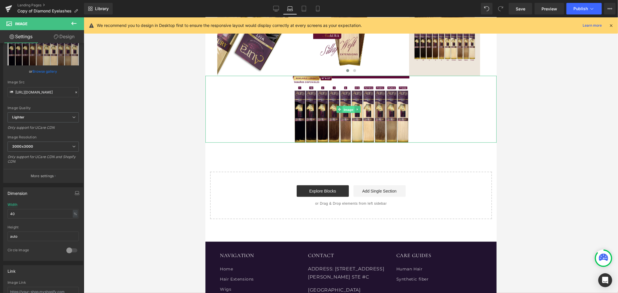
click at [351, 113] on span "Image" at bounding box center [349, 109] width 12 height 7
click at [26, 213] on input "40" at bounding box center [43, 214] width 71 height 10
drag, startPoint x: 9, startPoint y: 213, endPoint x: 0, endPoint y: 215, distance: 9.4
click at [0, 215] on div "Dimension 40% Width 40 % % px auto Height auto 0 Circle Image" at bounding box center [43, 222] width 87 height 78
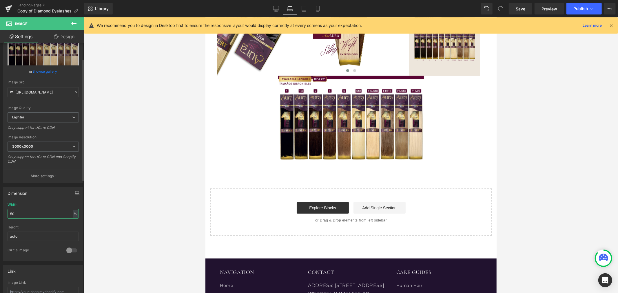
type input "5"
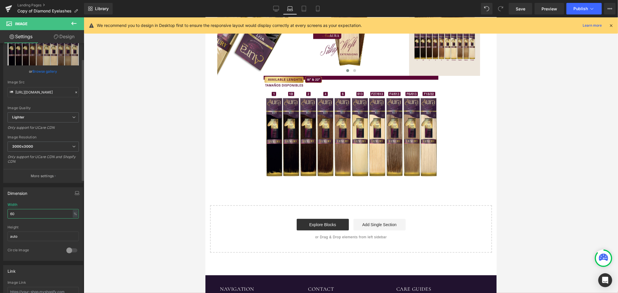
type input "6"
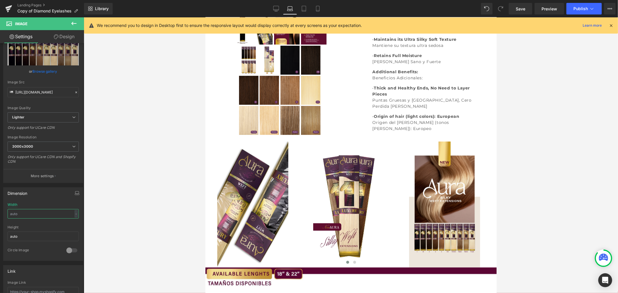
scroll to position [257, 0]
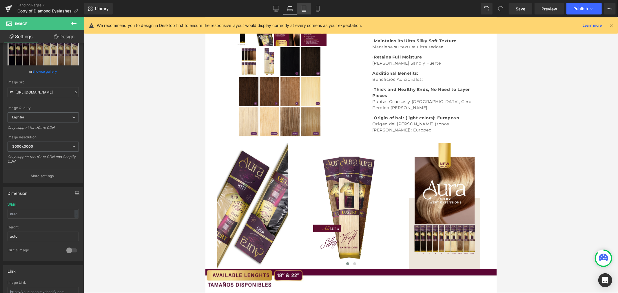
click at [304, 10] on icon at bounding box center [304, 9] width 6 height 6
type input "45"
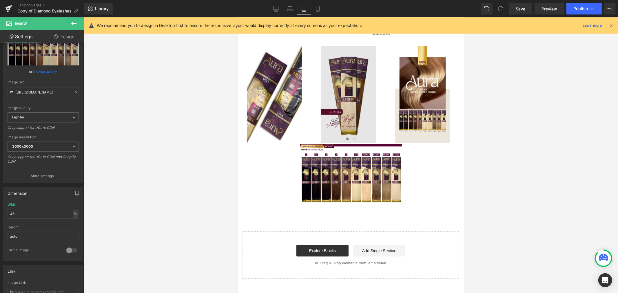
scroll to position [423, 0]
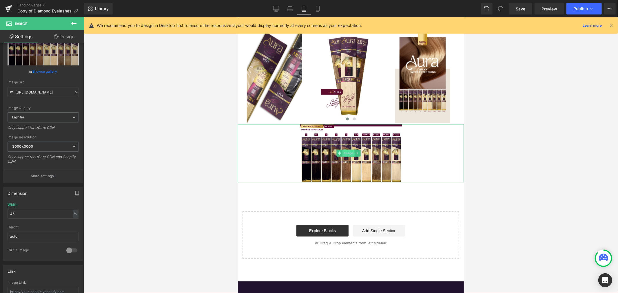
click at [348, 150] on span "Image" at bounding box center [348, 153] width 12 height 7
click at [21, 215] on input "45" at bounding box center [43, 214] width 71 height 10
drag, startPoint x: 8, startPoint y: 215, endPoint x: -3, endPoint y: 216, distance: 11.4
click at [0, 216] on html "Image You are previewing how the will restyle your page. You can not edit Eleme…" at bounding box center [309, 146] width 618 height 293
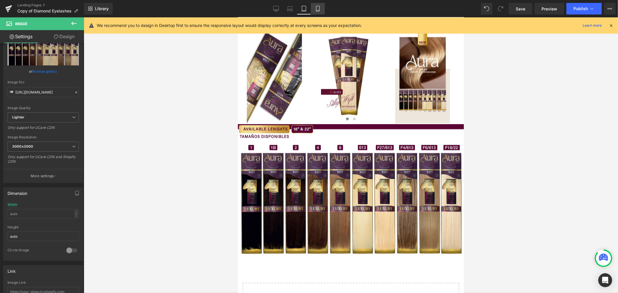
click at [321, 10] on link "Mobile" at bounding box center [318, 9] width 14 height 12
type input "auto"
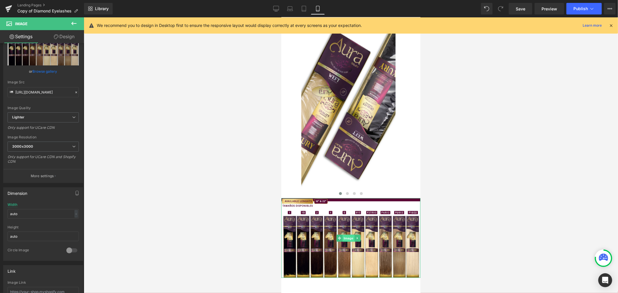
click at [350, 241] on span "Image" at bounding box center [348, 238] width 12 height 7
click at [163, 223] on div at bounding box center [351, 155] width 535 height 276
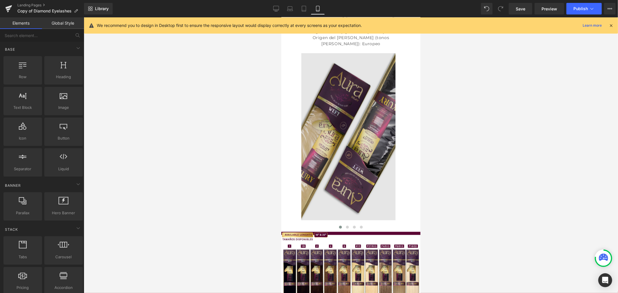
scroll to position [640, 0]
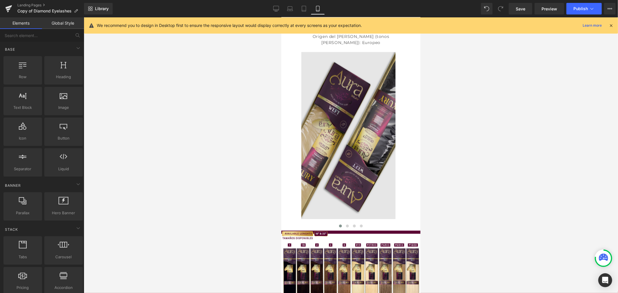
click at [351, 150] on img at bounding box center [348, 136] width 94 height 168
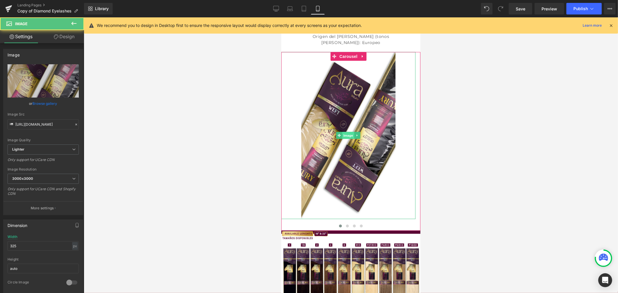
click at [347, 139] on span "Image" at bounding box center [348, 135] width 12 height 7
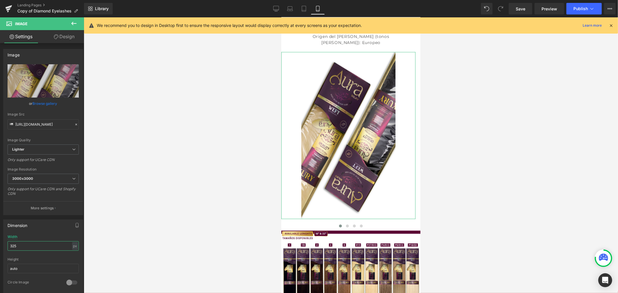
drag, startPoint x: 29, startPoint y: 246, endPoint x: -13, endPoint y: 248, distance: 42.1
click at [0, 248] on html "Image You are previewing how the will restyle your page. You can not edit Eleme…" at bounding box center [309, 146] width 618 height 293
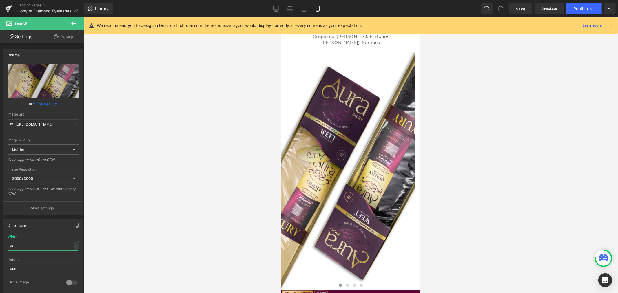
type input "a"
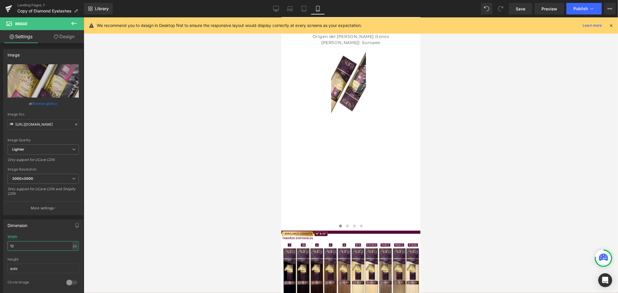
type input "1"
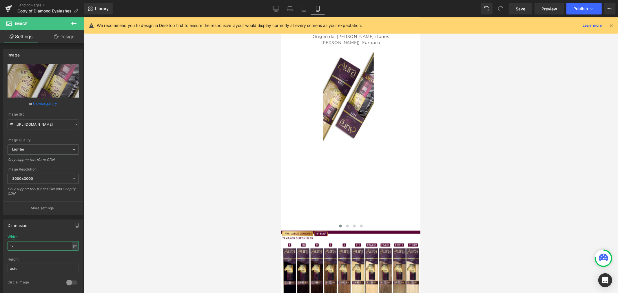
type input "1"
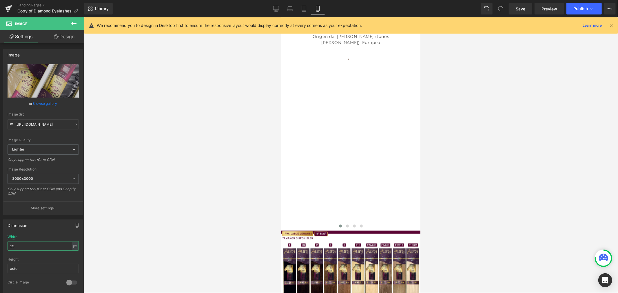
type input "250"
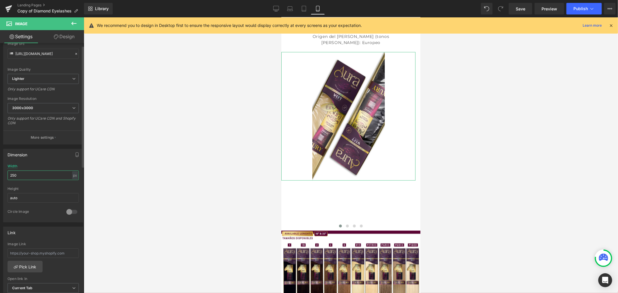
scroll to position [0, 0]
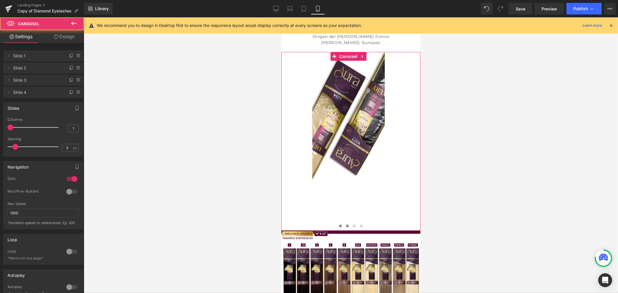
click at [346, 228] on span at bounding box center [347, 226] width 3 height 3
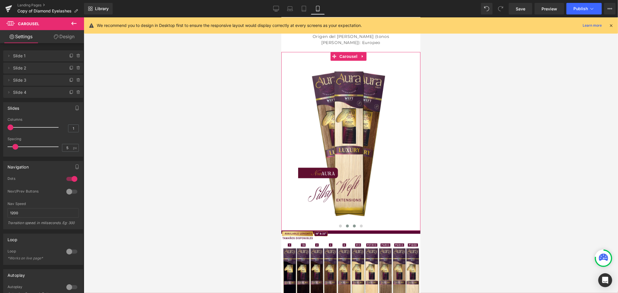
click at [353, 228] on span at bounding box center [354, 226] width 3 height 3
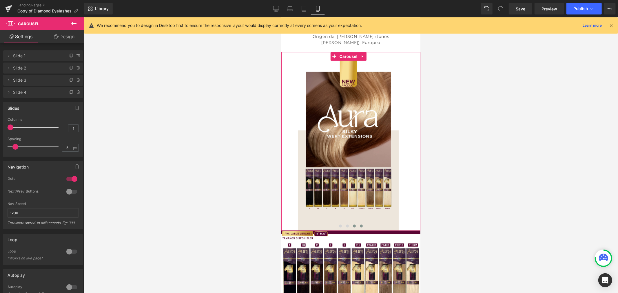
click at [360, 228] on span at bounding box center [361, 226] width 3 height 3
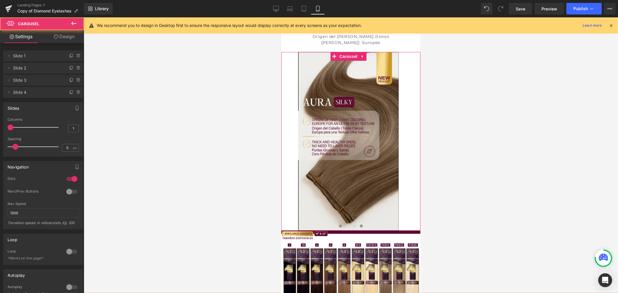
click at [339, 228] on span at bounding box center [340, 226] width 3 height 3
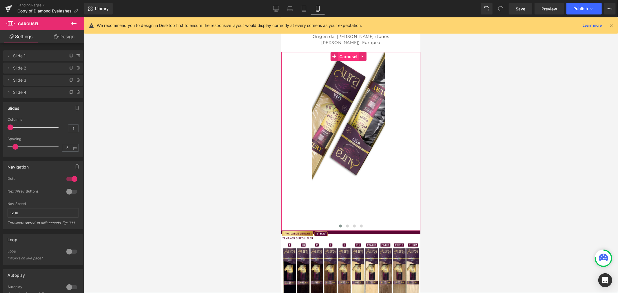
click at [348, 61] on span "Carousel" at bounding box center [348, 56] width 21 height 9
type input "0"
drag, startPoint x: 17, startPoint y: 147, endPoint x: 12, endPoint y: 148, distance: 5.0
click at [12, 148] on span at bounding box center [11, 147] width 6 height 6
click at [61, 39] on link "Design" at bounding box center [64, 36] width 42 height 13
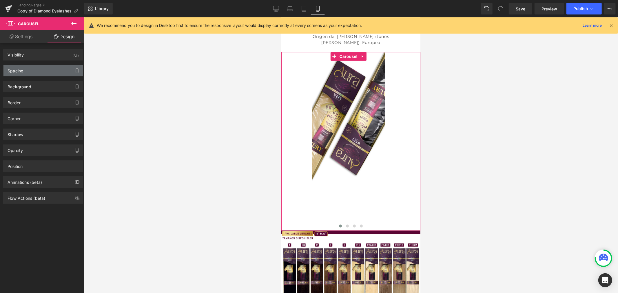
type input "0"
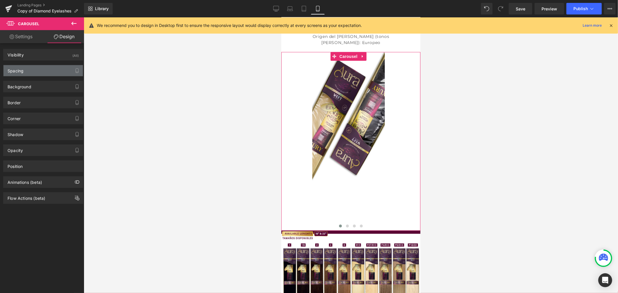
type input "0"
click at [34, 74] on div "Spacing" at bounding box center [42, 70] width 79 height 11
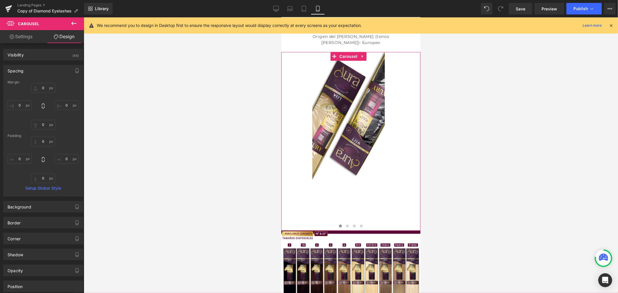
click at [23, 40] on link "Settings" at bounding box center [21, 36] width 42 height 13
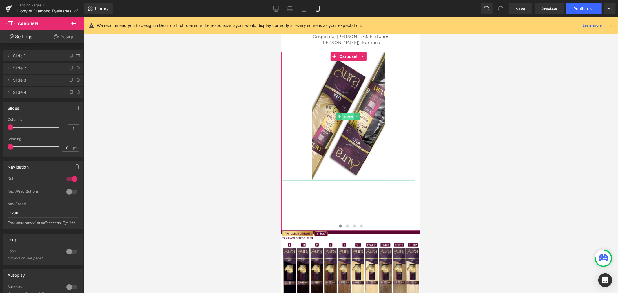
click at [347, 120] on span "Image" at bounding box center [348, 116] width 12 height 7
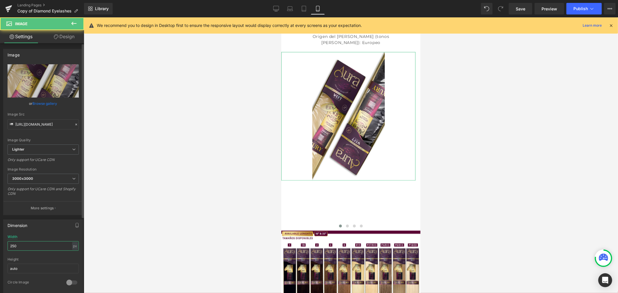
click at [27, 246] on input "250" at bounding box center [43, 246] width 71 height 10
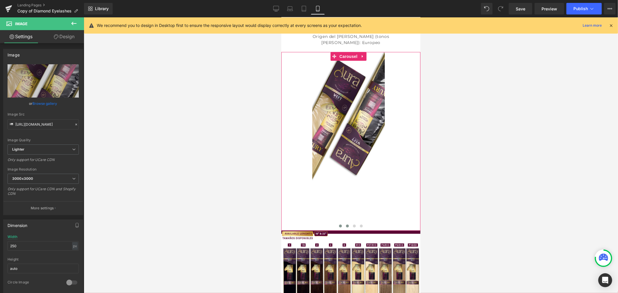
click at [344, 229] on button at bounding box center [347, 226] width 7 height 6
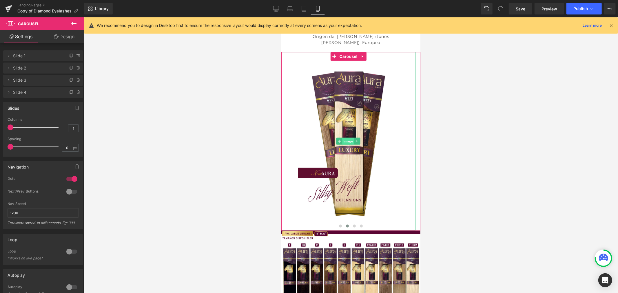
click at [351, 145] on span "Image" at bounding box center [348, 141] width 12 height 7
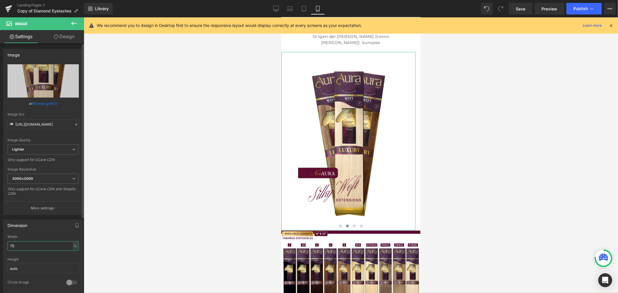
click at [23, 250] on input "75" at bounding box center [43, 246] width 71 height 10
drag, startPoint x: 18, startPoint y: 247, endPoint x: -3, endPoint y: 250, distance: 20.8
click at [0, 250] on html "Image You are previewing how the will restyle your page. You can not edit Eleme…" at bounding box center [309, 146] width 618 height 293
type input "7"
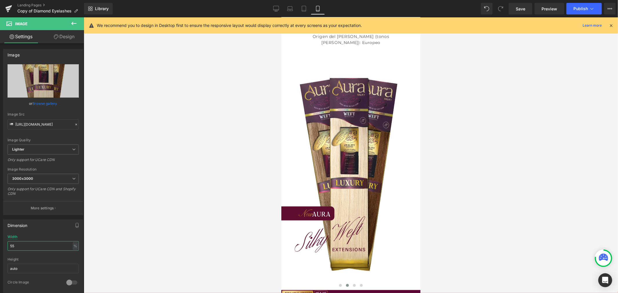
type input "5"
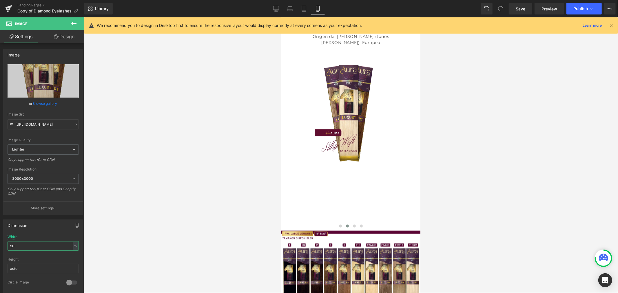
type input "5"
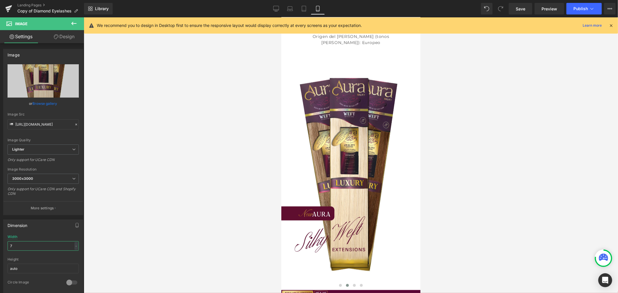
type input "75"
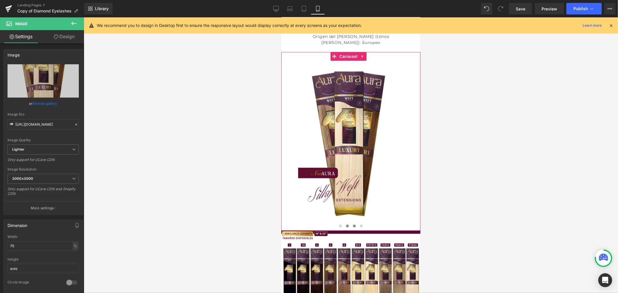
click at [352, 229] on button at bounding box center [354, 226] width 7 height 6
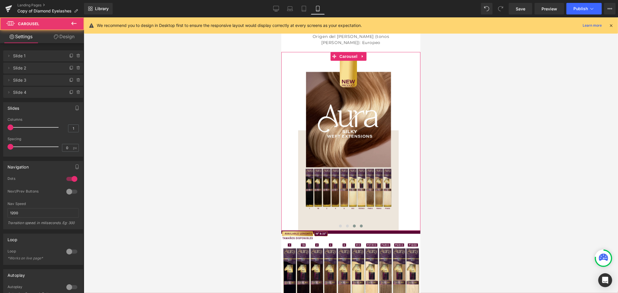
click at [360, 228] on span at bounding box center [361, 226] width 3 height 3
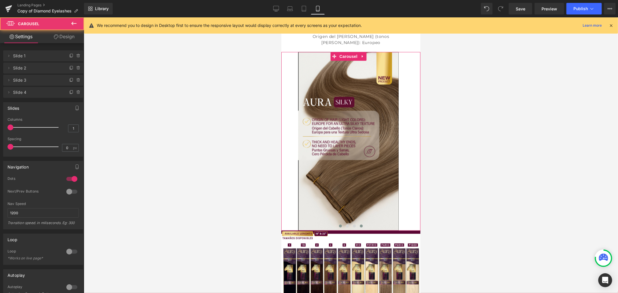
click at [339, 228] on span at bounding box center [340, 226] width 3 height 3
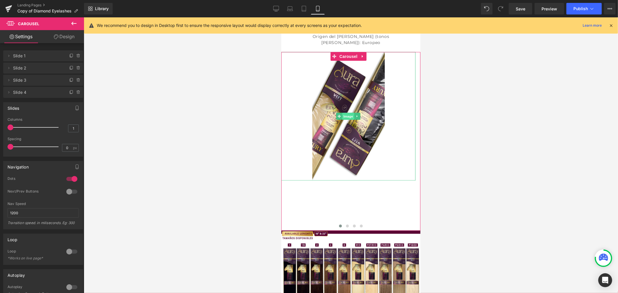
click at [345, 120] on span "Image" at bounding box center [348, 116] width 12 height 7
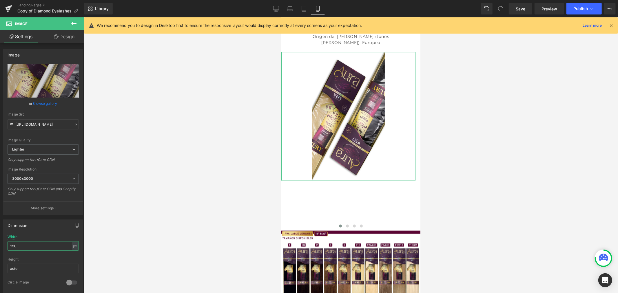
drag, startPoint x: 30, startPoint y: 244, endPoint x: -14, endPoint y: 251, distance: 43.9
click at [0, 251] on html "Image You are previewing how the will restyle your page. You can not edit Eleme…" at bounding box center [309, 146] width 618 height 293
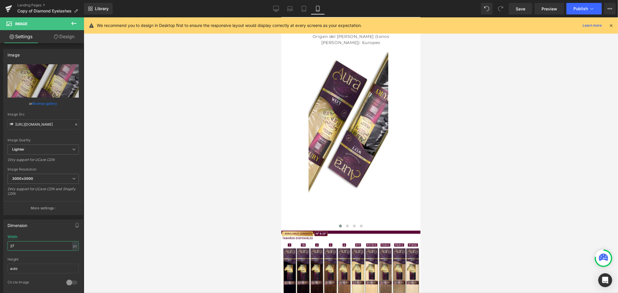
type input "2"
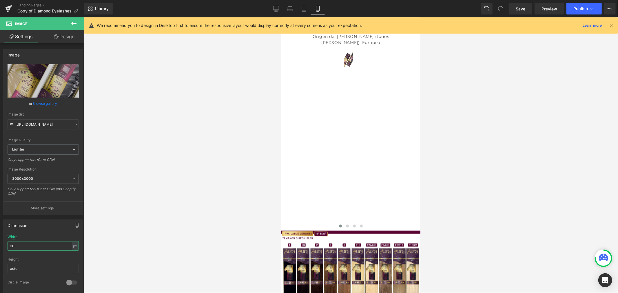
type input "300"
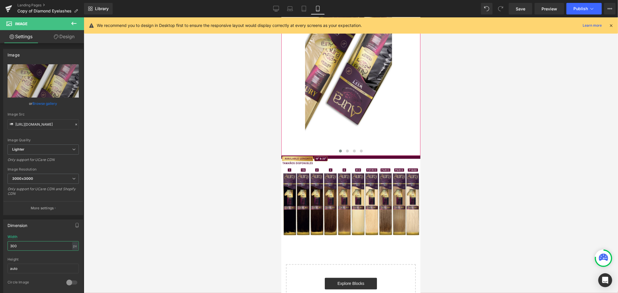
scroll to position [737, 0]
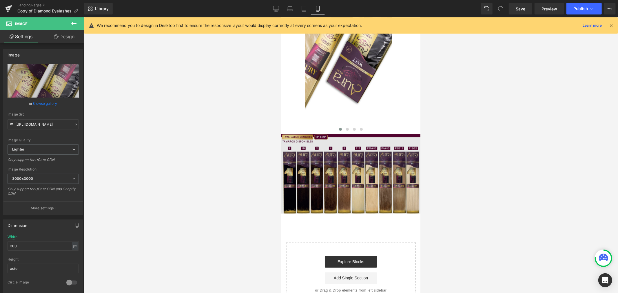
click at [346, 181] on div "Image" at bounding box center [350, 174] width 139 height 80
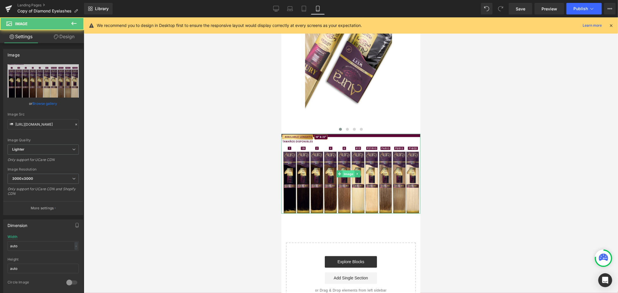
click at [347, 177] on span "Image" at bounding box center [348, 173] width 12 height 7
click at [476, 193] on div at bounding box center [351, 155] width 535 height 276
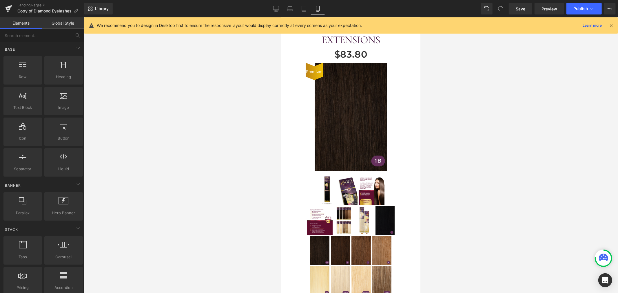
scroll to position [0, 0]
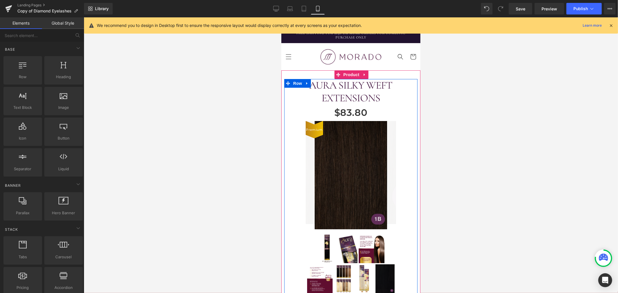
click at [323, 239] on img at bounding box center [326, 248] width 19 height 29
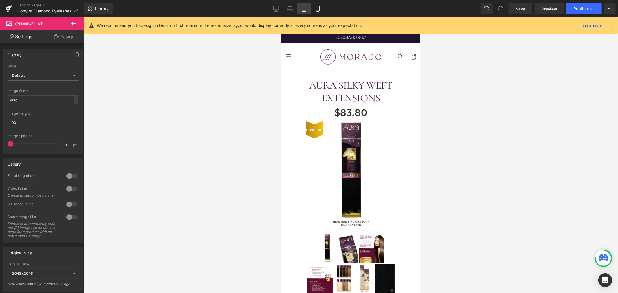
click at [305, 10] on icon at bounding box center [304, 9] width 6 height 6
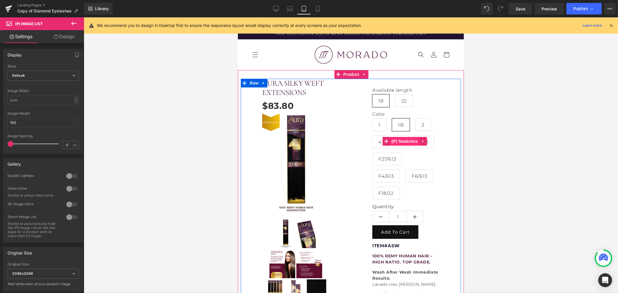
click at [401, 146] on span "(P) Swatches" at bounding box center [404, 141] width 29 height 9
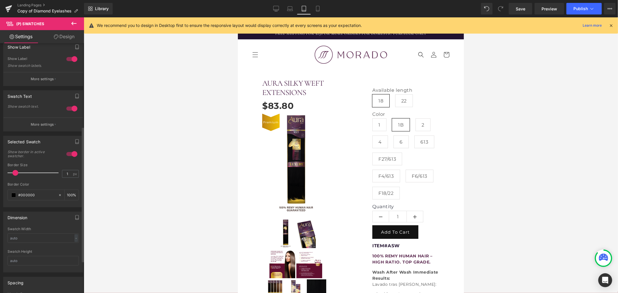
scroll to position [161, 0]
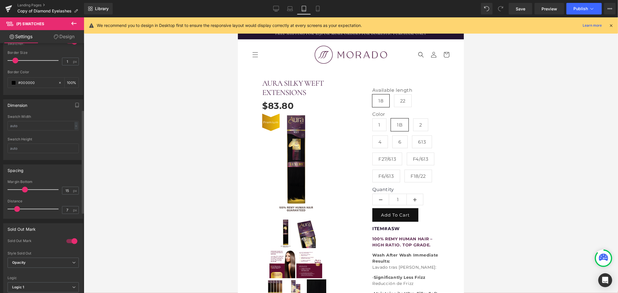
type input "6"
drag, startPoint x: 23, startPoint y: 210, endPoint x: 15, endPoint y: 210, distance: 8.1
click at [15, 210] on span at bounding box center [16, 209] width 6 height 6
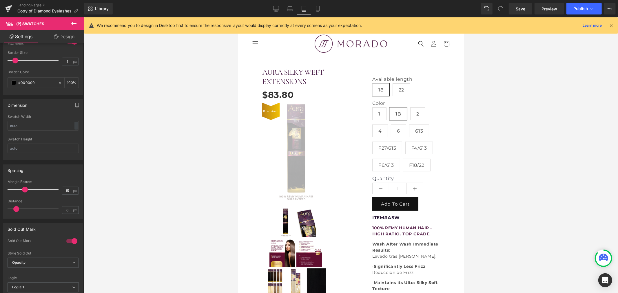
scroll to position [0, 0]
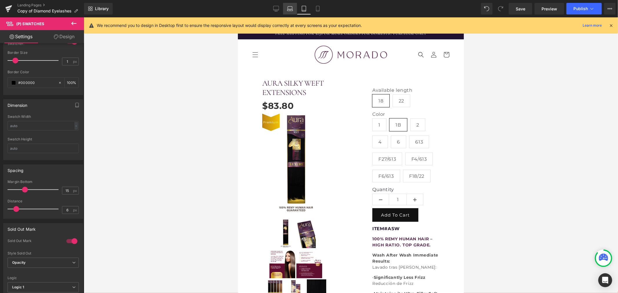
click at [288, 11] on icon at bounding box center [290, 9] width 6 height 6
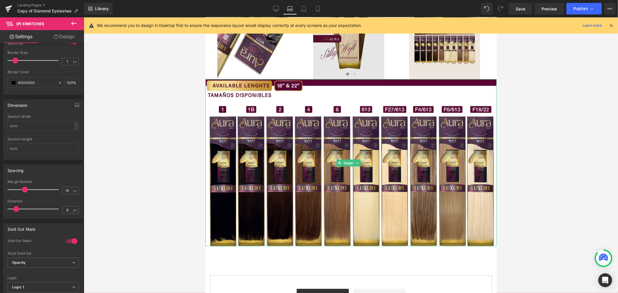
scroll to position [349, 0]
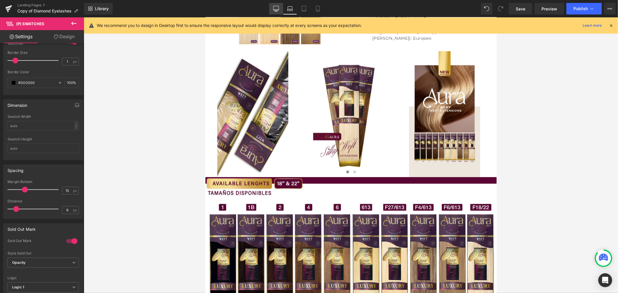
click at [273, 8] on link "Desktop" at bounding box center [276, 9] width 14 height 12
type input "100"
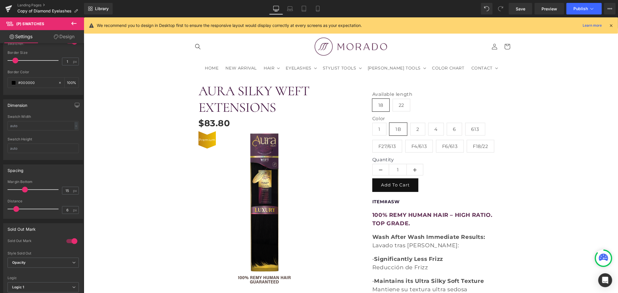
scroll to position [0, 0]
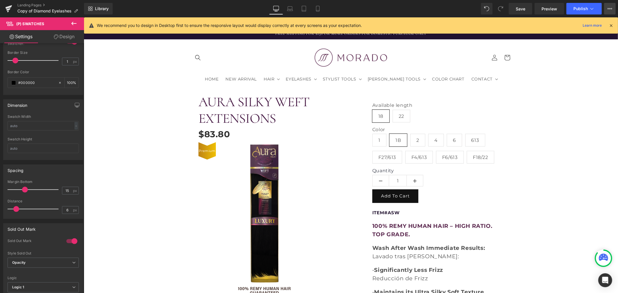
click at [609, 7] on icon at bounding box center [610, 8] width 5 height 5
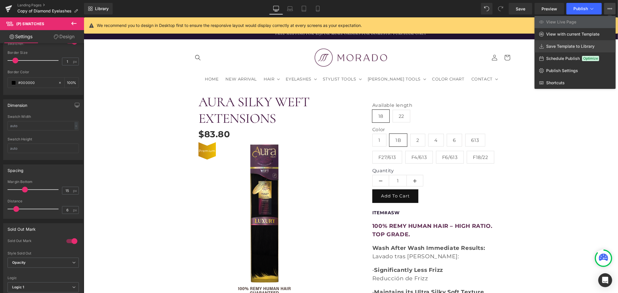
click at [562, 46] on span "Save Template to Library" at bounding box center [570, 46] width 48 height 5
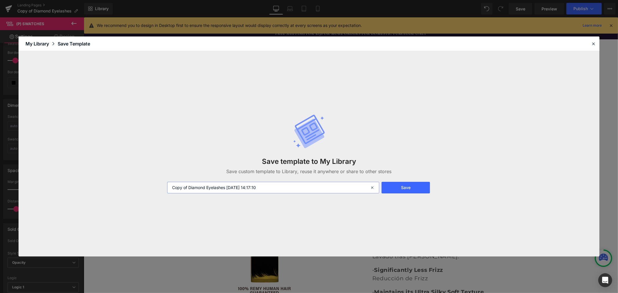
drag, startPoint x: 271, startPoint y: 188, endPoint x: 135, endPoint y: 201, distance: 137.1
click at [135, 200] on div "Save template to My Library Save custom template to Library, reuse it anywhere …" at bounding box center [309, 154] width 581 height 206
type input "a"
type input "AURA [DATE]"
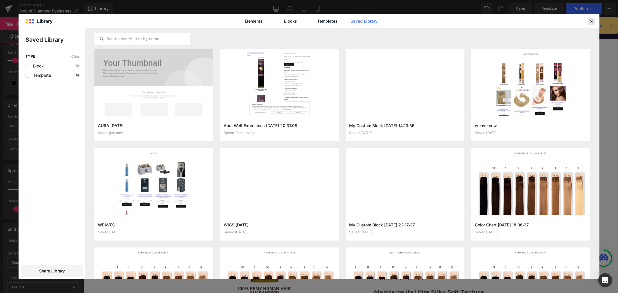
click at [593, 18] on div at bounding box center [591, 21] width 7 height 7
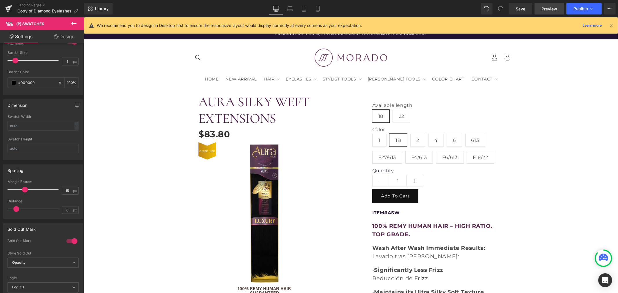
click at [552, 9] on span "Preview" at bounding box center [550, 9] width 16 height 6
click at [556, 7] on span "Preview" at bounding box center [550, 9] width 16 height 6
click at [106, 7] on span "Library" at bounding box center [102, 8] width 14 height 5
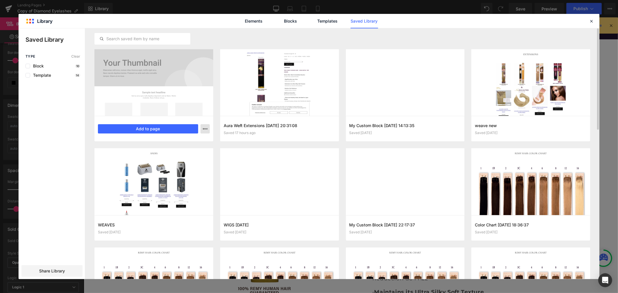
click at [205, 126] on button "button" at bounding box center [205, 128] width 9 height 9
click at [83, 110] on div at bounding box center [309, 153] width 581 height 251
click at [329, 25] on link "Templates" at bounding box center [328, 21] width 28 height 14
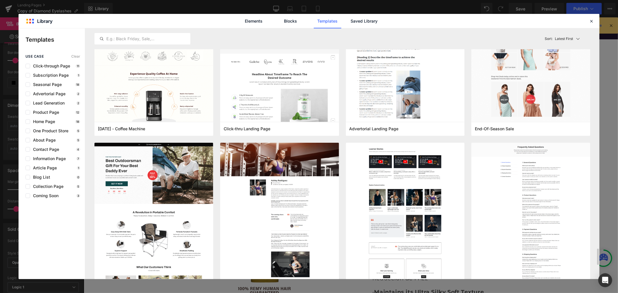
scroll to position [419, 0]
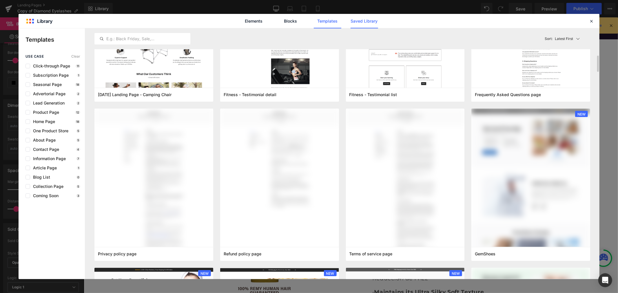
click at [371, 19] on link "Saved Library" at bounding box center [365, 21] width 28 height 14
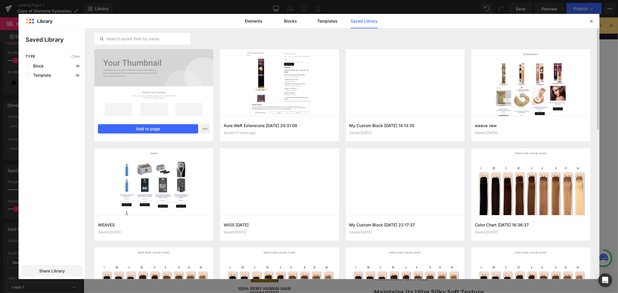
click at [155, 66] on div at bounding box center [153, 82] width 119 height 67
click at [157, 132] on button "Add to page" at bounding box center [148, 128] width 100 height 9
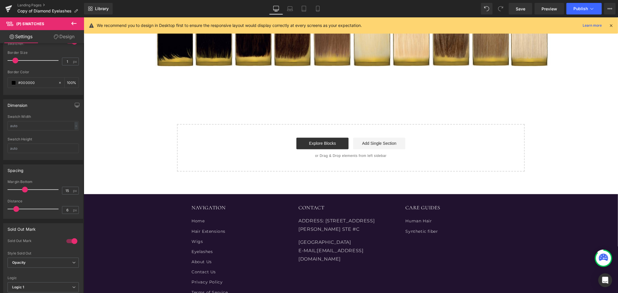
scroll to position [819, 0]
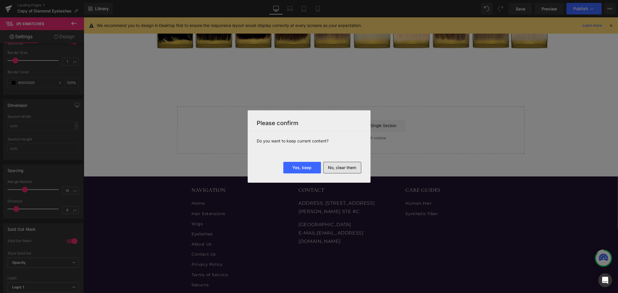
click at [343, 167] on button "No, clear them" at bounding box center [342, 168] width 38 height 12
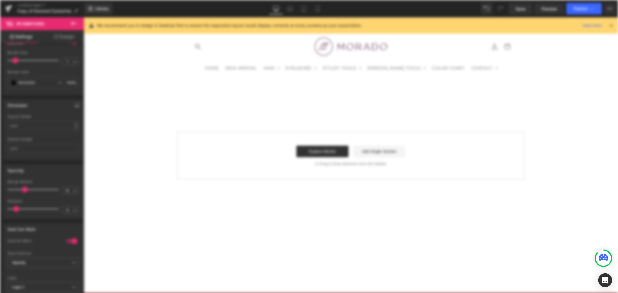
scroll to position [0, 0]
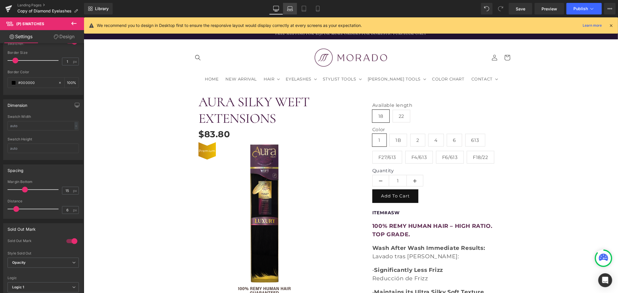
click at [286, 8] on link "Laptop" at bounding box center [290, 9] width 14 height 12
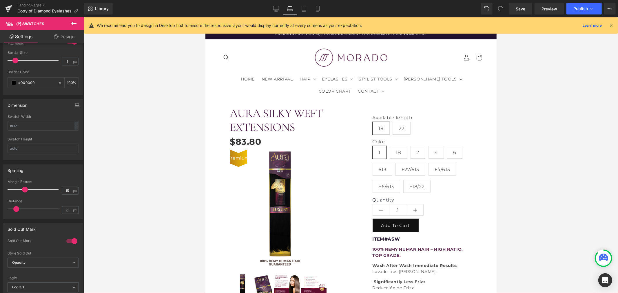
scroll to position [161, 0]
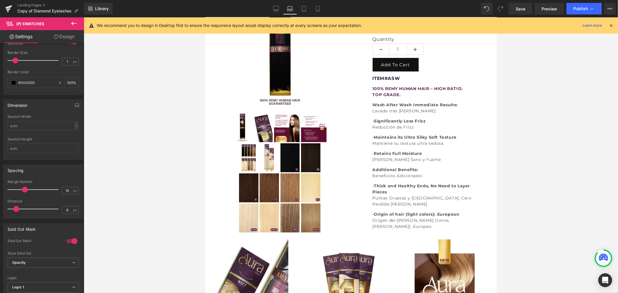
click at [604, 256] on g at bounding box center [603, 257] width 9 height 7
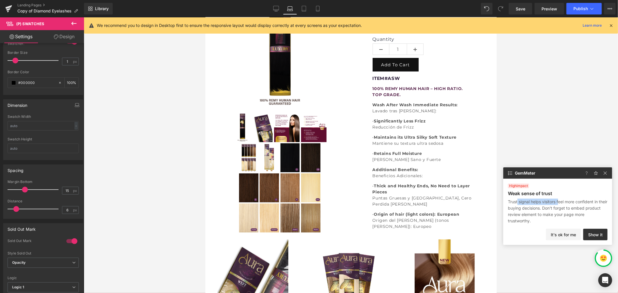
drag, startPoint x: 518, startPoint y: 202, endPoint x: 564, endPoint y: 203, distance: 45.2
click at [563, 203] on p "Trust signal helps visitors feel more confident in their buying decisions. Don'…" at bounding box center [558, 212] width 100 height 26
click at [565, 203] on p "Trust signal helps visitors feel more confident in their buying decisions. Don'…" at bounding box center [558, 212] width 100 height 26
drag, startPoint x: 574, startPoint y: 212, endPoint x: 554, endPoint y: 206, distance: 21.2
click at [555, 206] on p "Trust signal helps visitors feel more confident in their buying decisions. Don'…" at bounding box center [558, 212] width 100 height 26
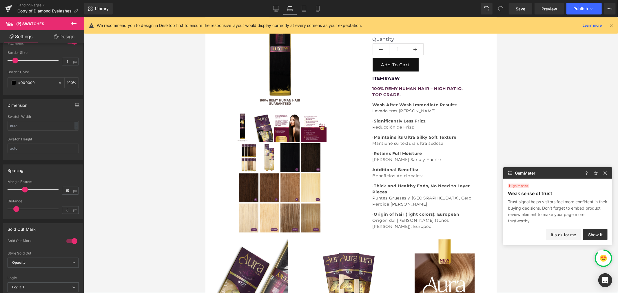
click at [554, 206] on p "Trust signal helps visitors feel more confident in their buying decisions. Don'…" at bounding box center [558, 212] width 100 height 26
drag, startPoint x: 522, startPoint y: 215, endPoint x: 543, endPoint y: 215, distance: 21.2
click at [542, 215] on p "Trust signal helps visitors feel more confident in their buying decisions. Don'…" at bounding box center [558, 212] width 100 height 26
click at [543, 215] on p "Trust signal helps visitors feel more confident in their buying decisions. Don'…" at bounding box center [558, 212] width 100 height 26
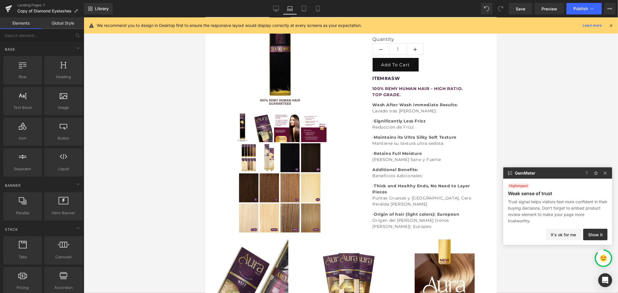
click at [536, 131] on div at bounding box center [351, 155] width 535 height 276
click at [548, 6] on span "Preview" at bounding box center [550, 9] width 16 height 6
click at [106, 11] on span "Library" at bounding box center [102, 8] width 14 height 5
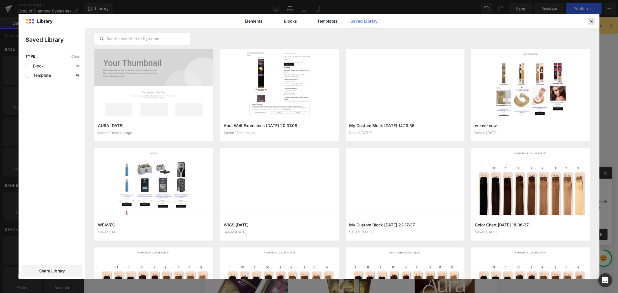
click at [592, 19] on icon at bounding box center [591, 21] width 5 height 5
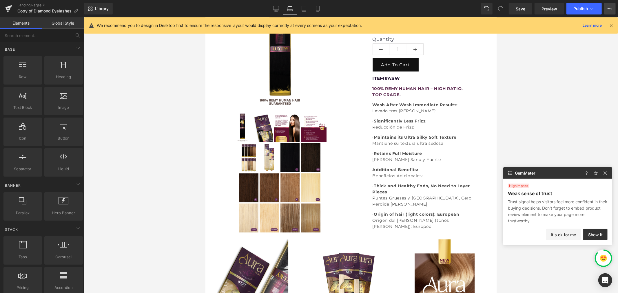
click at [610, 6] on icon at bounding box center [610, 8] width 5 height 5
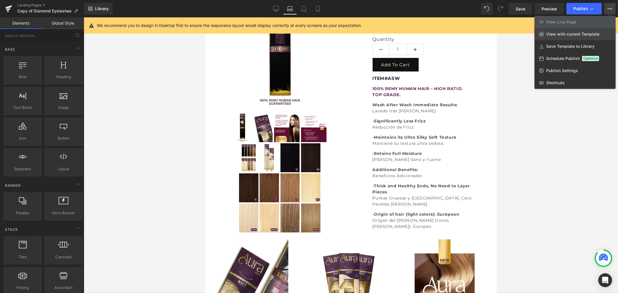
click at [574, 34] on span "View with current Template" at bounding box center [572, 34] width 53 height 5
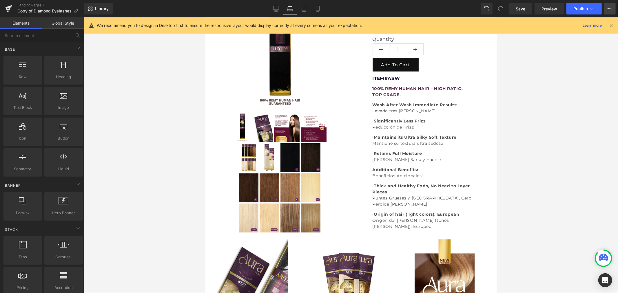
click at [609, 9] on icon at bounding box center [608, 8] width 1 height 1
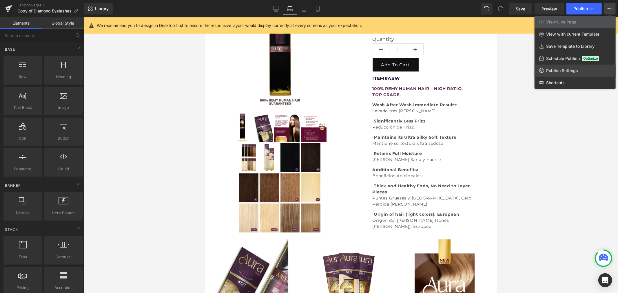
click at [567, 68] on span "Publish Settings" at bounding box center [562, 70] width 32 height 5
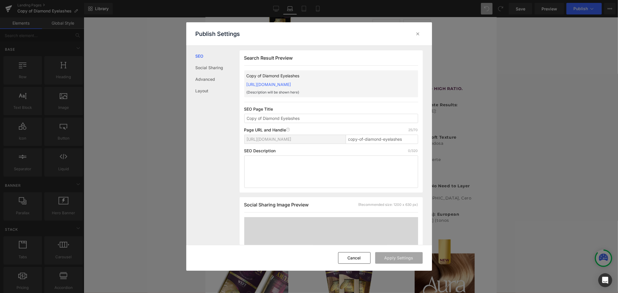
scroll to position [0, 0]
click at [213, 90] on link "Layout" at bounding box center [218, 91] width 44 height 12
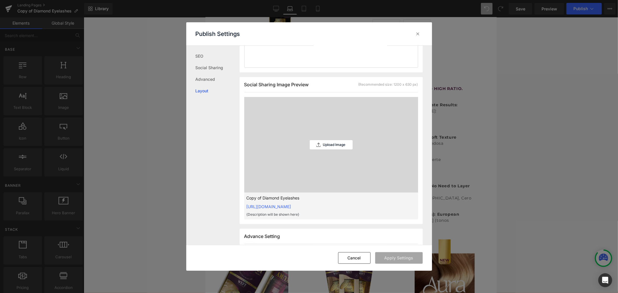
scroll to position [120, 0]
click at [421, 33] on icon at bounding box center [418, 34] width 6 height 6
